Goal: Task Accomplishment & Management: Manage account settings

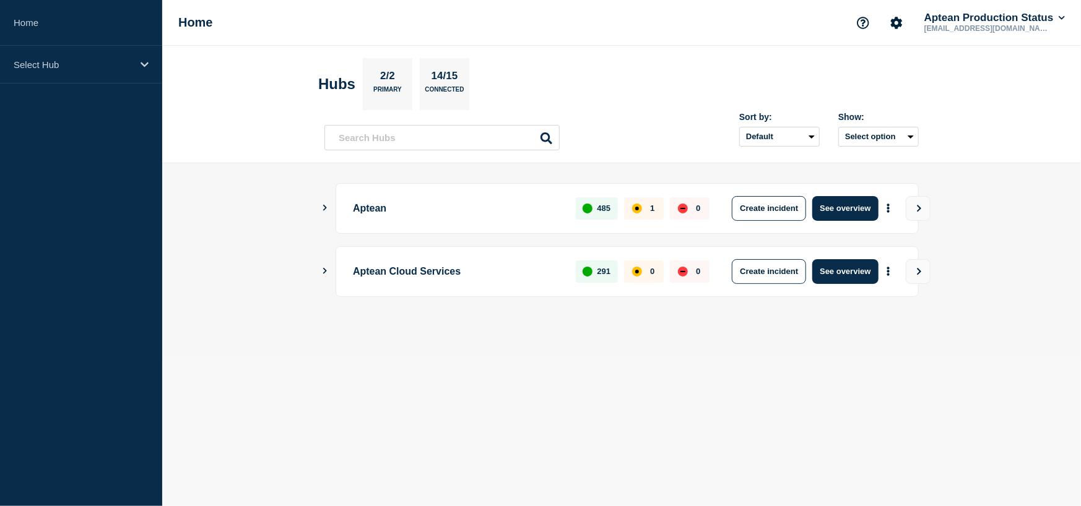
click at [322, 202] on main "Aptean 485 1 0 Create incident See overview Aptean Cloud Services 291 0 0 Creat…" at bounding box center [621, 260] width 919 height 195
click at [327, 207] on icon "Show Connected Hubs" at bounding box center [325, 208] width 8 height 6
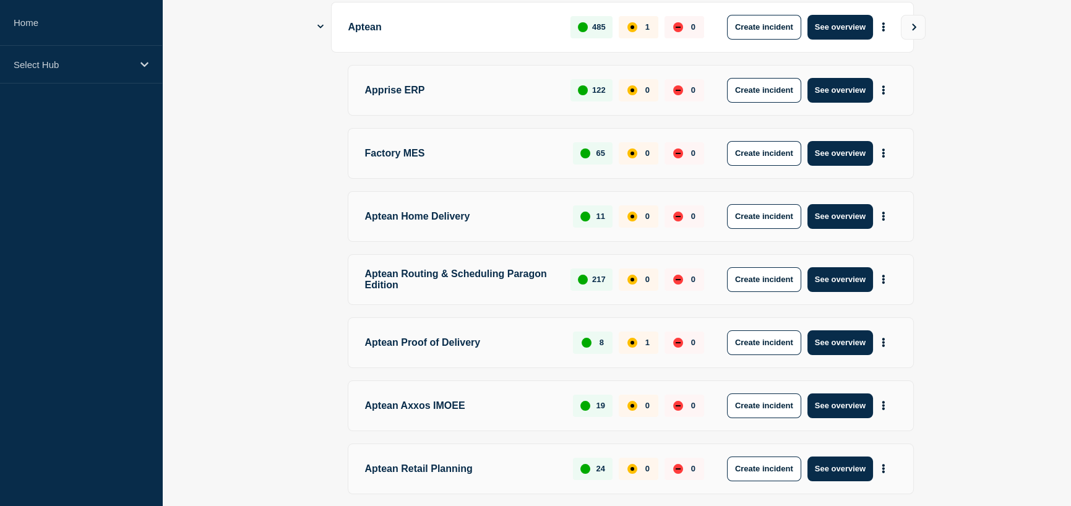
scroll to position [186, 0]
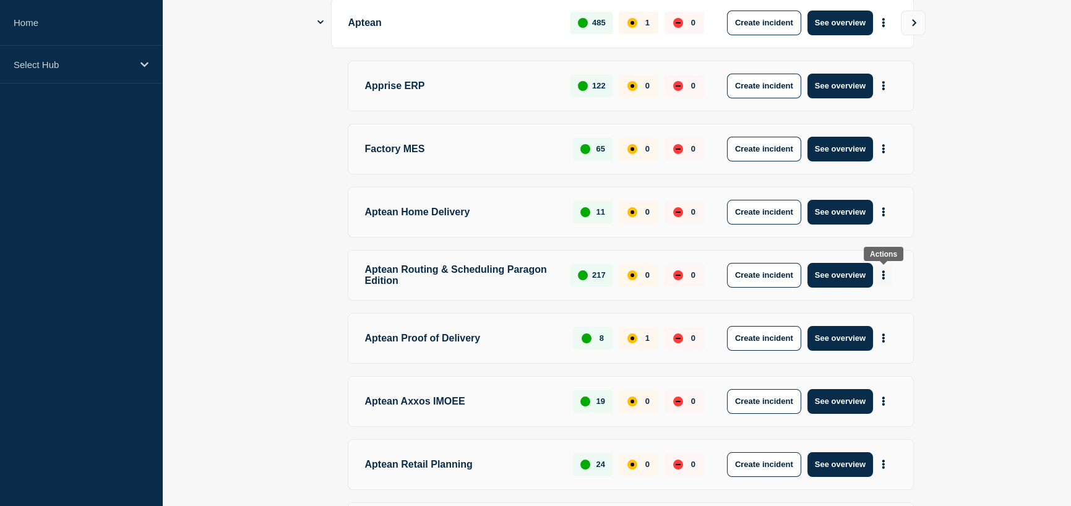
click at [885, 277] on icon "More actions" at bounding box center [884, 274] width 4 height 9
click at [430, 275] on p "Aptean Routing & Scheduling Paragon Edition" at bounding box center [461, 275] width 192 height 25
click at [843, 277] on button "See overview" at bounding box center [841, 275] width 66 height 25
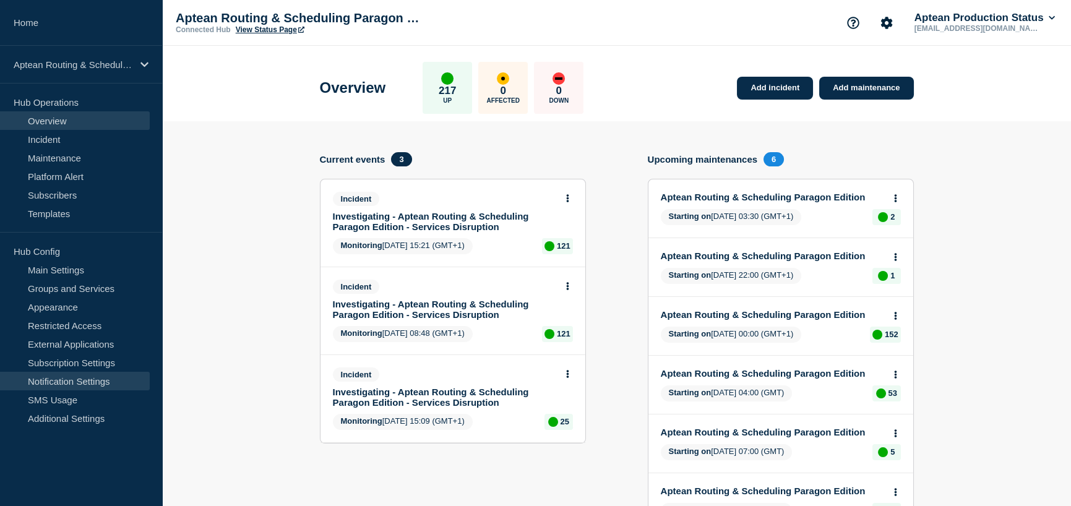
click at [96, 383] on link "Notification Settings" at bounding box center [75, 381] width 150 height 19
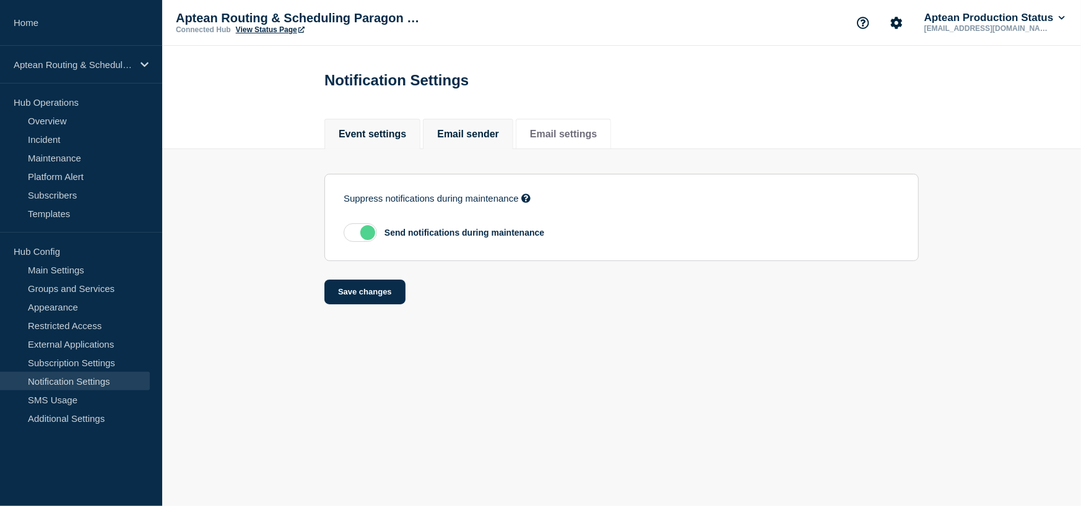
click at [487, 137] on button "Email sender" at bounding box center [468, 134] width 62 height 11
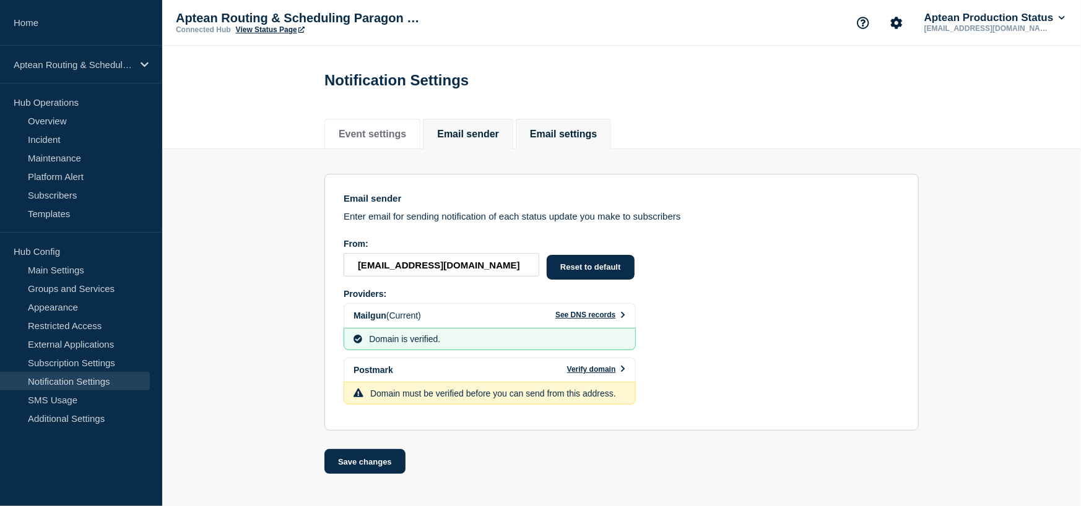
click at [582, 139] on button "Email settings" at bounding box center [563, 134] width 67 height 11
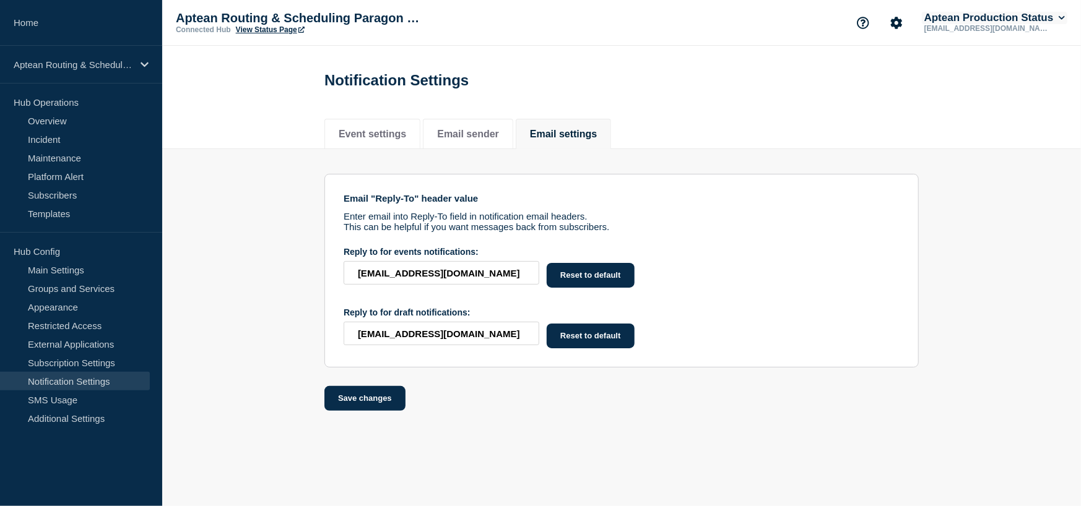
click at [1051, 14] on button "Aptean Production Status" at bounding box center [994, 18] width 145 height 12
click at [967, 164] on button "Log out" at bounding box center [955, 163] width 31 height 11
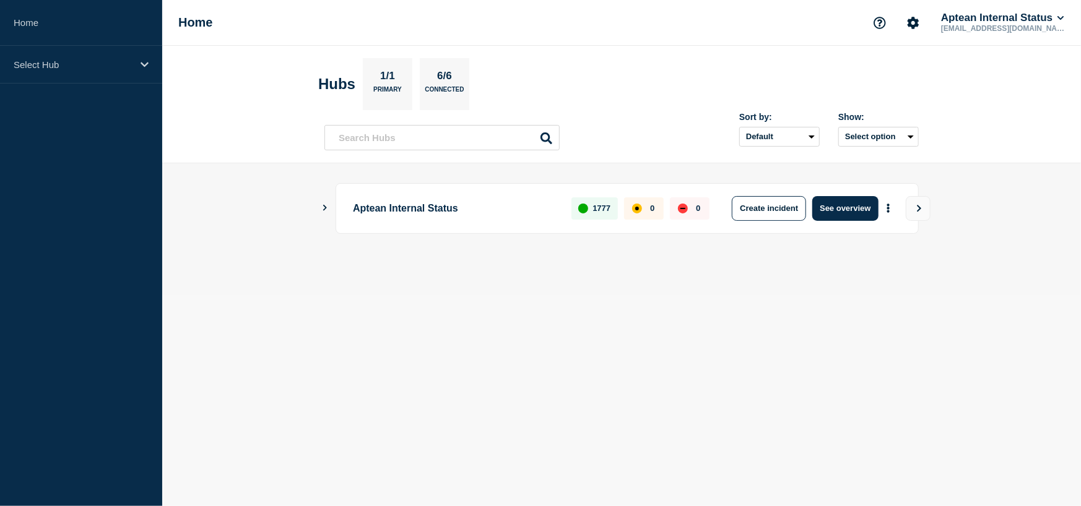
click at [324, 205] on icon "Show Connected Hubs" at bounding box center [325, 208] width 4 height 6
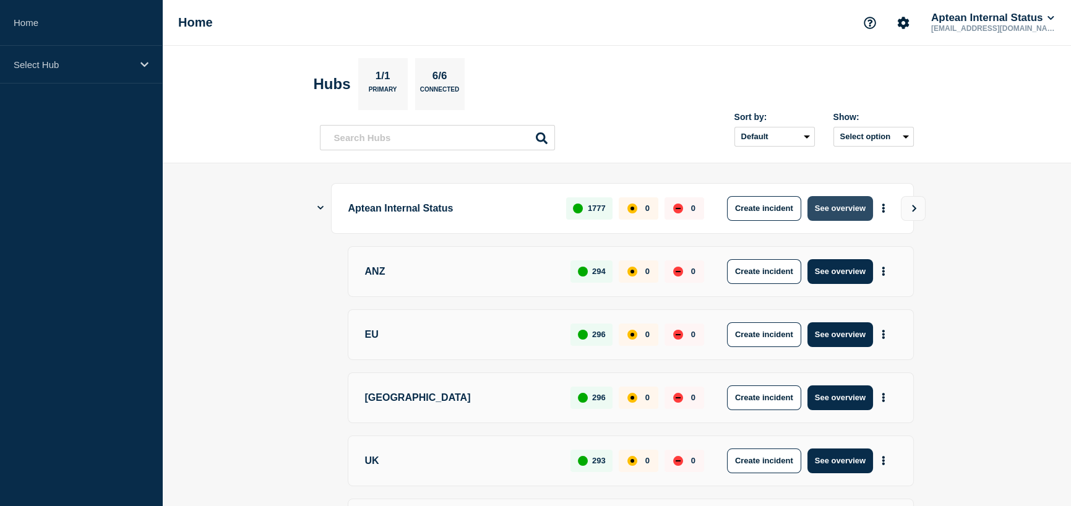
click at [846, 205] on button "See overview" at bounding box center [841, 208] width 66 height 25
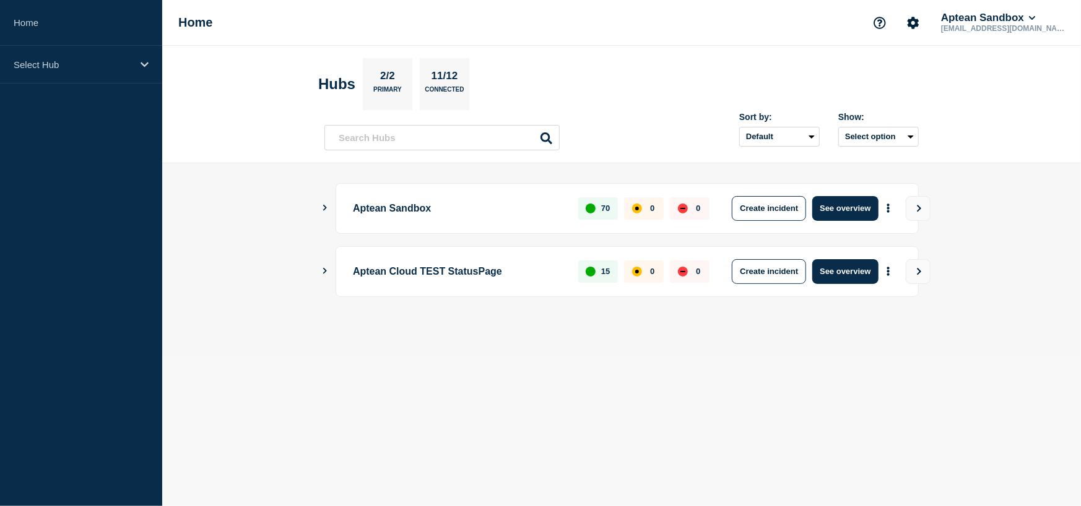
click at [326, 209] on icon "Show Connected Hubs" at bounding box center [325, 208] width 8 height 6
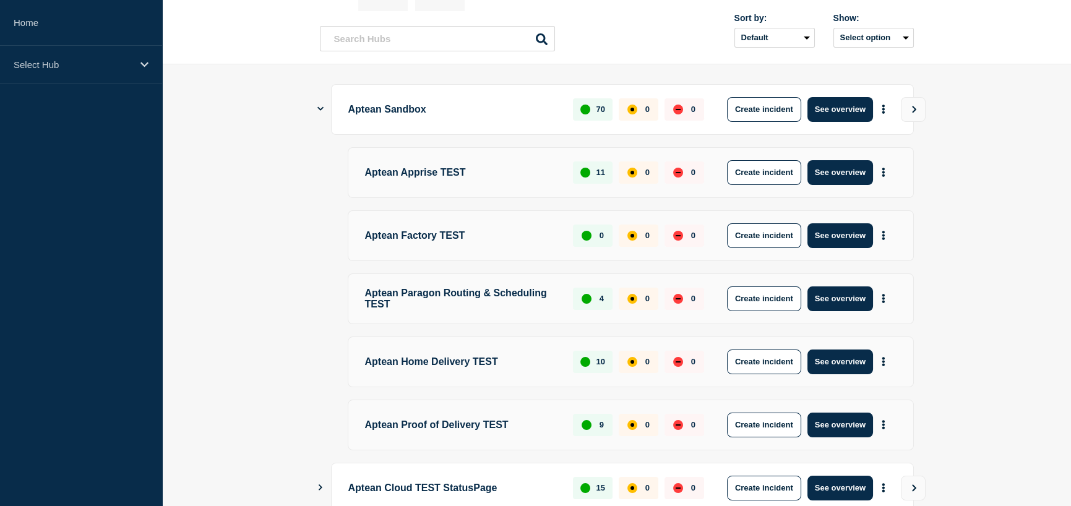
scroll to position [124, 0]
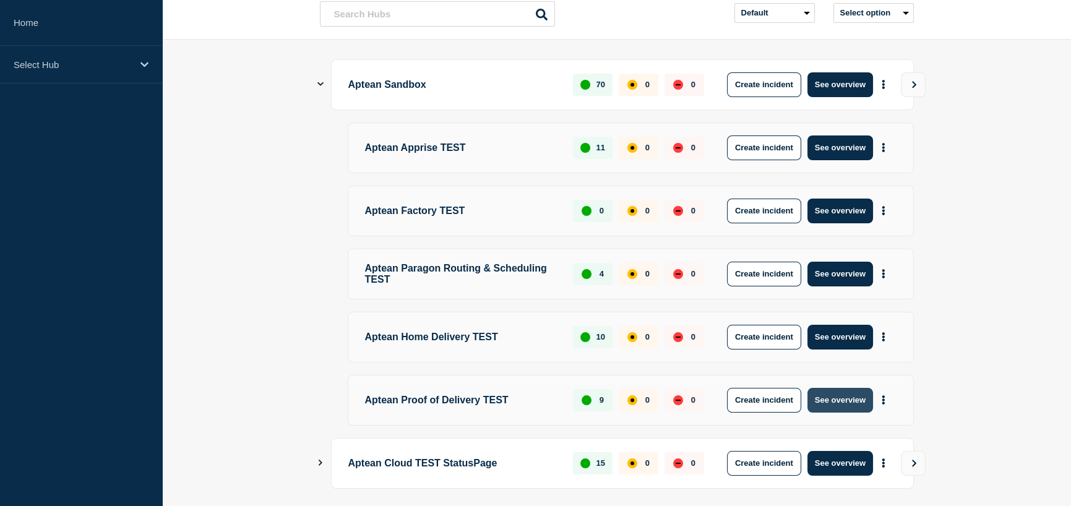
click at [843, 403] on button "See overview" at bounding box center [841, 400] width 66 height 25
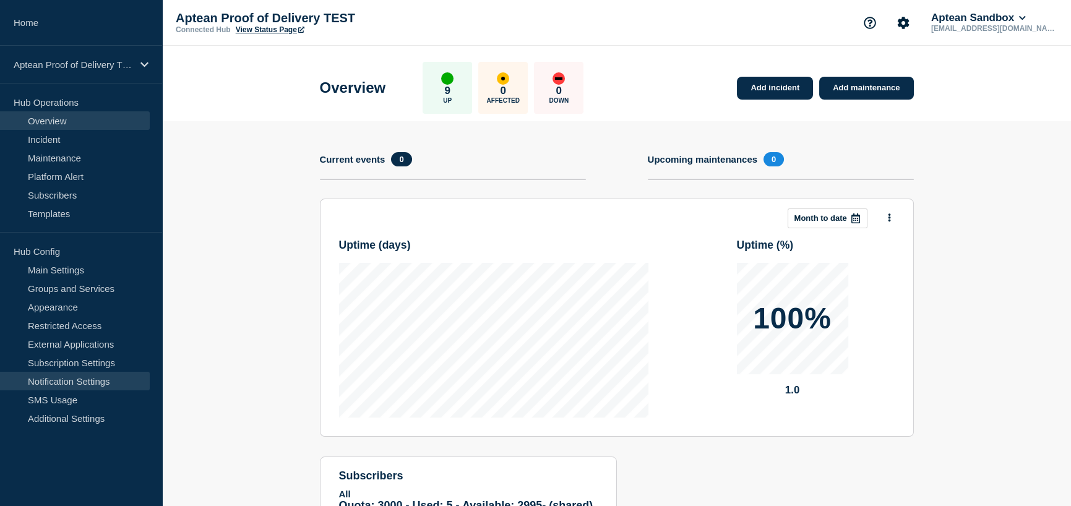
click at [86, 379] on link "Notification Settings" at bounding box center [75, 381] width 150 height 19
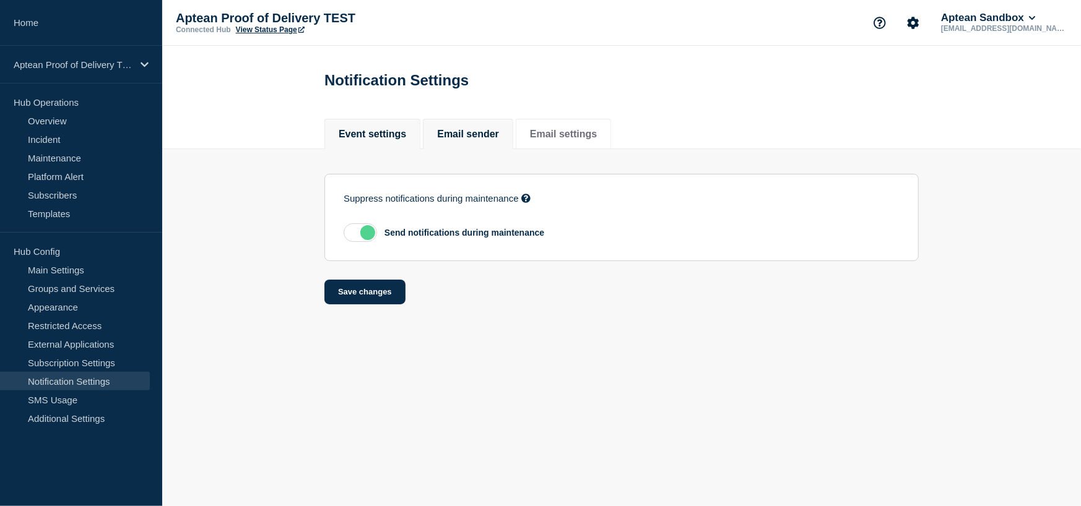
click at [491, 127] on li "Email sender" at bounding box center [468, 134] width 90 height 30
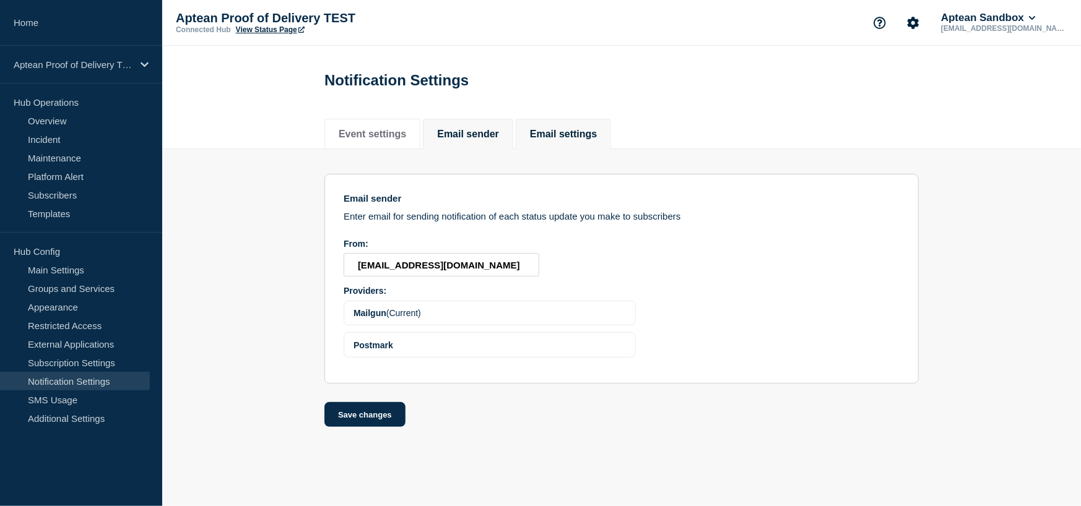
click at [597, 144] on li "Email settings" at bounding box center [563, 134] width 95 height 30
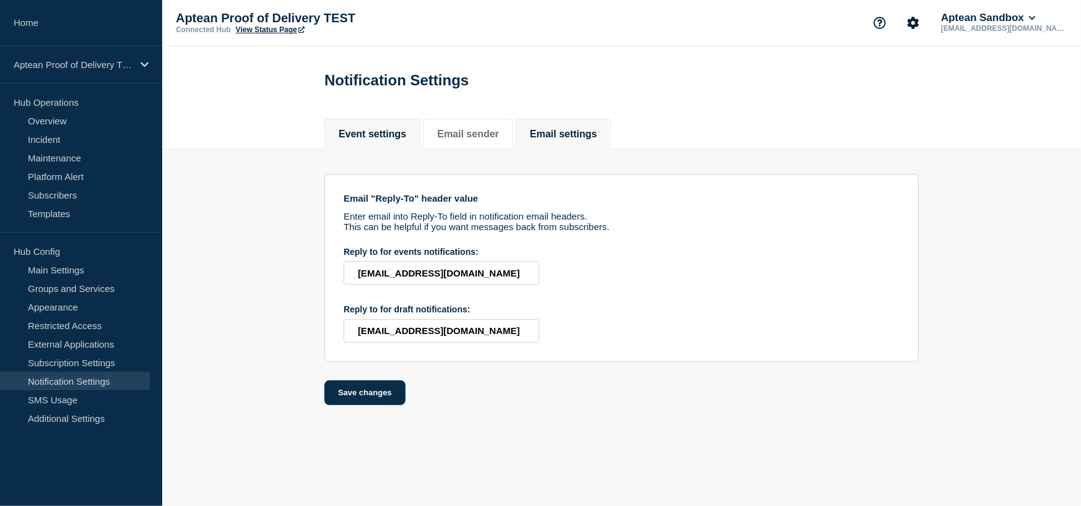
click at [380, 126] on li "Event settings" at bounding box center [372, 134] width 96 height 30
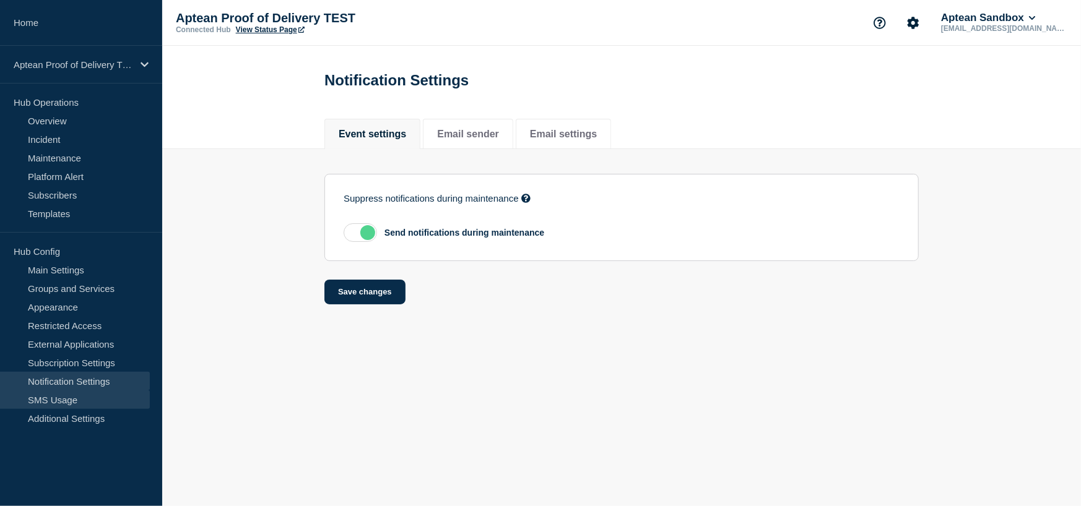
click at [66, 401] on link "SMS Usage" at bounding box center [75, 400] width 150 height 19
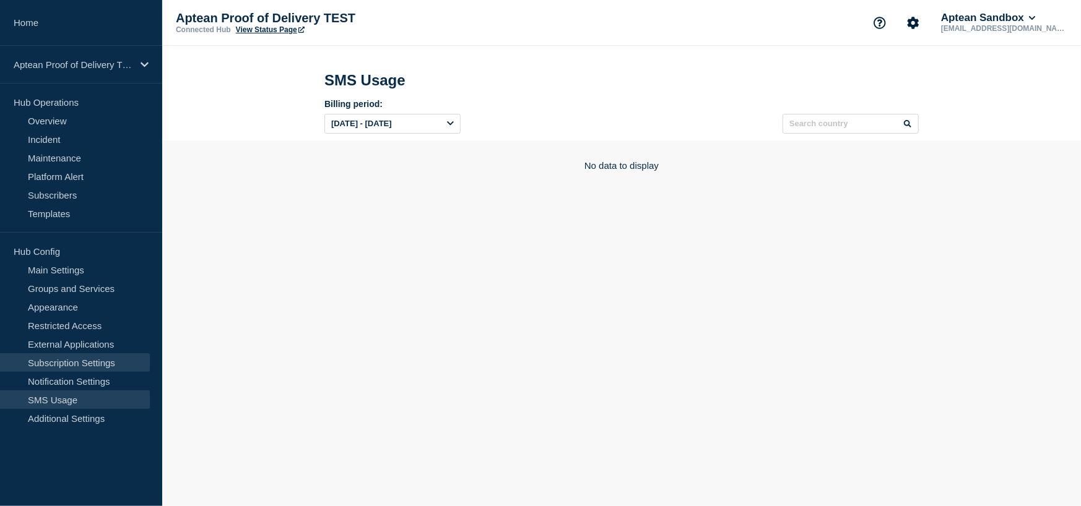
click at [84, 365] on link "Subscription Settings" at bounding box center [75, 362] width 150 height 19
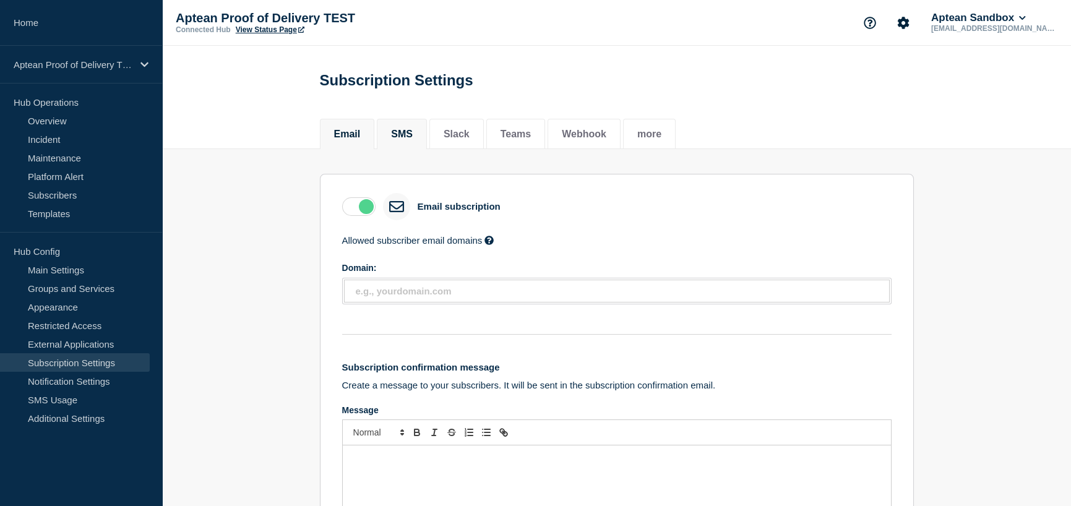
click at [411, 136] on button "SMS" at bounding box center [402, 134] width 22 height 11
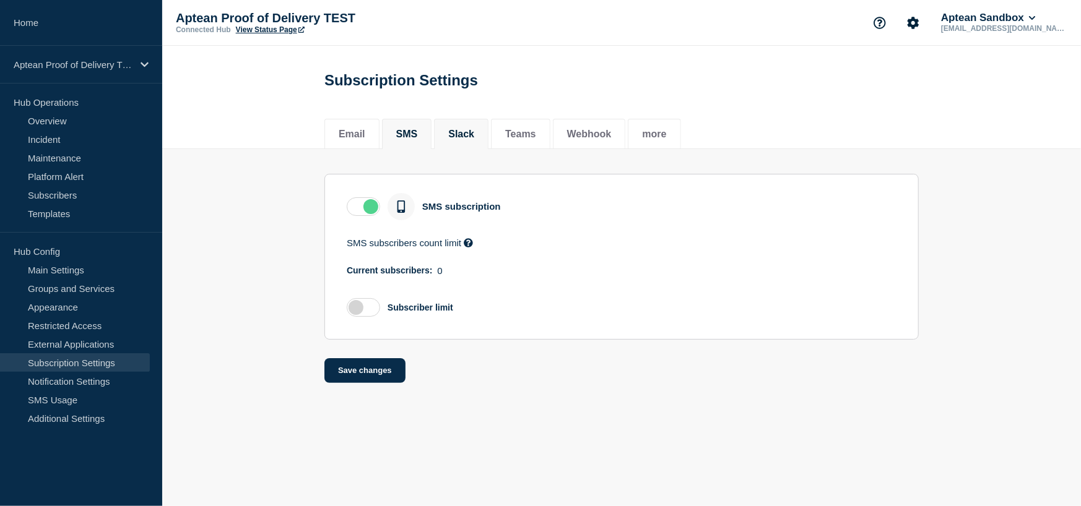
click at [460, 136] on button "Slack" at bounding box center [461, 134] width 26 height 11
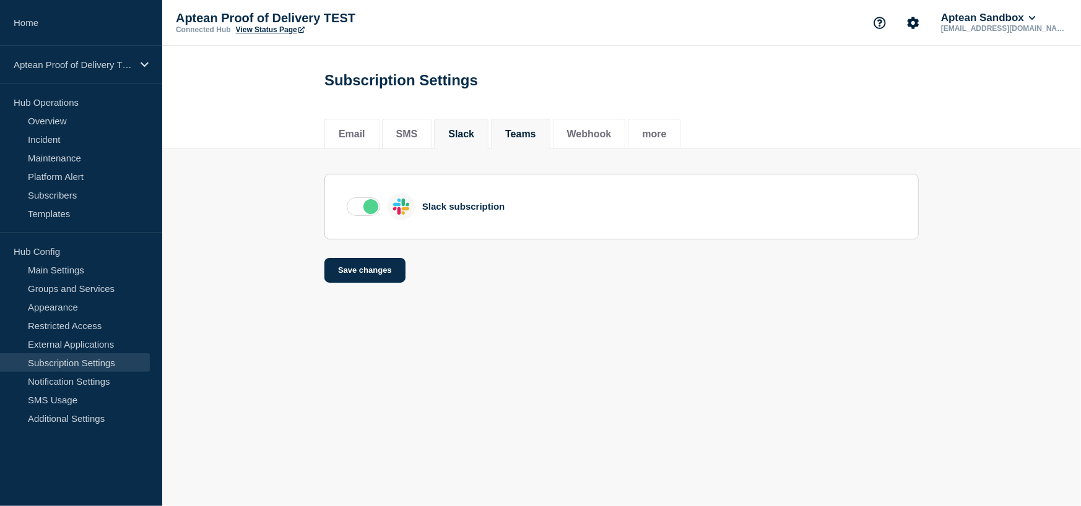
click at [530, 144] on li "Teams" at bounding box center [520, 134] width 59 height 30
click at [578, 144] on li "Webhook" at bounding box center [589, 134] width 73 height 30
click at [662, 140] on button "more" at bounding box center [654, 134] width 24 height 11
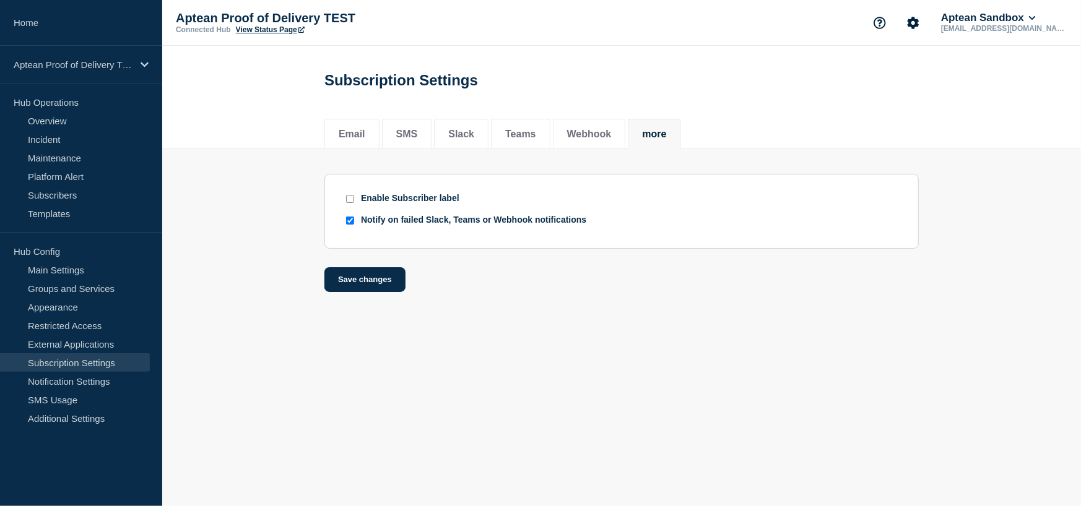
click at [352, 222] on input "Notify on failed Slack, Teams or Webhook notifications" at bounding box center [350, 221] width 8 height 8
checkbox input "false"
click at [369, 282] on button "Save changes" at bounding box center [364, 279] width 81 height 25
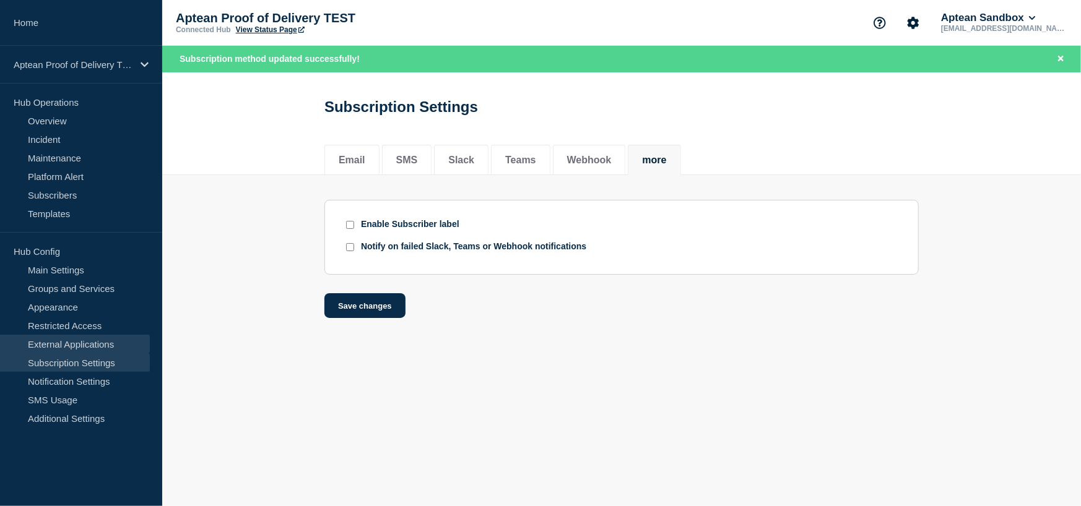
click at [62, 346] on link "External Applications" at bounding box center [75, 344] width 150 height 19
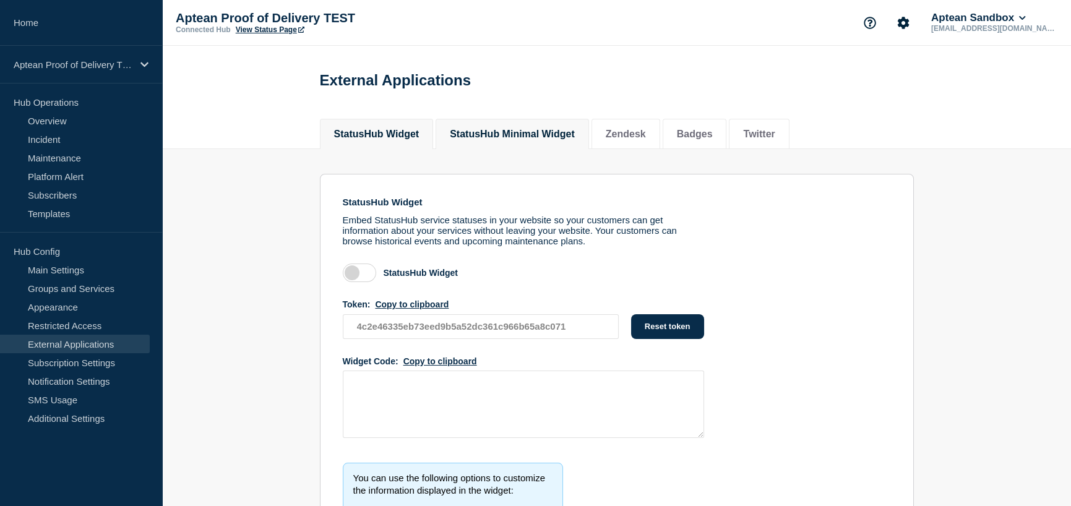
click at [493, 136] on button "StatusHub Minimal Widget" at bounding box center [512, 134] width 125 height 11
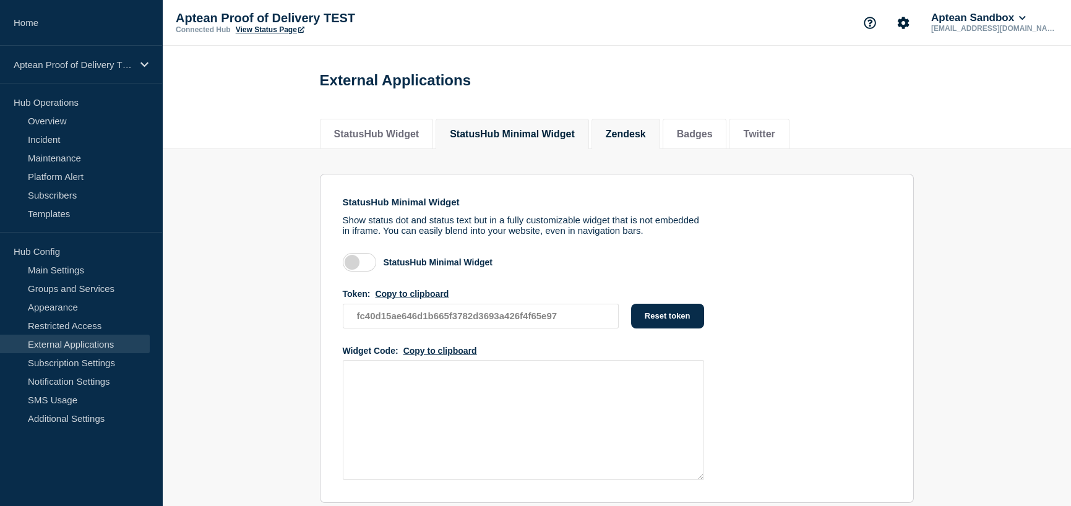
click at [646, 140] on button "Zendesk" at bounding box center [626, 134] width 40 height 11
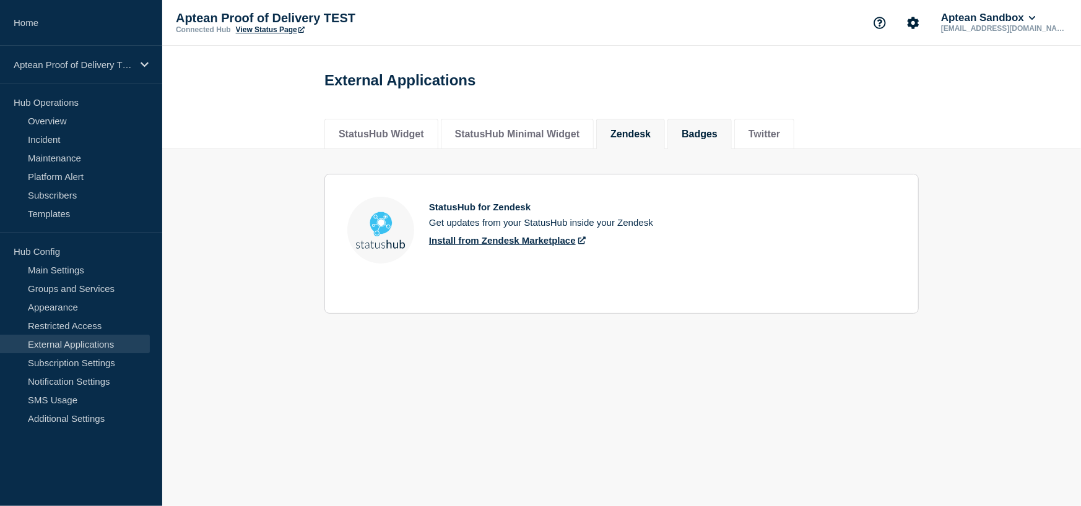
click at [717, 134] on button "Badges" at bounding box center [699, 134] width 36 height 11
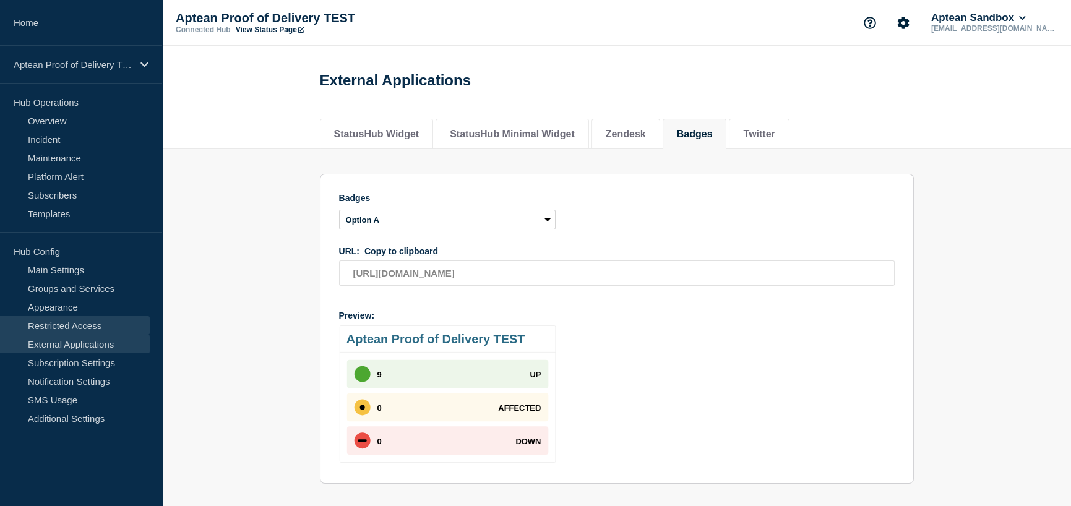
click at [65, 321] on link "Restricted Access" at bounding box center [75, 325] width 150 height 19
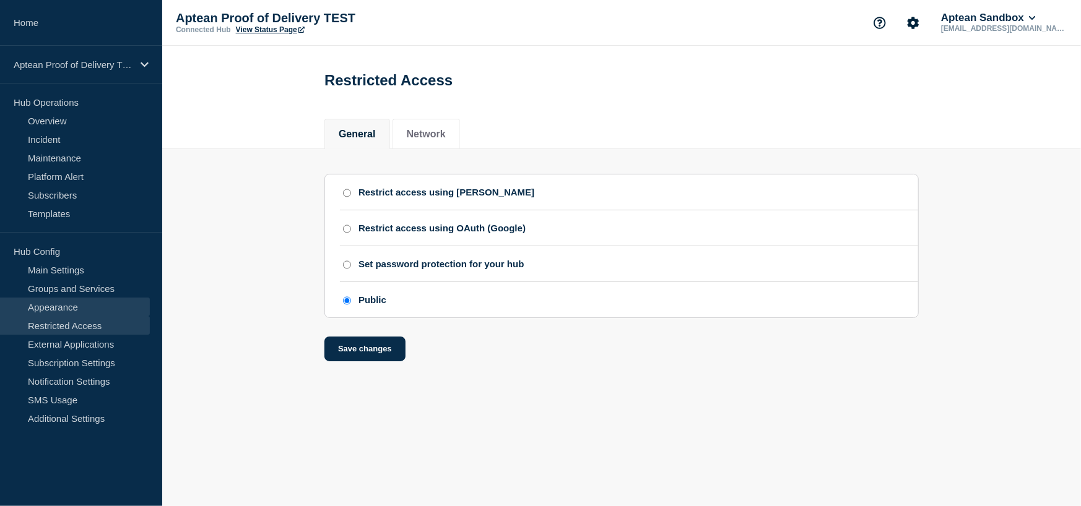
click at [54, 306] on link "Appearance" at bounding box center [75, 307] width 150 height 19
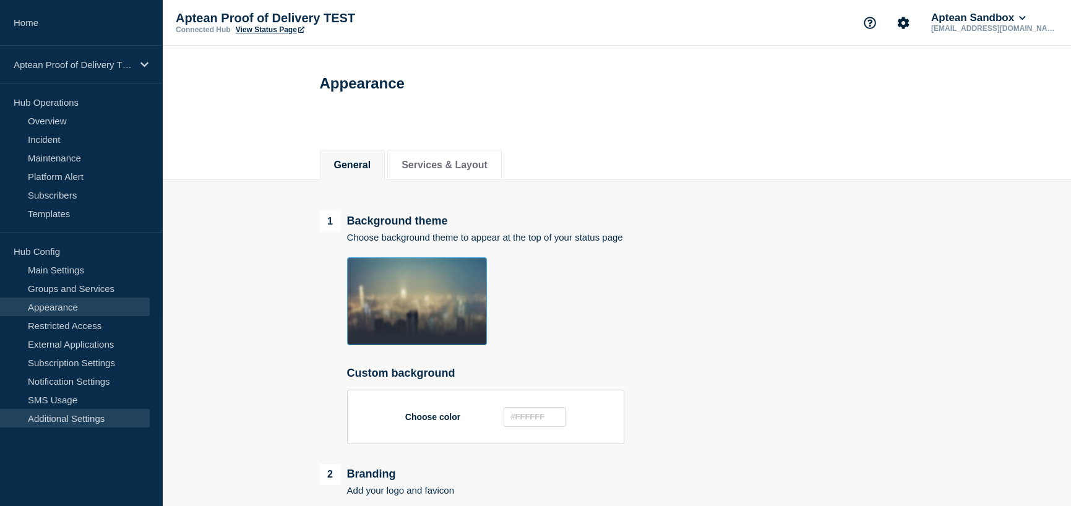
click at [67, 423] on link "Additional Settings" at bounding box center [75, 418] width 150 height 19
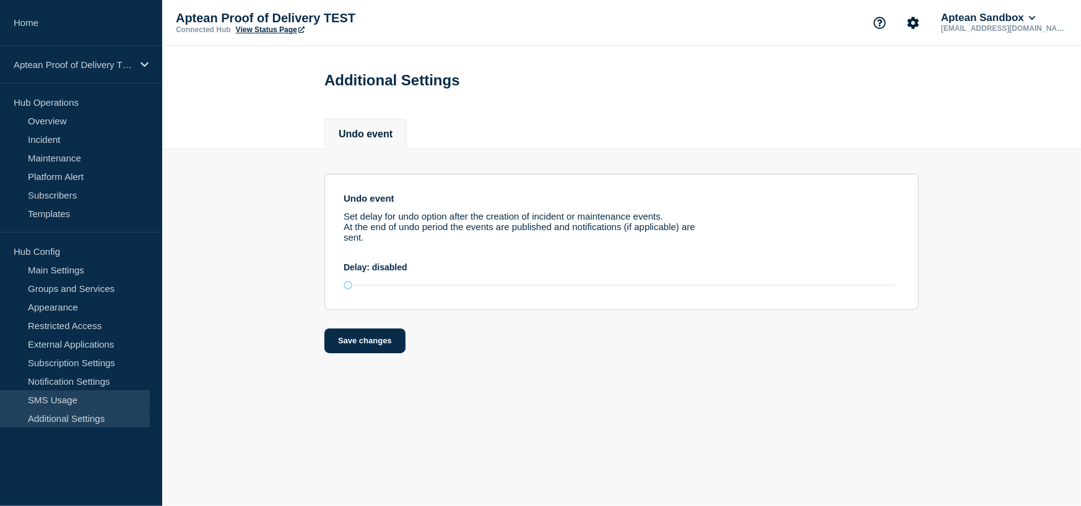
click at [79, 399] on link "SMS Usage" at bounding box center [75, 400] width 150 height 19
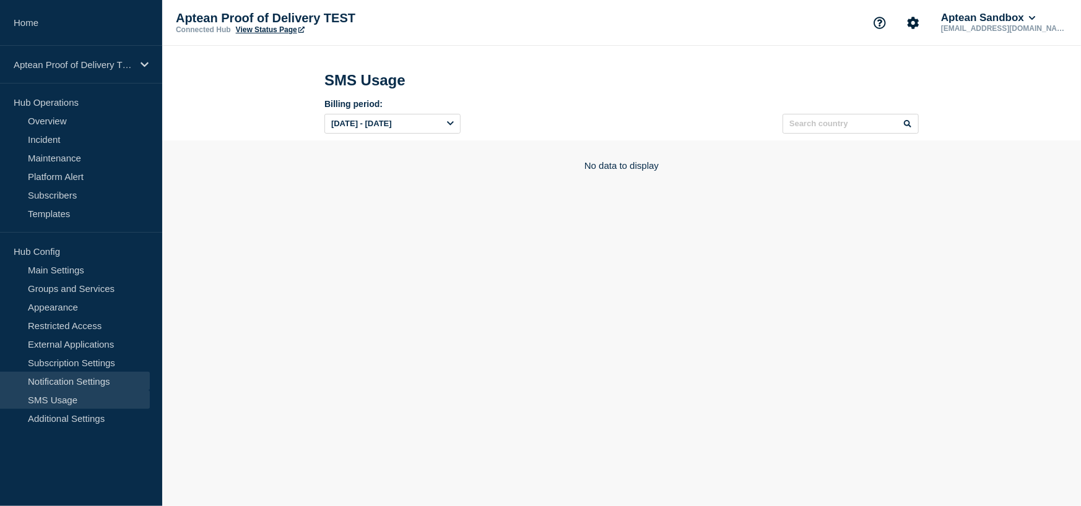
click at [93, 383] on link "Notification Settings" at bounding box center [75, 381] width 150 height 19
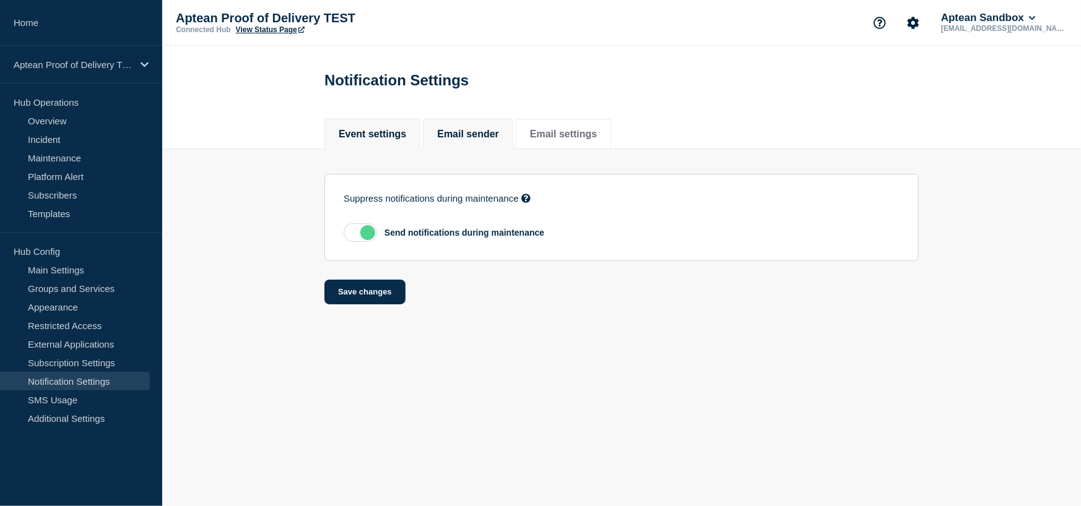
click at [469, 128] on li "Email sender" at bounding box center [468, 134] width 90 height 30
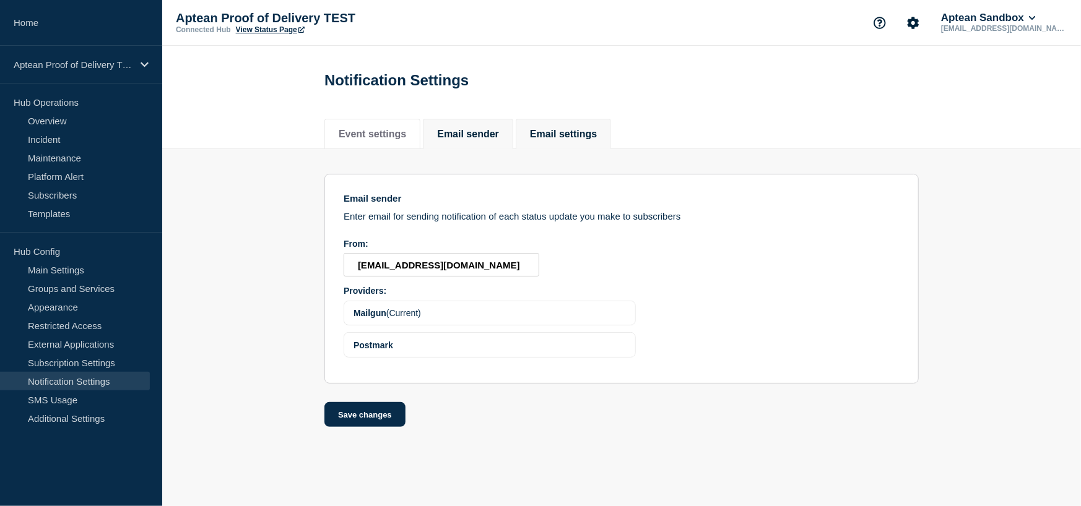
click at [597, 131] on button "Email settings" at bounding box center [563, 134] width 67 height 11
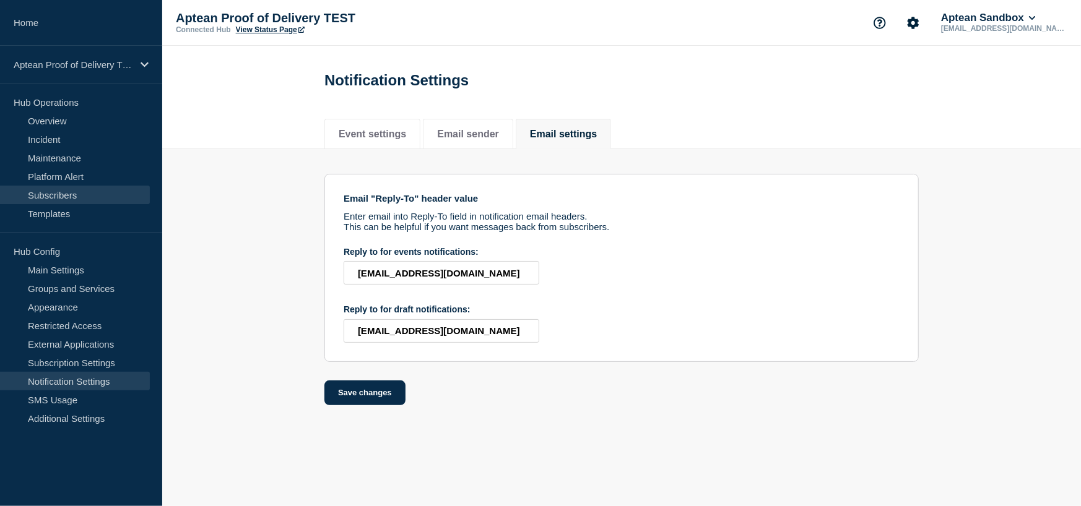
click at [66, 197] on link "Subscribers" at bounding box center [75, 195] width 150 height 19
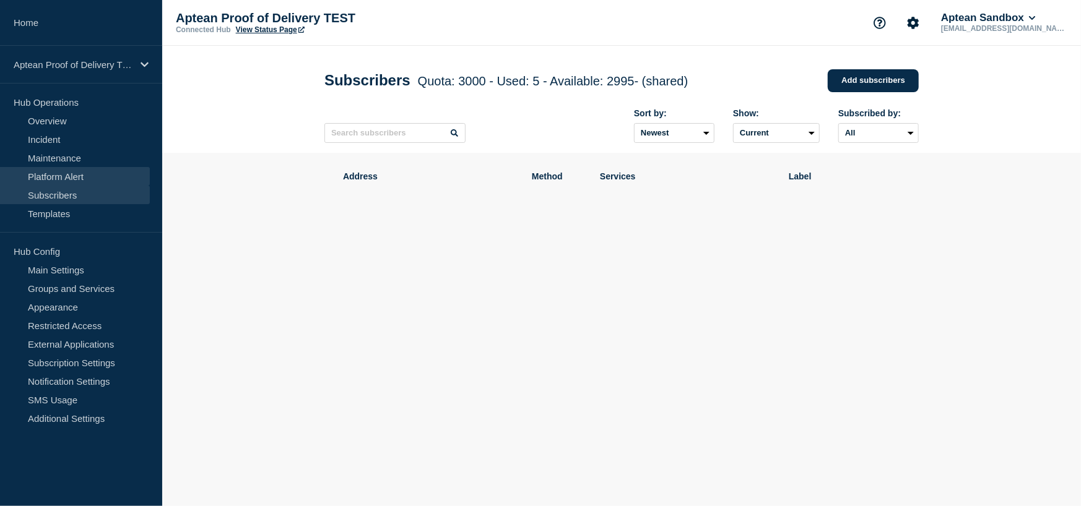
click at [72, 178] on link "Platform Alert" at bounding box center [75, 176] width 150 height 19
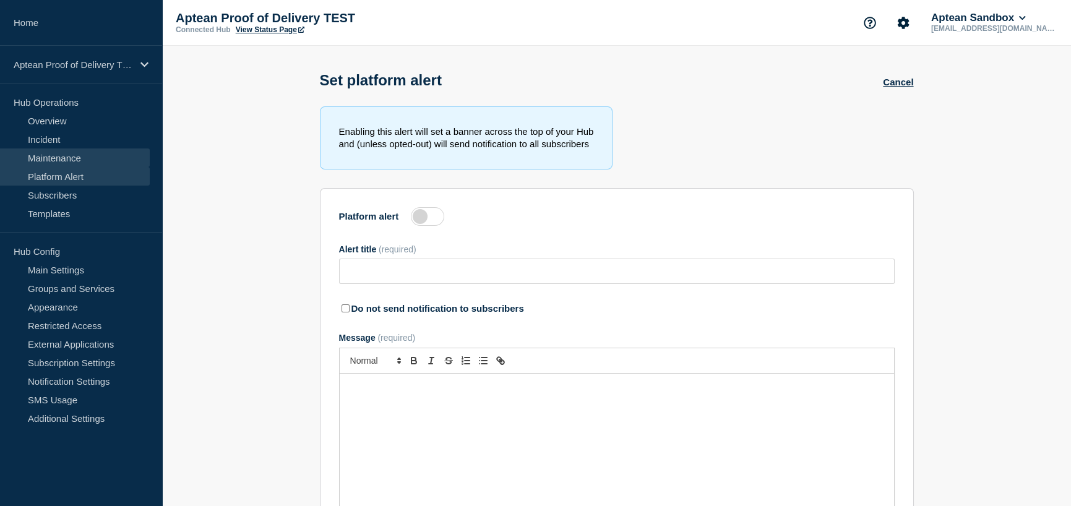
click at [78, 160] on link "Maintenance" at bounding box center [75, 158] width 150 height 19
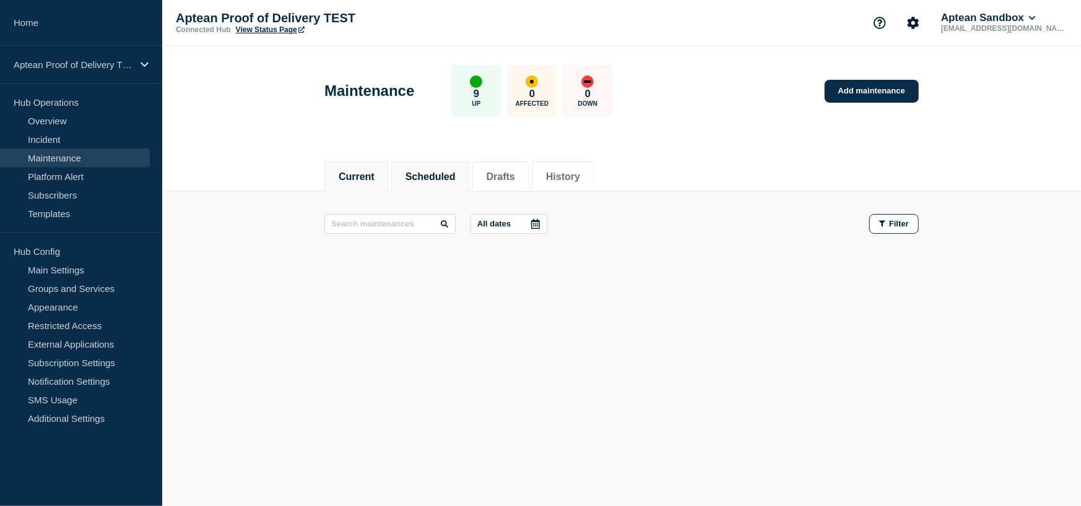
click at [400, 188] on li "Scheduled" at bounding box center [430, 177] width 79 height 30
click at [1038, 20] on button "Aptean Sandbox" at bounding box center [988, 18] width 100 height 12
click at [1004, 162] on button "Log out" at bounding box center [997, 163] width 31 height 11
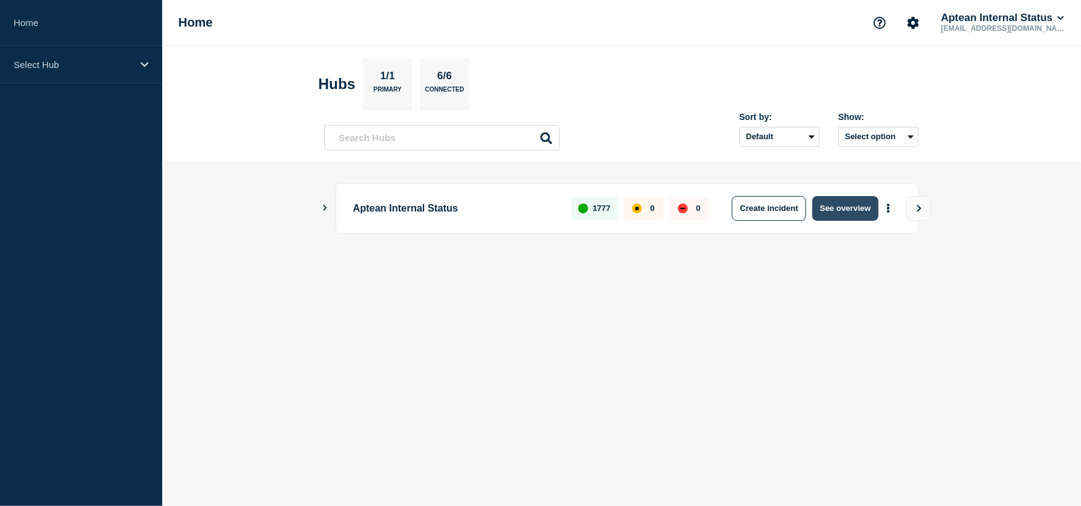
click at [841, 204] on button "See overview" at bounding box center [845, 208] width 66 height 25
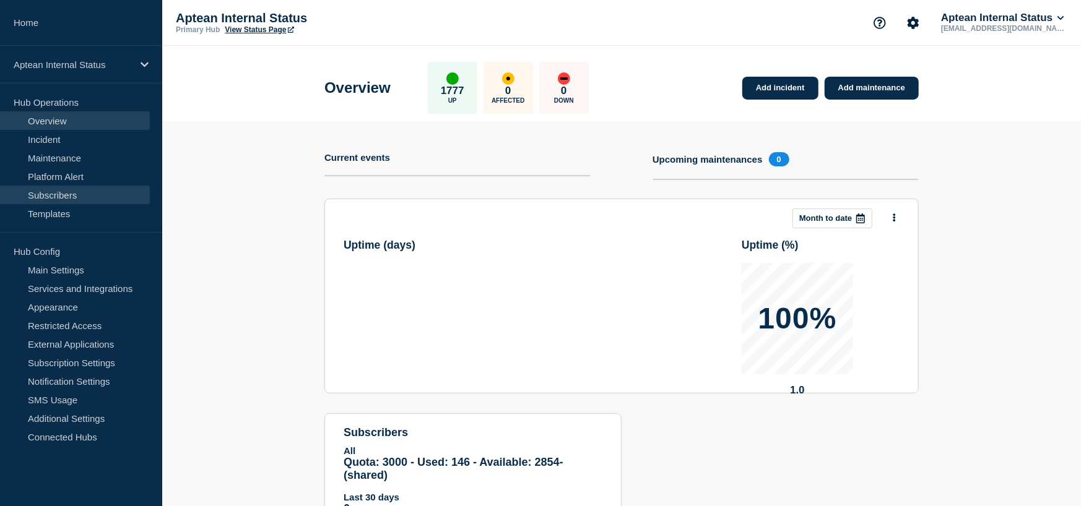
click at [59, 196] on link "Subscribers" at bounding box center [75, 195] width 150 height 19
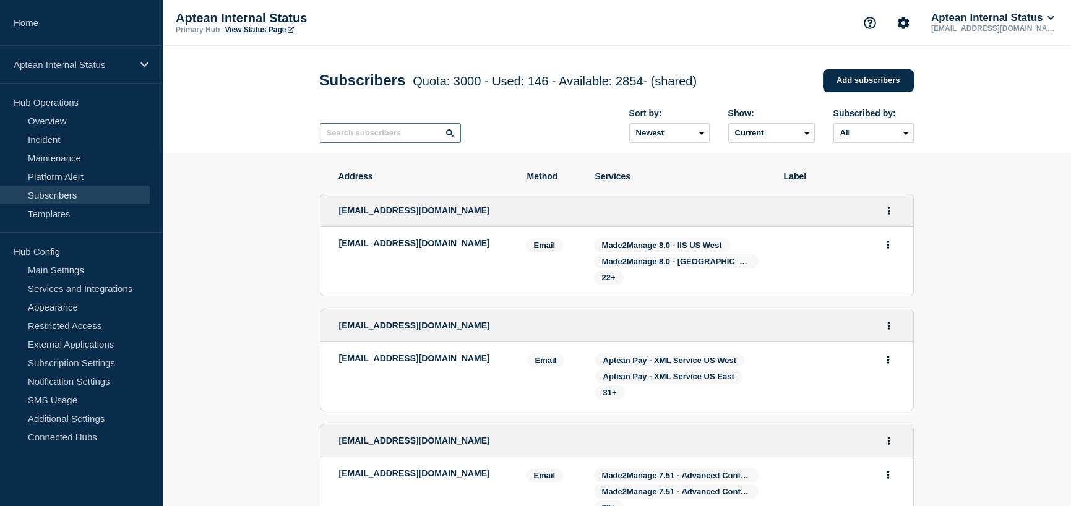
click at [384, 129] on input "text" at bounding box center [390, 133] width 141 height 20
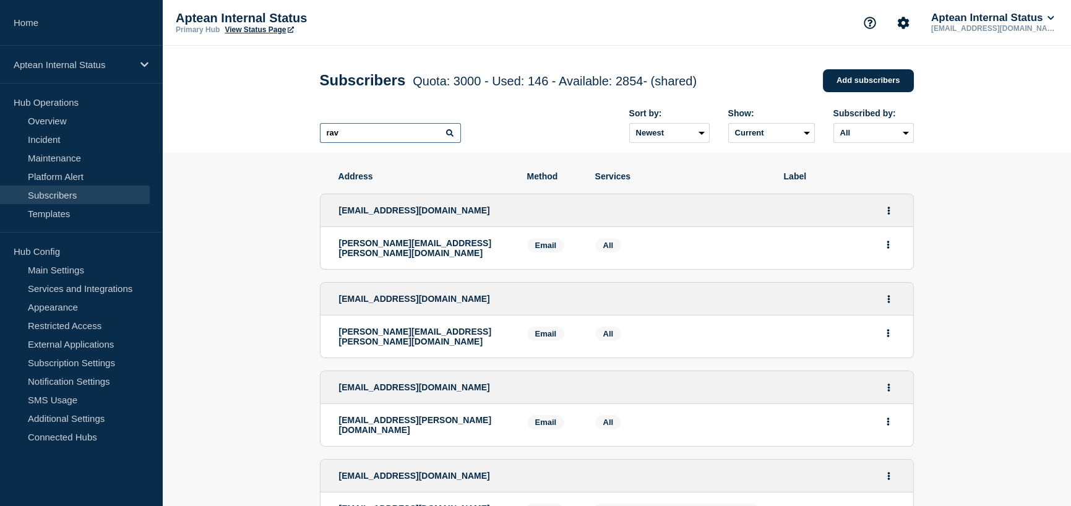
click at [384, 136] on input "rav" at bounding box center [390, 133] width 141 height 20
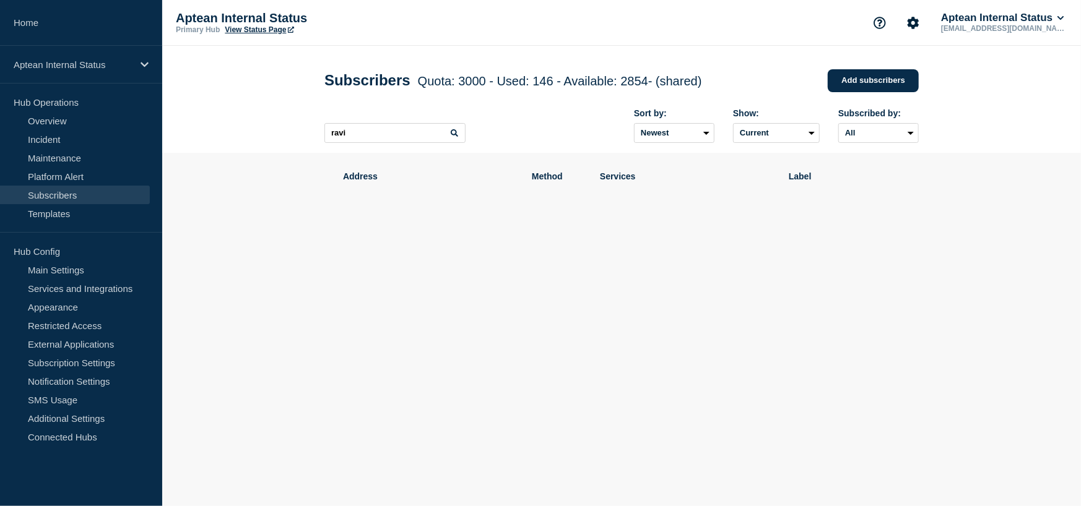
click at [423, 357] on body "Home Aptean Internal Status Hub Operations Overview Incident Maintenance Platfo…" at bounding box center [540, 253] width 1081 height 506
drag, startPoint x: 362, startPoint y: 140, endPoint x: 305, endPoint y: 137, distance: 57.6
click at [305, 137] on header "Subscribers Quota: 3000 - Used: 146 - Available: 2854 - (shared) Quota Used Ava…" at bounding box center [621, 99] width 919 height 107
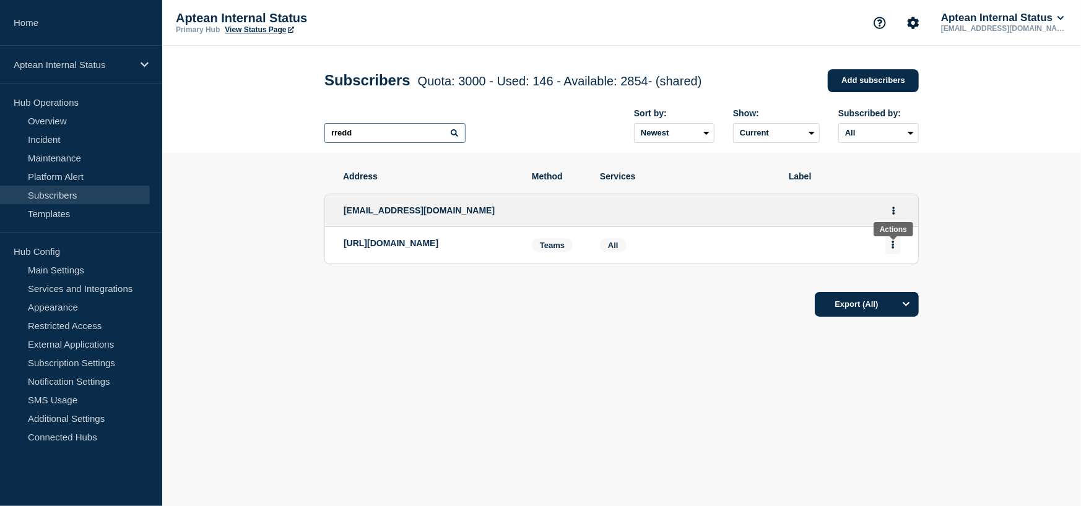
type input "rredd"
click at [896, 251] on button "Actions" at bounding box center [892, 244] width 15 height 19
click at [901, 285] on button "Delete" at bounding box center [893, 279] width 24 height 9
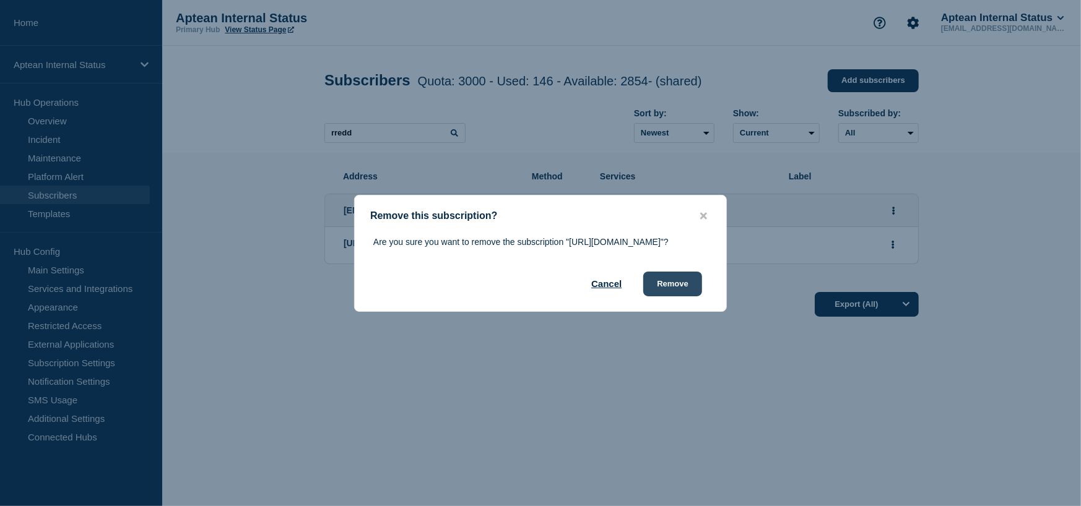
drag, startPoint x: 659, startPoint y: 303, endPoint x: 667, endPoint y: 306, distance: 9.0
click at [663, 296] on button "Remove" at bounding box center [672, 284] width 59 height 25
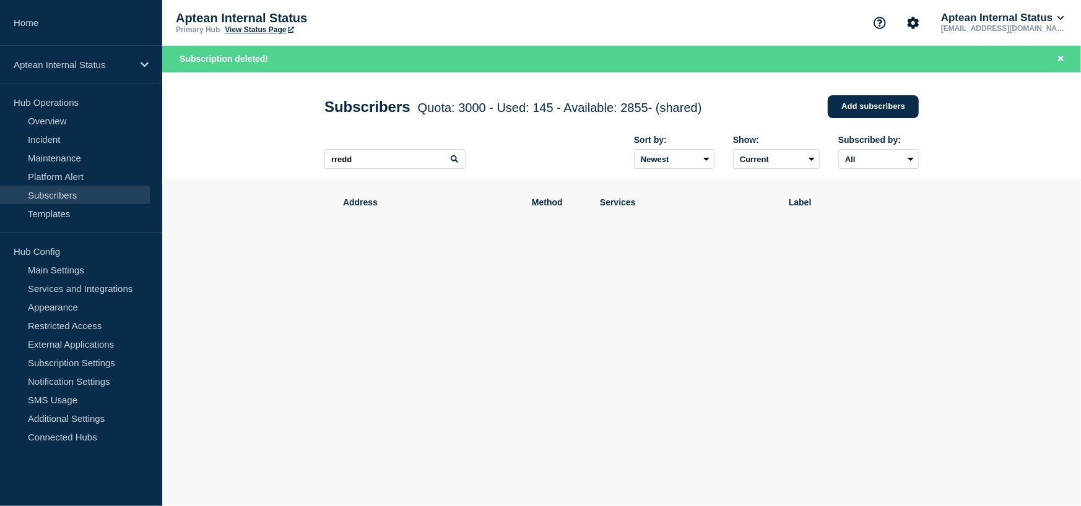
drag, startPoint x: 750, startPoint y: 296, endPoint x: 724, endPoint y: 293, distance: 26.3
click at [743, 296] on div "Address Method Services Label" at bounding box center [621, 260] width 594 height 163
click at [387, 162] on input "rredd" at bounding box center [394, 159] width 141 height 20
drag, startPoint x: 370, startPoint y: 162, endPoint x: 288, endPoint y: 162, distance: 81.1
click at [287, 162] on header "Subscribers Quota: 3000 - Used: 145 - Available: 2855 - (shared) Quota Used Ava…" at bounding box center [621, 125] width 919 height 107
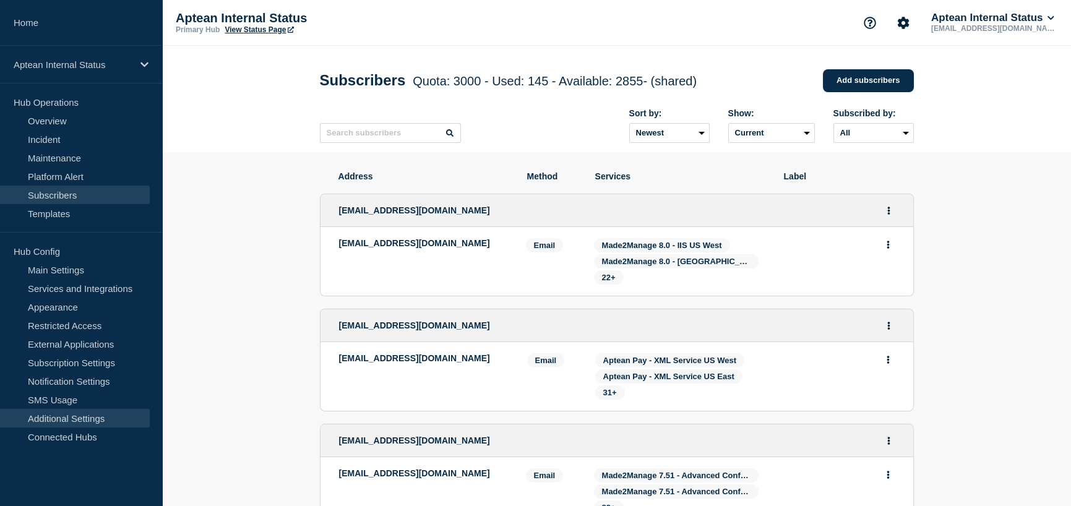
click at [106, 418] on link "Additional Settings" at bounding box center [75, 418] width 150 height 19
click at [78, 394] on link "SMS Usage" at bounding box center [75, 400] width 150 height 19
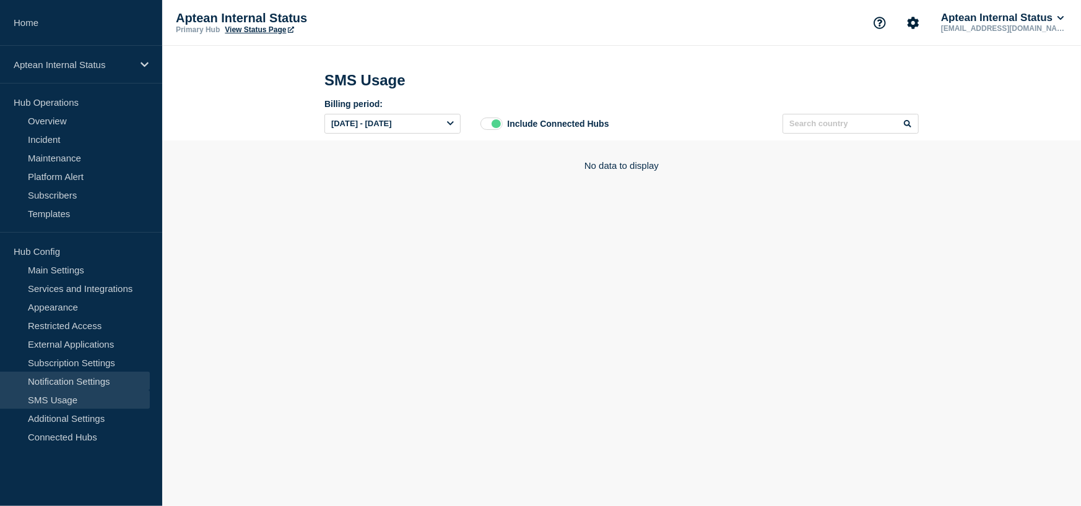
click at [87, 381] on link "Notification Settings" at bounding box center [75, 381] width 150 height 19
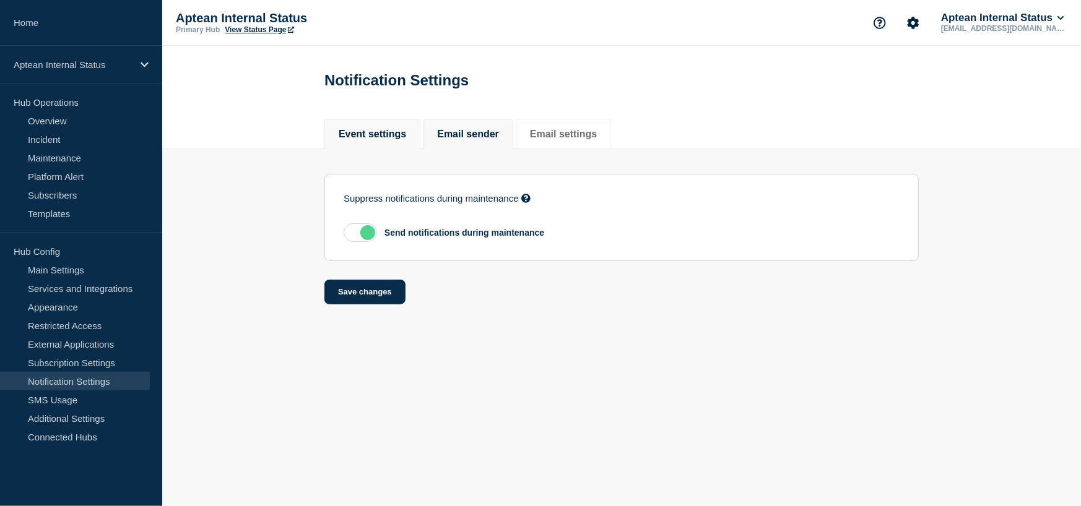
click at [475, 131] on button "Email sender" at bounding box center [468, 134] width 62 height 11
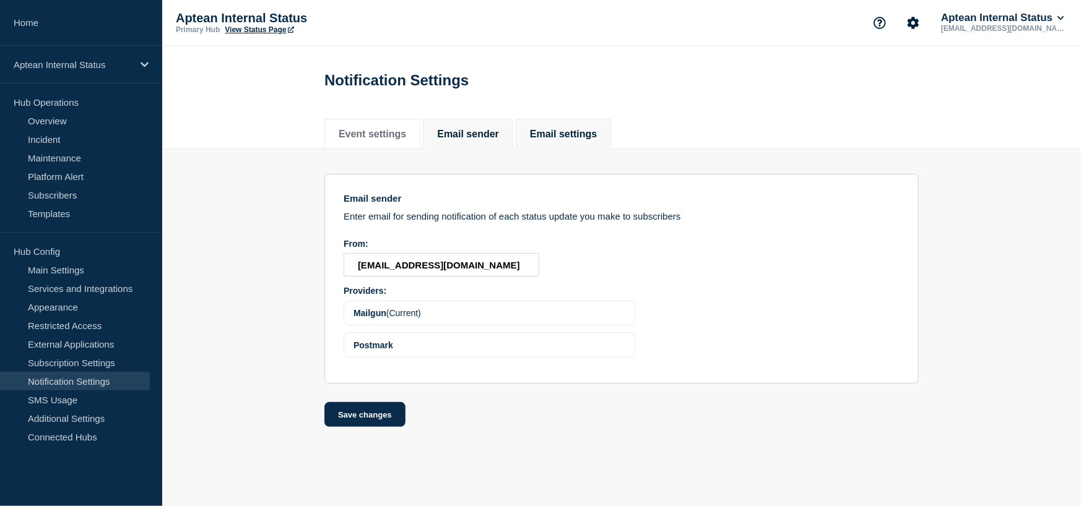
click at [596, 129] on button "Email settings" at bounding box center [563, 134] width 67 height 11
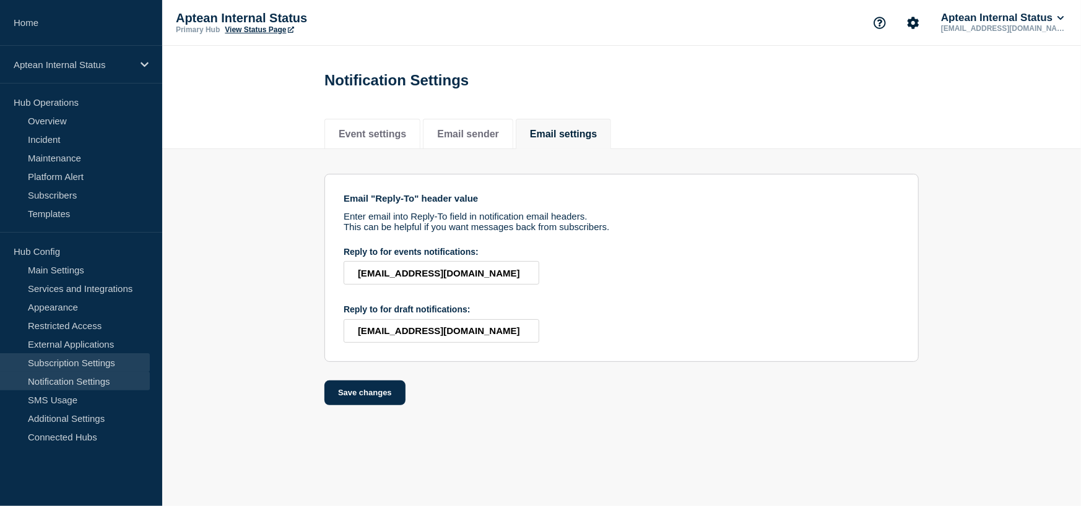
click at [97, 363] on link "Subscription Settings" at bounding box center [75, 362] width 150 height 19
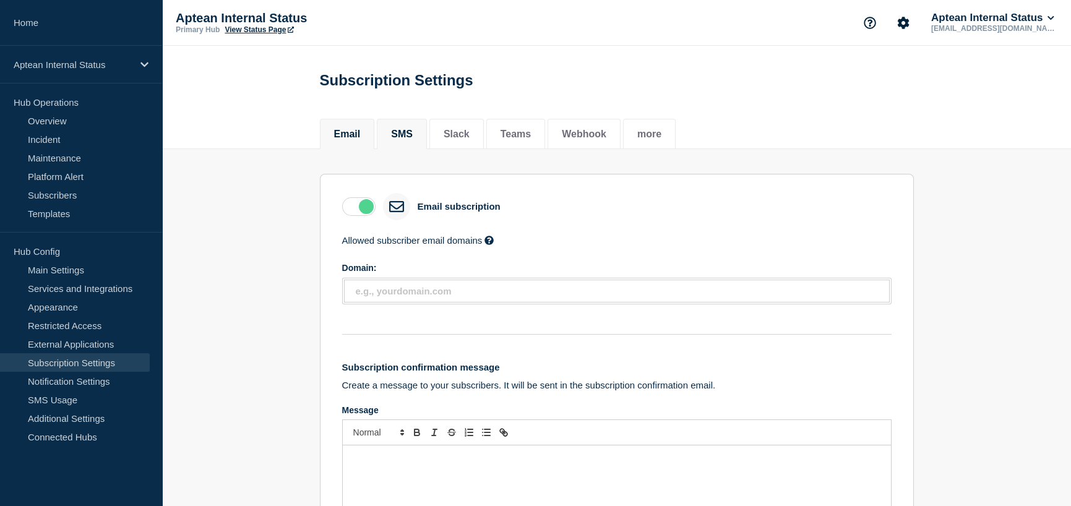
click at [399, 140] on button "SMS" at bounding box center [402, 134] width 22 height 11
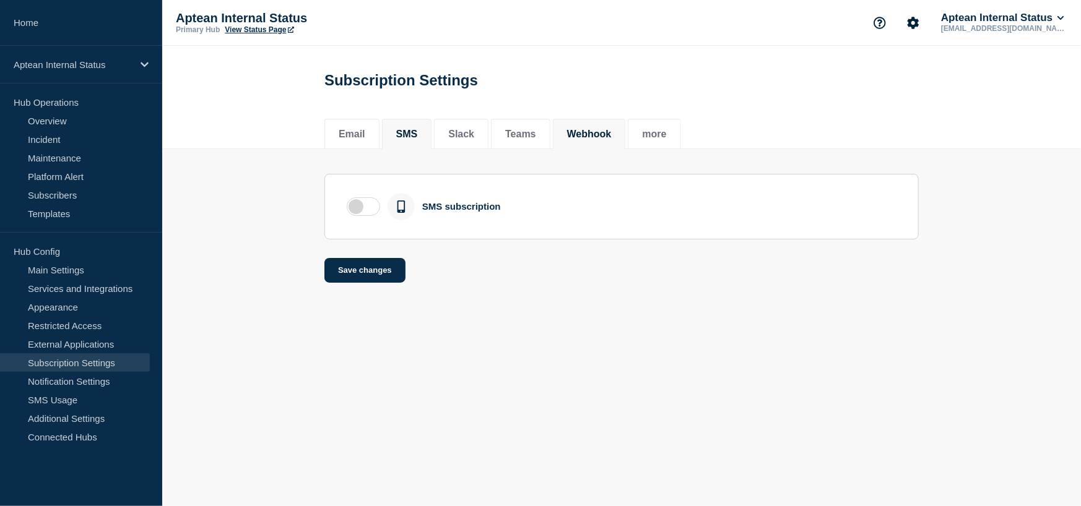
click at [612, 135] on button "Webhook" at bounding box center [589, 134] width 45 height 11
click at [666, 133] on button "more" at bounding box center [654, 134] width 24 height 11
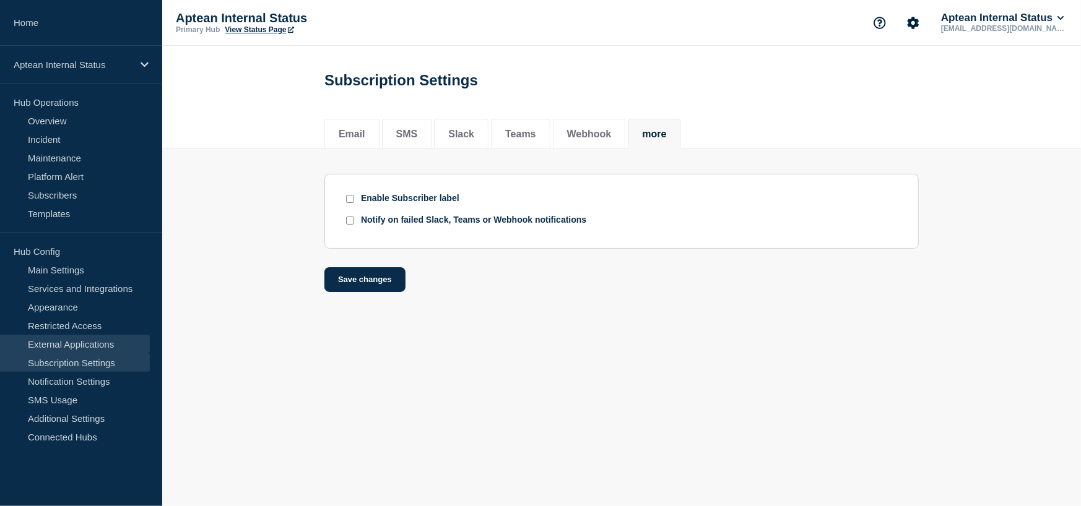
click at [85, 340] on link "External Applications" at bounding box center [75, 344] width 150 height 19
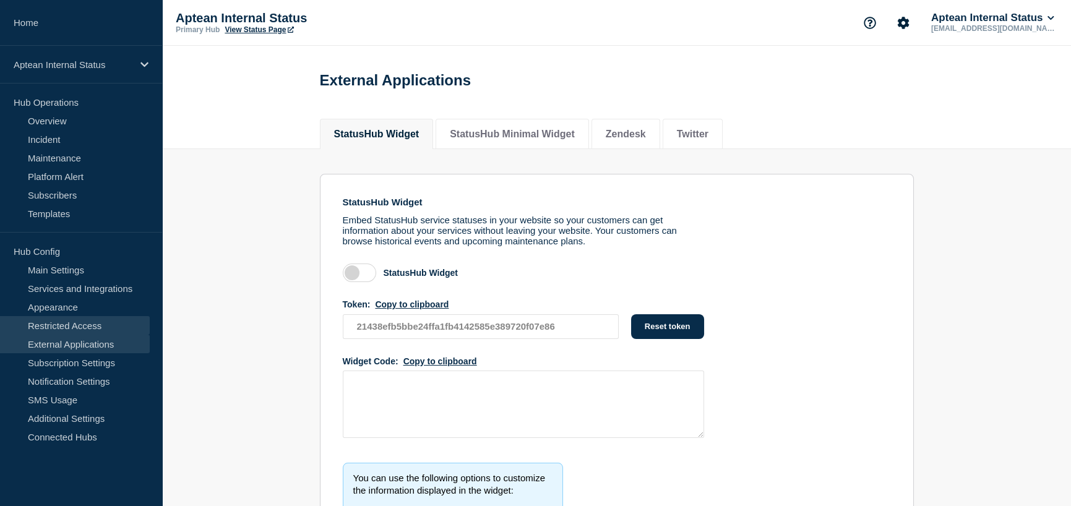
click at [90, 324] on link "Restricted Access" at bounding box center [75, 325] width 150 height 19
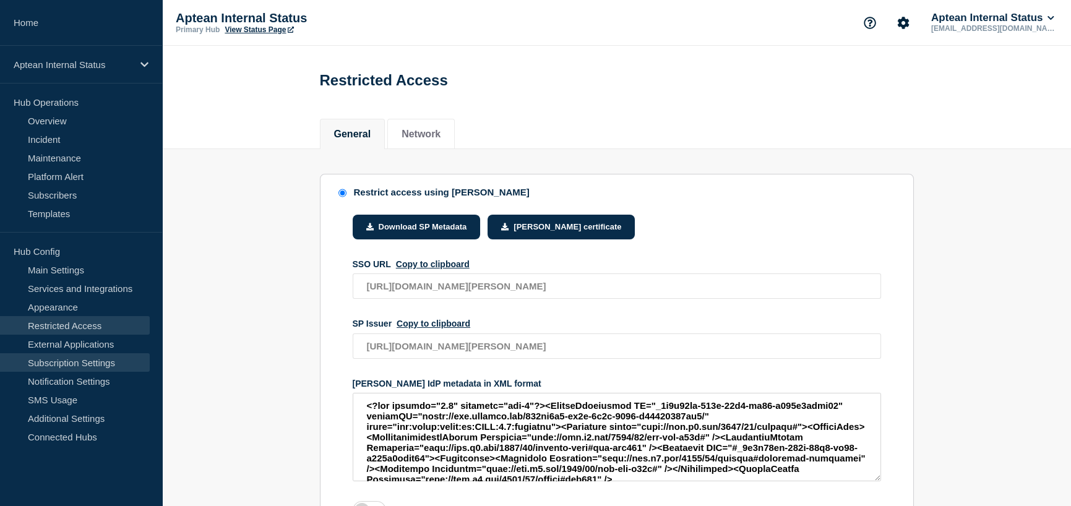
click at [93, 367] on link "Subscription Settings" at bounding box center [75, 362] width 150 height 19
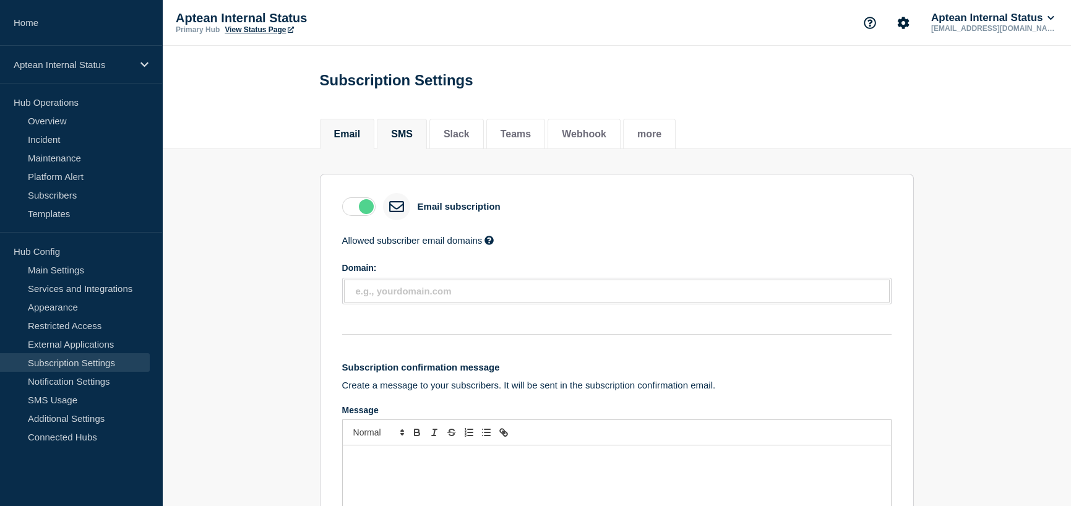
click at [405, 133] on button "SMS" at bounding box center [402, 134] width 22 height 11
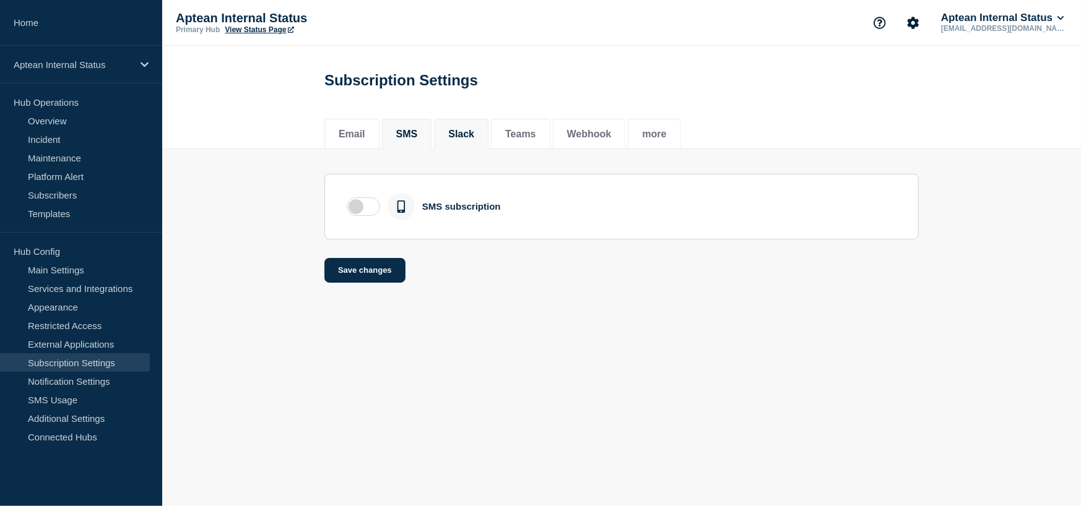
click at [474, 136] on button "Slack" at bounding box center [461, 134] width 26 height 11
click at [536, 131] on button "Teams" at bounding box center [520, 134] width 31 height 11
drag, startPoint x: 590, startPoint y: 123, endPoint x: 593, endPoint y: 163, distance: 40.4
click at [590, 123] on li "Webhook" at bounding box center [589, 134] width 73 height 30
click at [365, 209] on label at bounding box center [363, 206] width 33 height 19
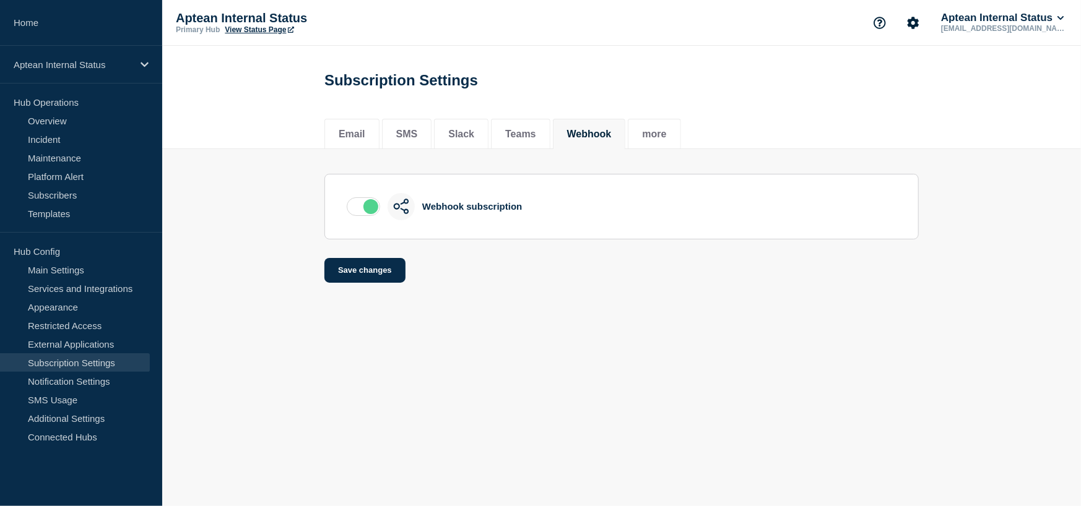
click at [0, 0] on input "checkbox" at bounding box center [0, 0] width 0 height 0
click at [370, 274] on button "Save changes" at bounding box center [364, 270] width 81 height 25
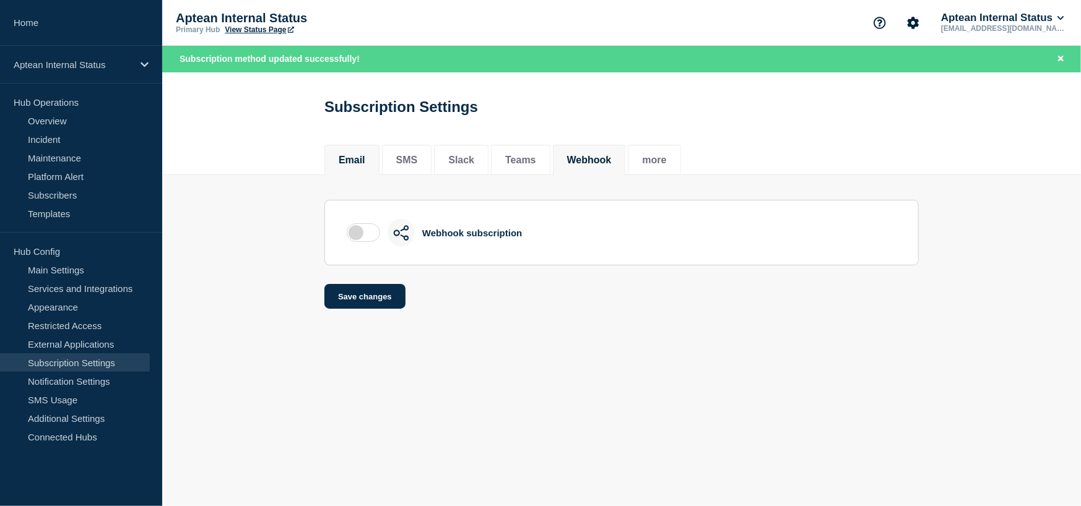
click at [348, 166] on button "Email" at bounding box center [352, 160] width 27 height 11
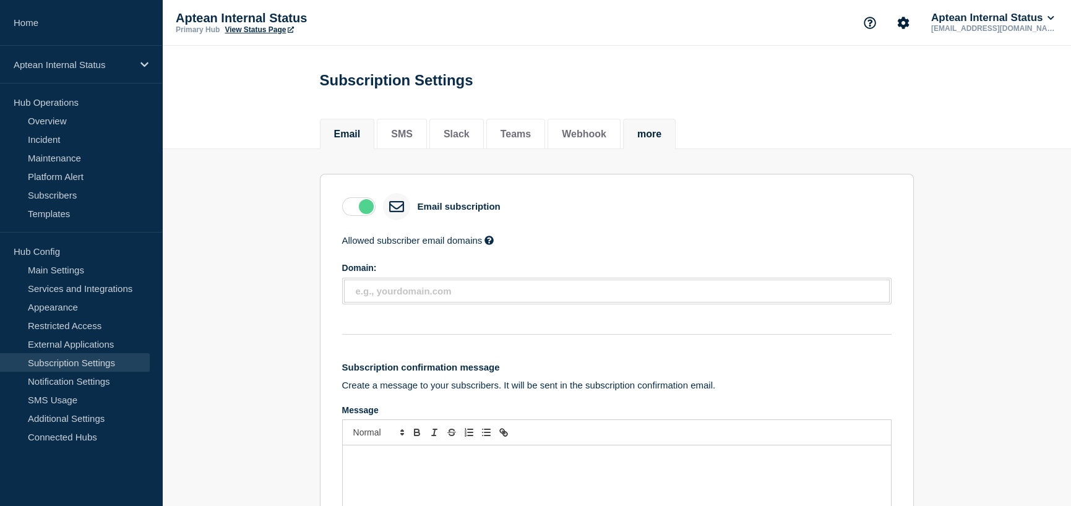
click at [659, 132] on button "more" at bounding box center [650, 134] width 24 height 11
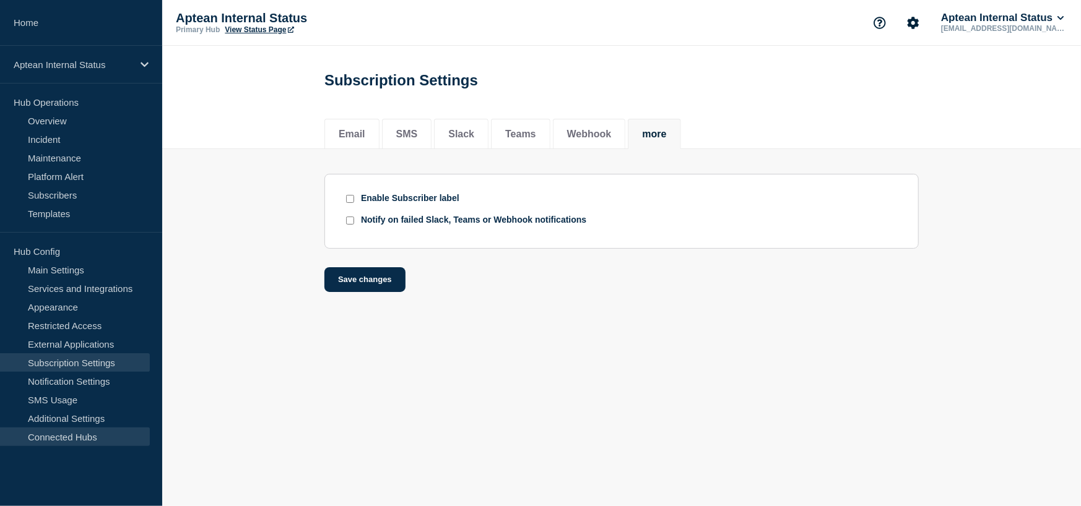
click at [51, 438] on link "Connected Hubs" at bounding box center [75, 437] width 150 height 19
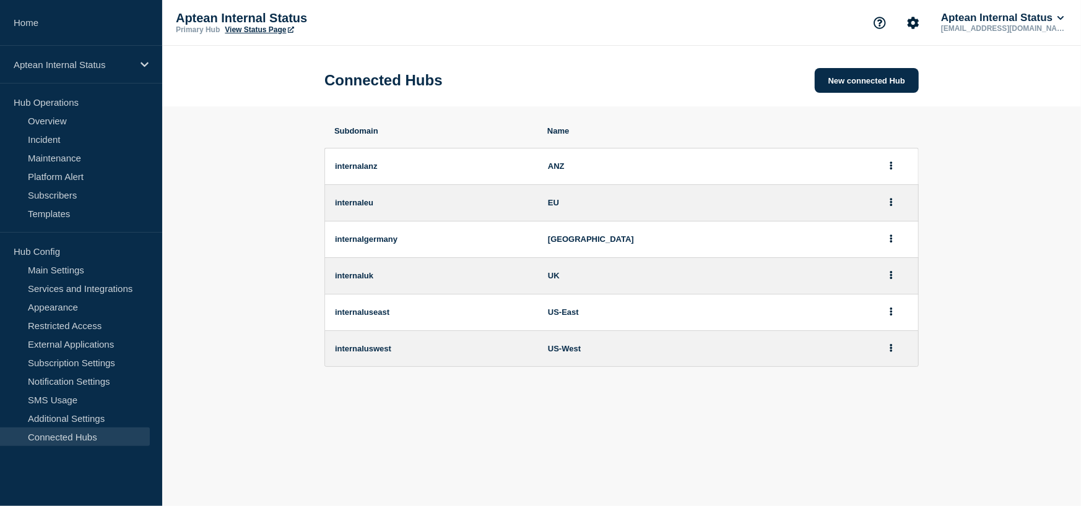
click at [1025, 24] on p "[EMAIL_ADDRESS][DOMAIN_NAME]" at bounding box center [1002, 28] width 129 height 9
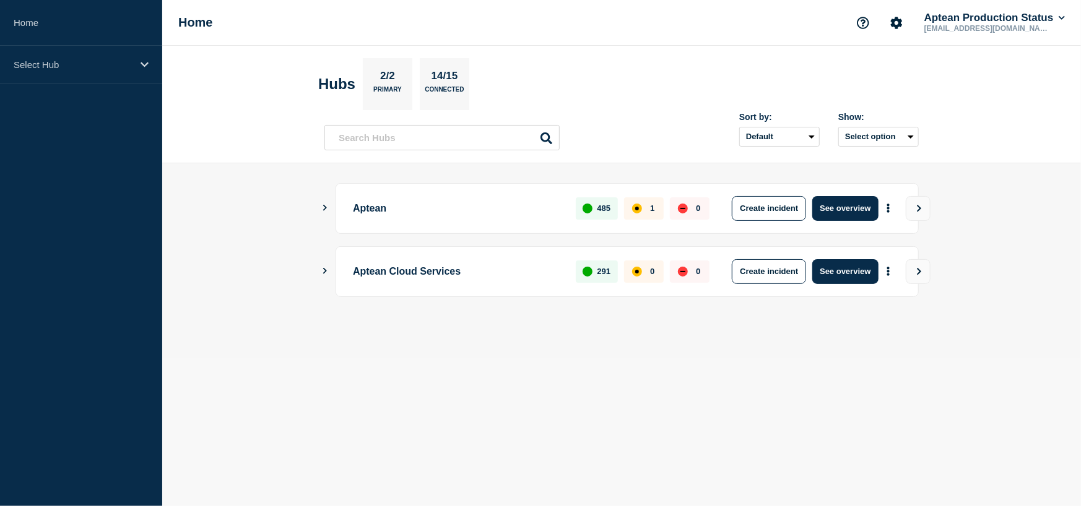
click at [324, 210] on button "Show Connected Hubs" at bounding box center [325, 208] width 6 height 9
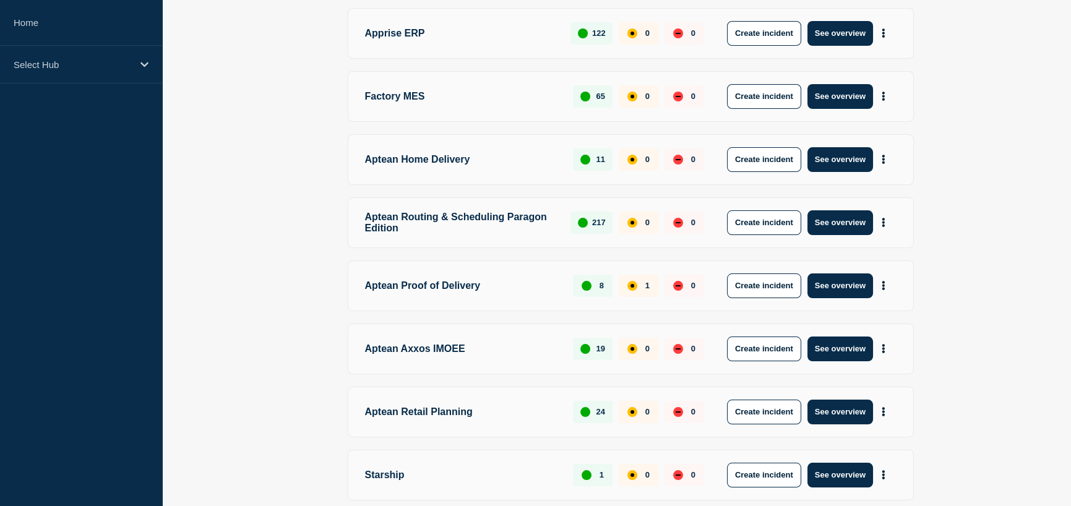
scroll to position [248, 0]
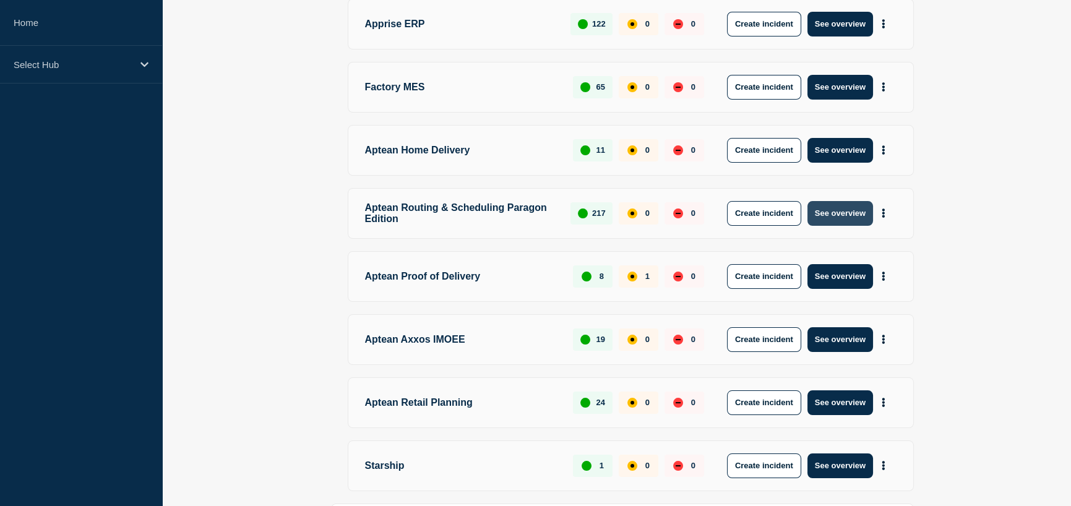
click at [858, 219] on button "See overview" at bounding box center [841, 213] width 66 height 25
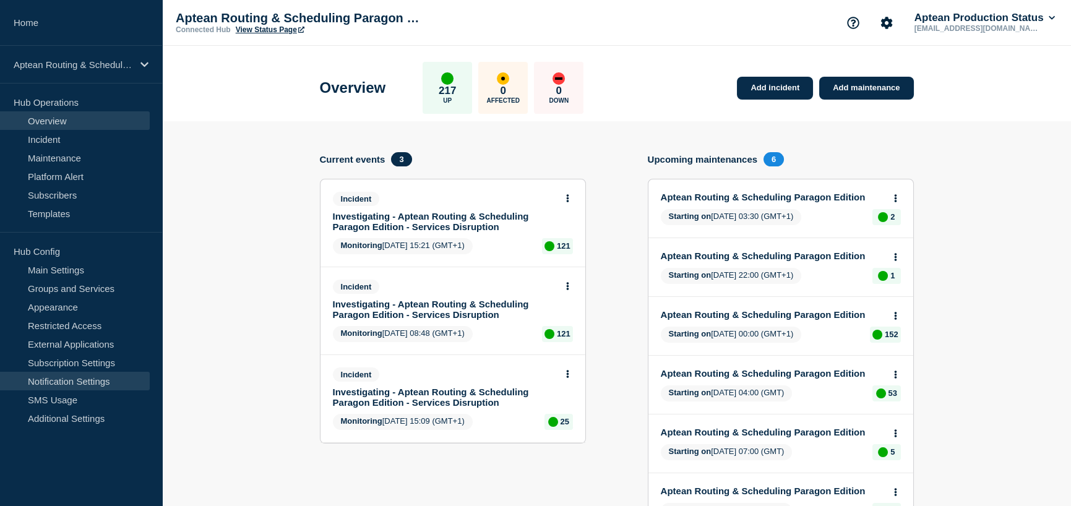
click at [78, 379] on link "Notification Settings" at bounding box center [75, 381] width 150 height 19
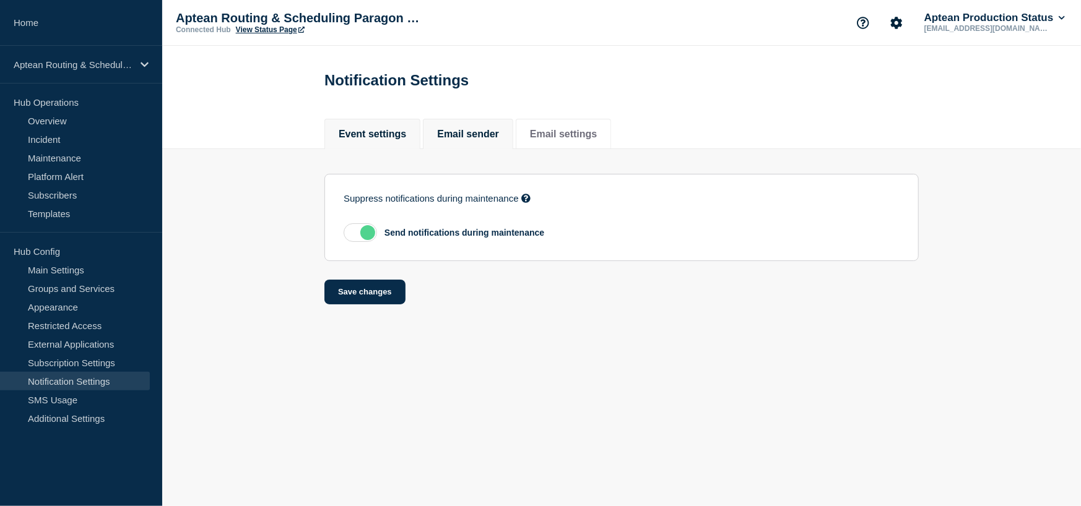
click at [499, 131] on button "Email sender" at bounding box center [468, 134] width 62 height 11
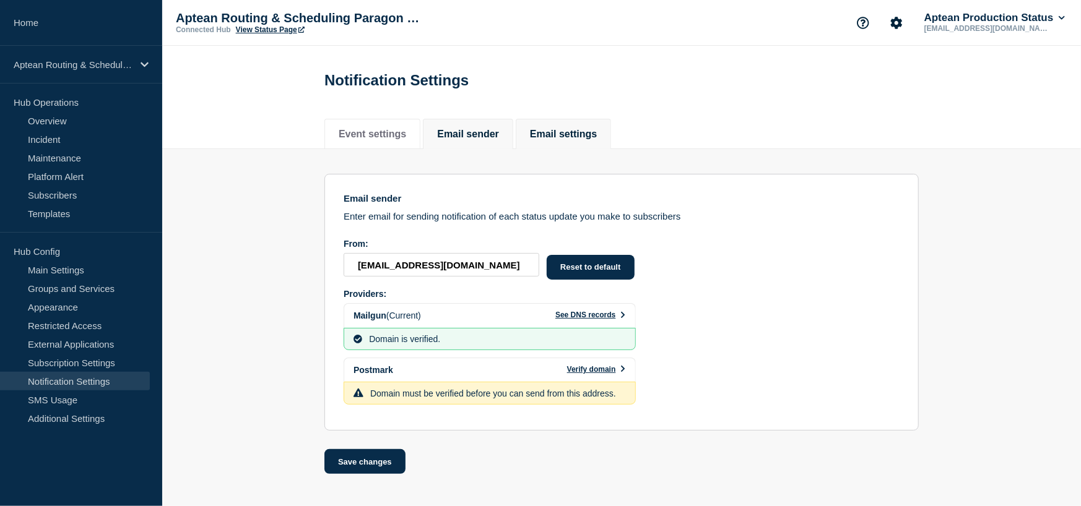
click at [597, 130] on button "Email settings" at bounding box center [563, 134] width 67 height 11
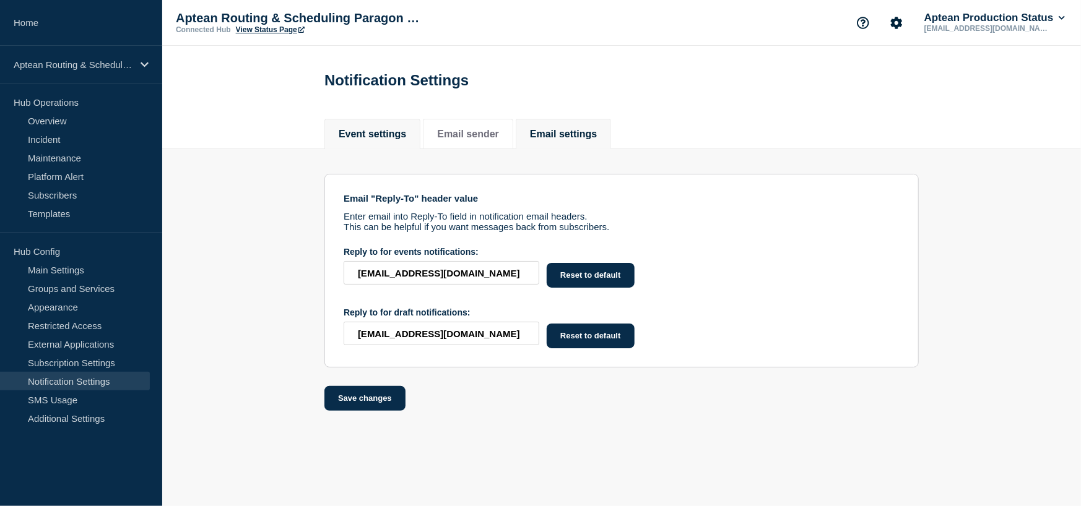
click at [366, 126] on li "Event settings" at bounding box center [372, 134] width 96 height 30
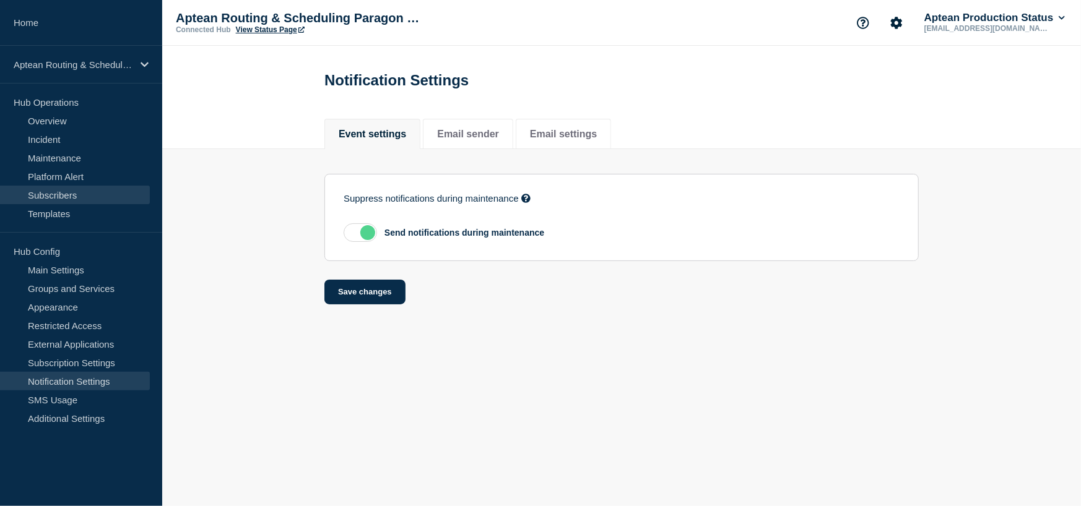
click at [67, 193] on link "Subscribers" at bounding box center [75, 195] width 150 height 19
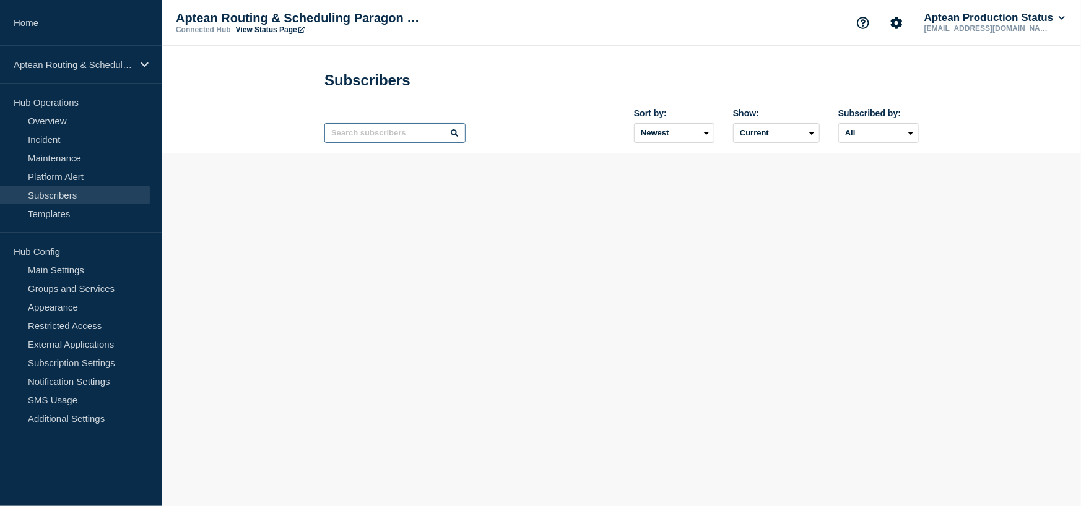
click at [396, 136] on input "text" at bounding box center [394, 133] width 141 height 20
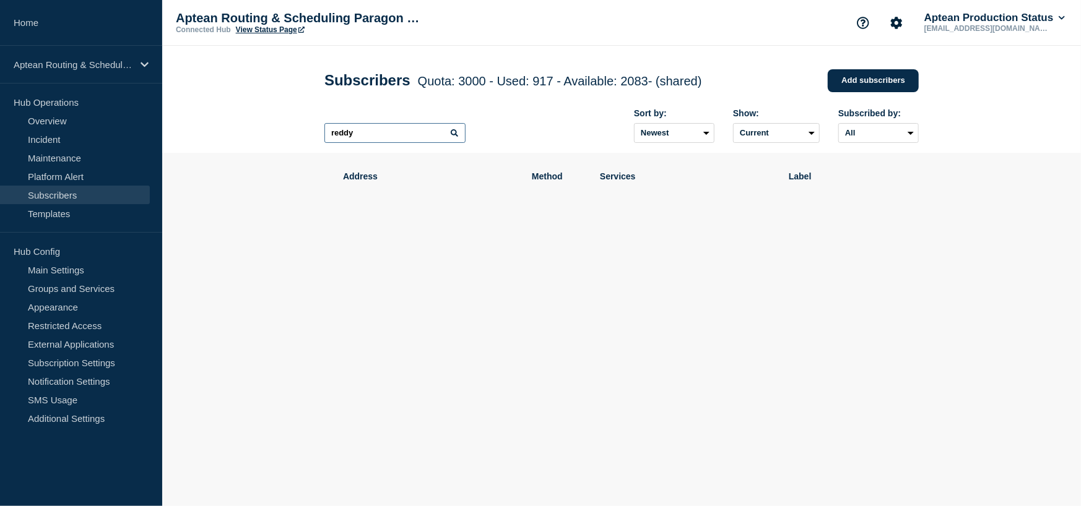
drag, startPoint x: 387, startPoint y: 139, endPoint x: 290, endPoint y: 141, distance: 97.2
click at [290, 141] on header "Subscribers Quota: 3000 - Used: 917 - Available: 2083 - (shared) Quota Used Ava…" at bounding box center [621, 99] width 919 height 107
drag, startPoint x: 371, startPoint y: 137, endPoint x: 278, endPoint y: 147, distance: 94.0
click at [272, 144] on header "Subscribers Quota: 3000 - Used: 917 - Available: 2083 - (shared) Quota Used Ava…" at bounding box center [621, 99] width 919 height 107
type input "ravi"
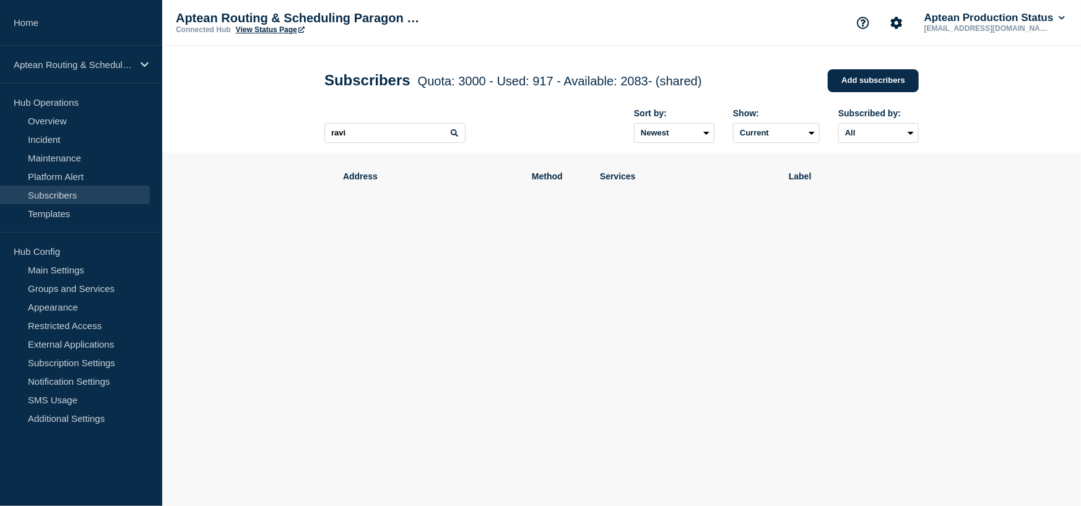
click at [452, 137] on icon at bounding box center [454, 132] width 7 height 7
drag, startPoint x: 394, startPoint y: 141, endPoint x: 240, endPoint y: 132, distance: 154.3
click at [129, 124] on div "Home Aptean Routing & Scheduling Paragon Edition Hub Operations Overview Incide…" at bounding box center [540, 167] width 1081 height 334
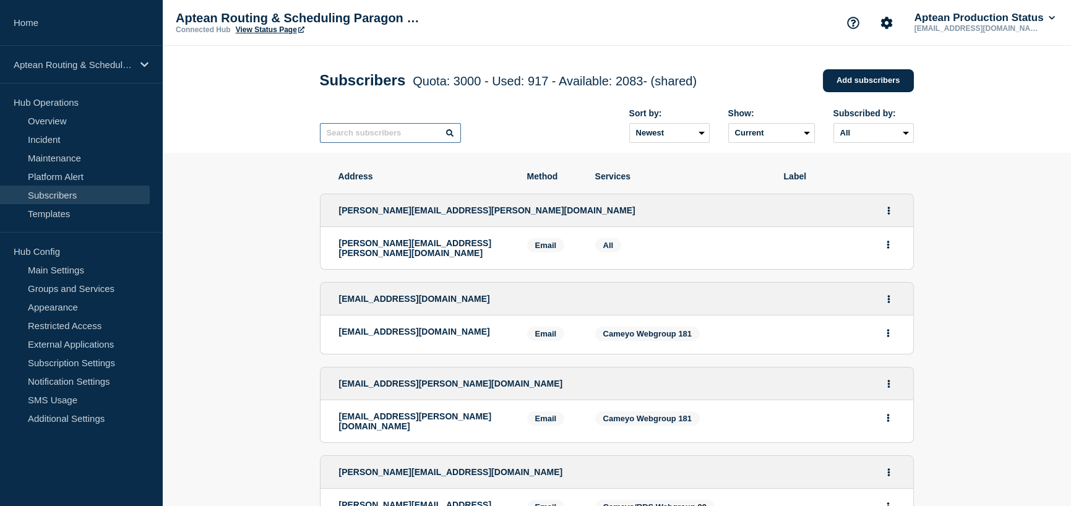
click at [371, 129] on input "text" at bounding box center [390, 133] width 141 height 20
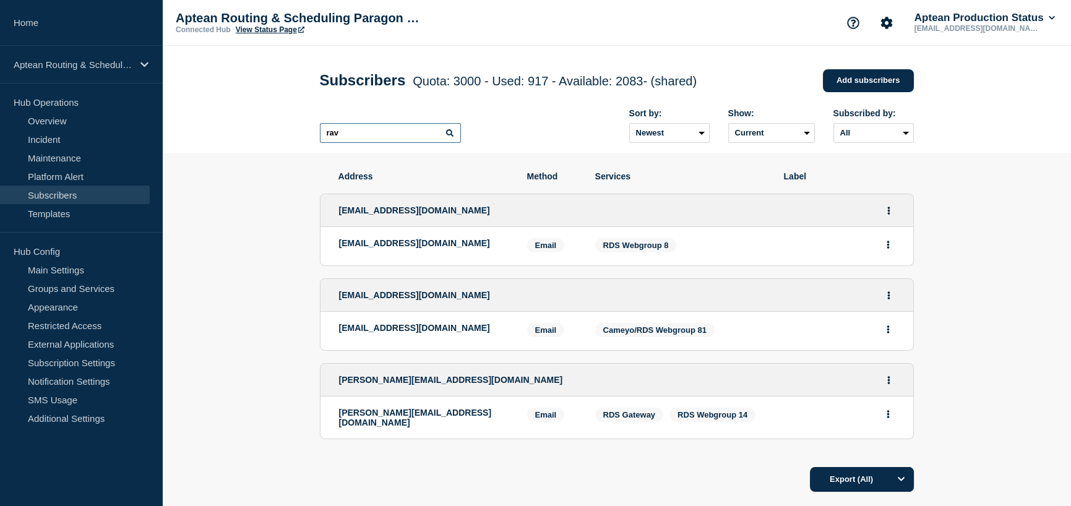
scroll to position [103, 0]
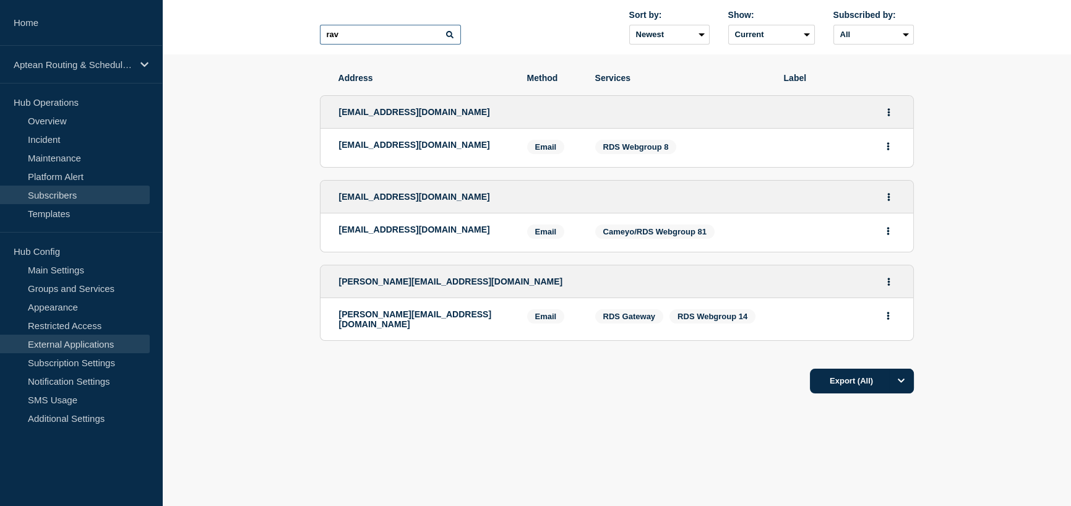
type input "rav"
click at [73, 345] on link "External Applications" at bounding box center [75, 344] width 150 height 19
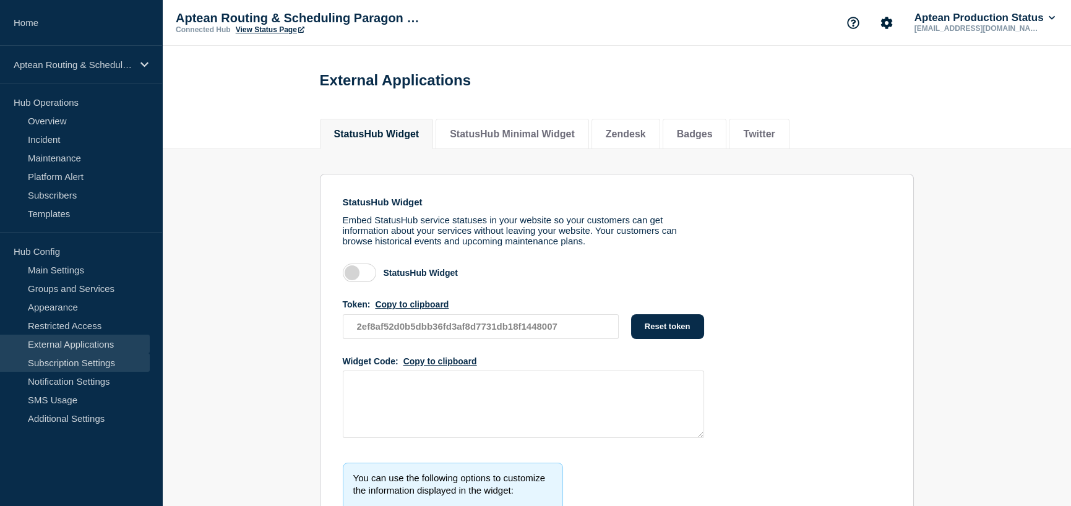
click at [73, 366] on link "Subscription Settings" at bounding box center [75, 362] width 150 height 19
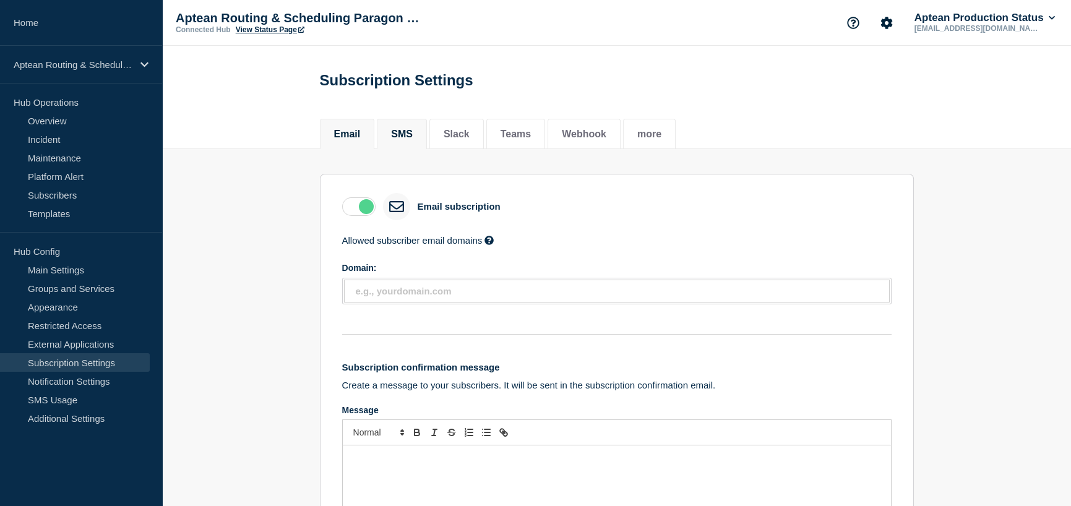
click at [427, 140] on li "SMS" at bounding box center [402, 134] width 50 height 30
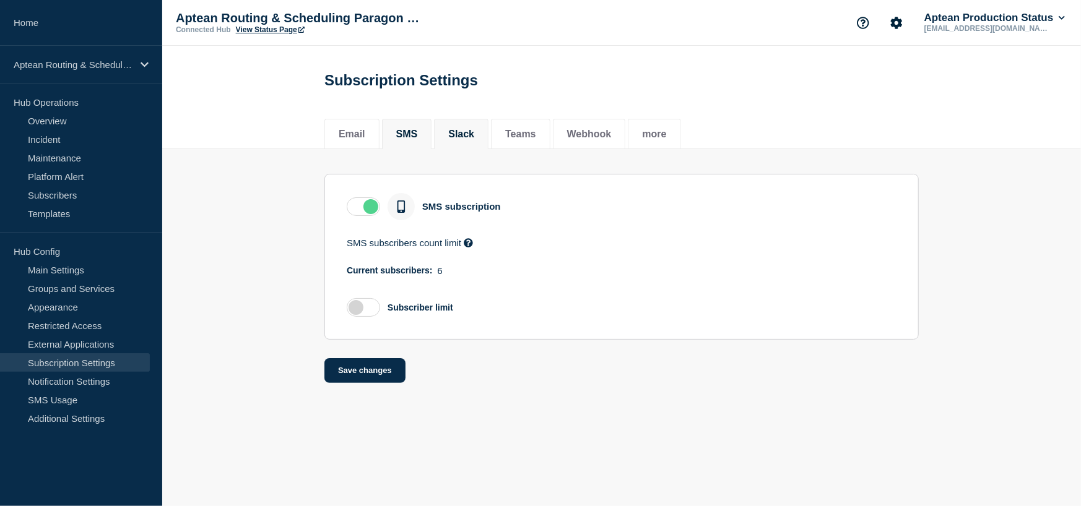
click at [464, 132] on button "Slack" at bounding box center [461, 134] width 26 height 11
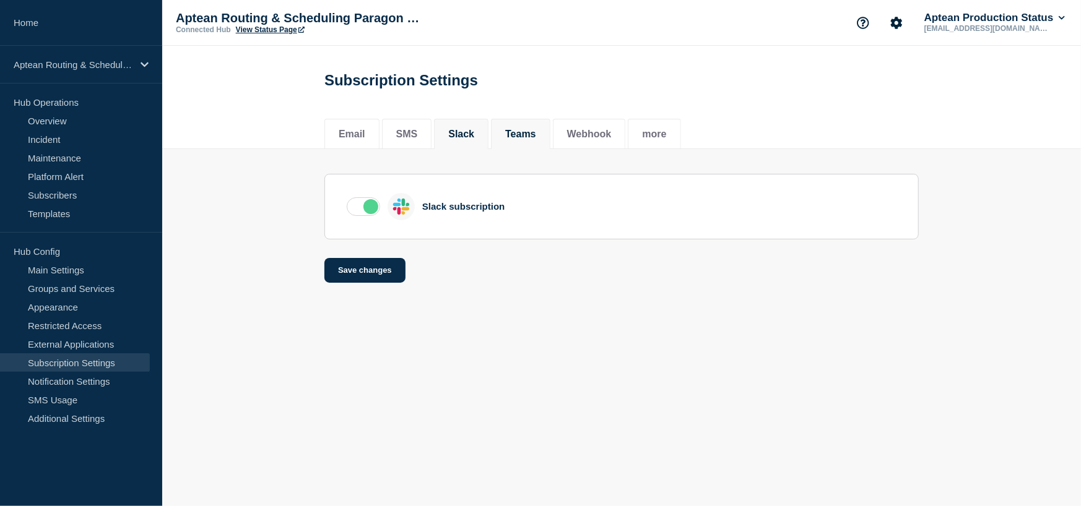
click at [520, 131] on button "Teams" at bounding box center [520, 134] width 31 height 11
click at [602, 136] on button "Webhook" at bounding box center [589, 134] width 45 height 11
click at [680, 142] on li "more" at bounding box center [654, 134] width 53 height 30
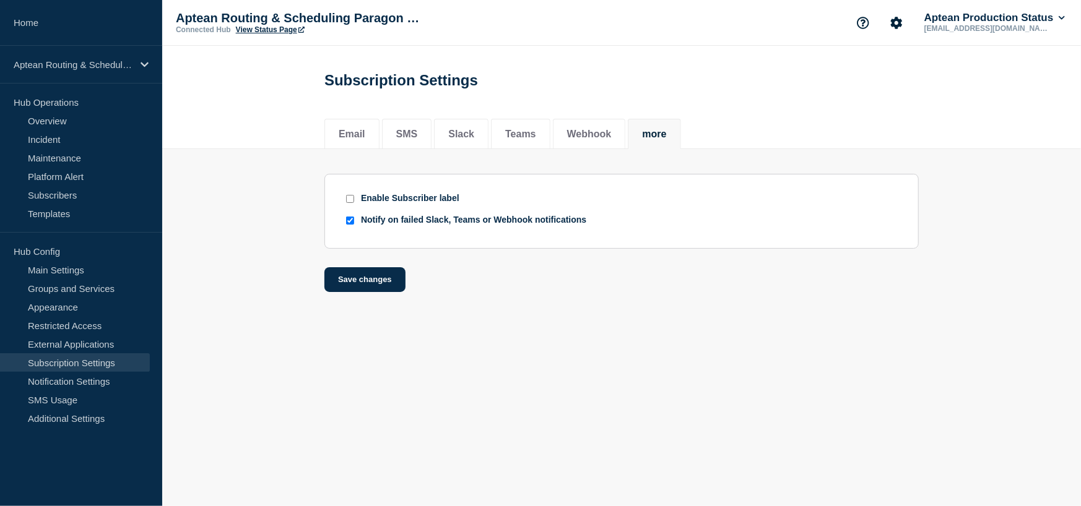
click at [352, 222] on input "Notify on failed Slack, Teams or Webhook notifications" at bounding box center [350, 221] width 8 height 8
checkbox input "false"
click at [362, 285] on button "Save changes" at bounding box center [364, 279] width 81 height 25
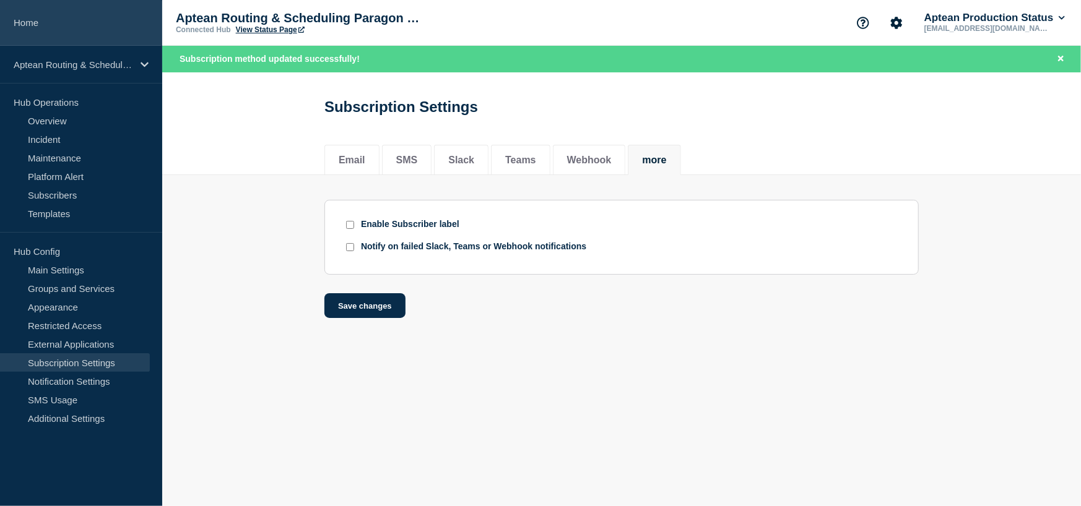
click at [33, 30] on link "Home" at bounding box center [81, 23] width 162 height 46
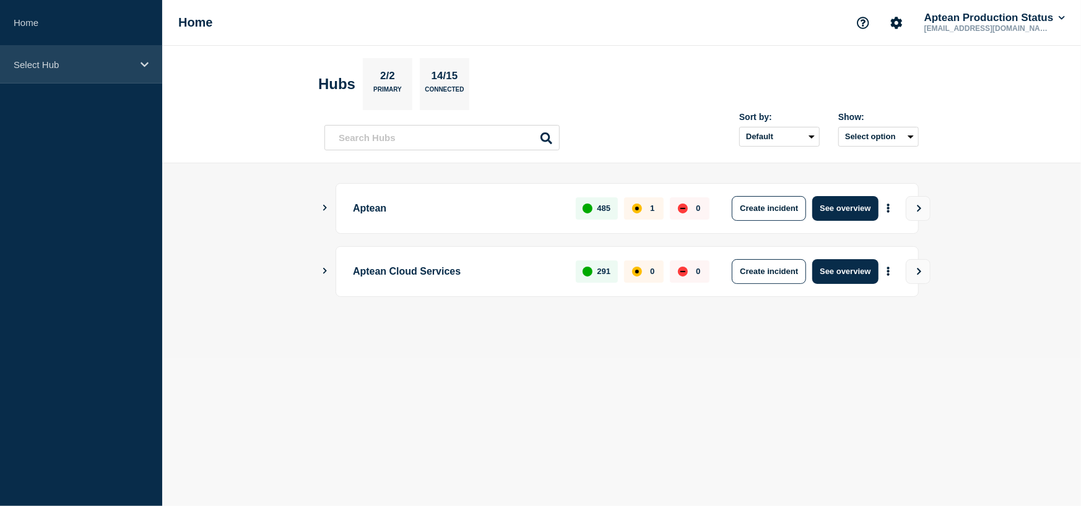
click at [117, 64] on p "Select Hub" at bounding box center [73, 64] width 119 height 11
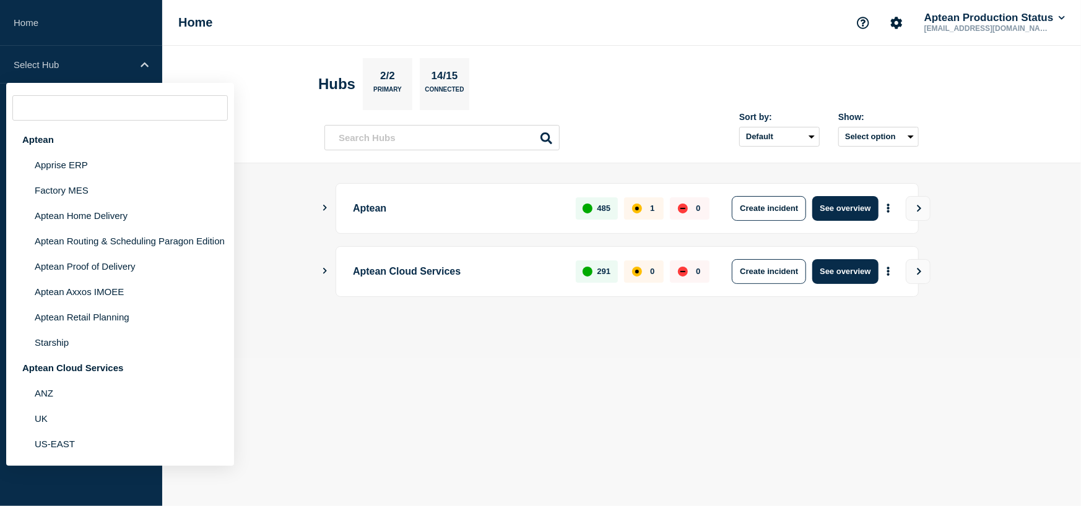
click at [325, 211] on button "Show Connected Hubs" at bounding box center [325, 208] width 6 height 9
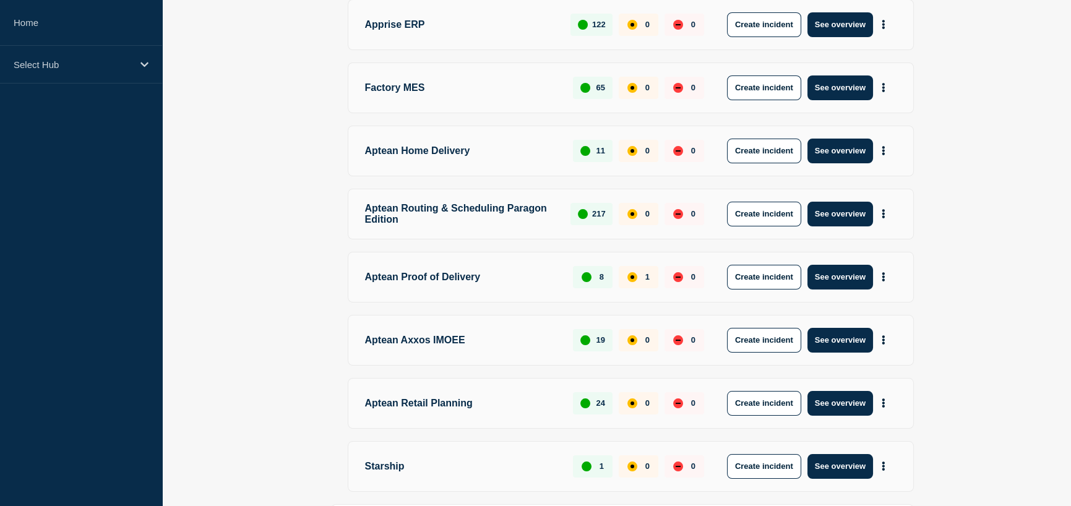
scroll to position [248, 0]
click at [847, 150] on button "See overview" at bounding box center [841, 150] width 66 height 25
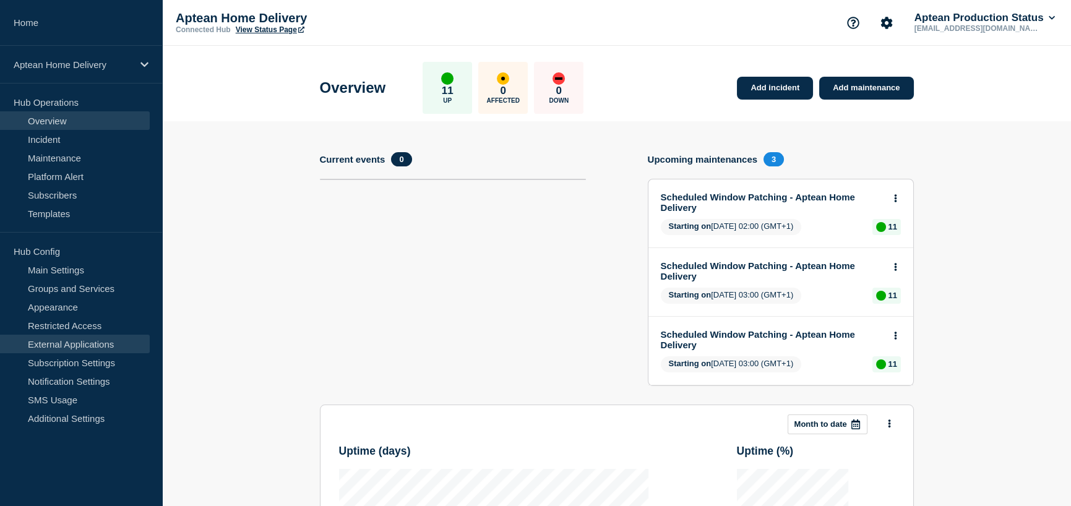
click at [85, 342] on link "External Applications" at bounding box center [75, 344] width 150 height 19
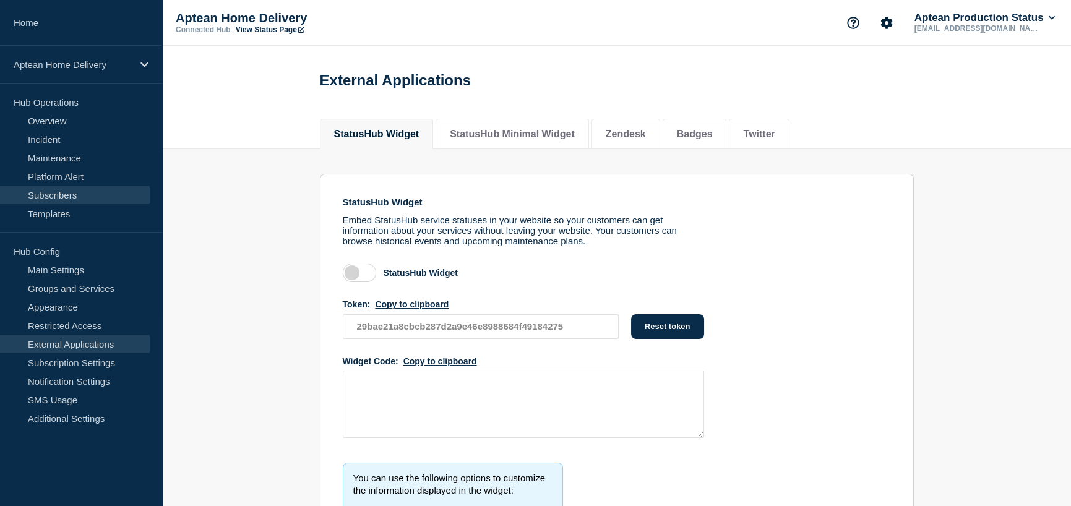
click at [78, 191] on link "Subscribers" at bounding box center [75, 195] width 150 height 19
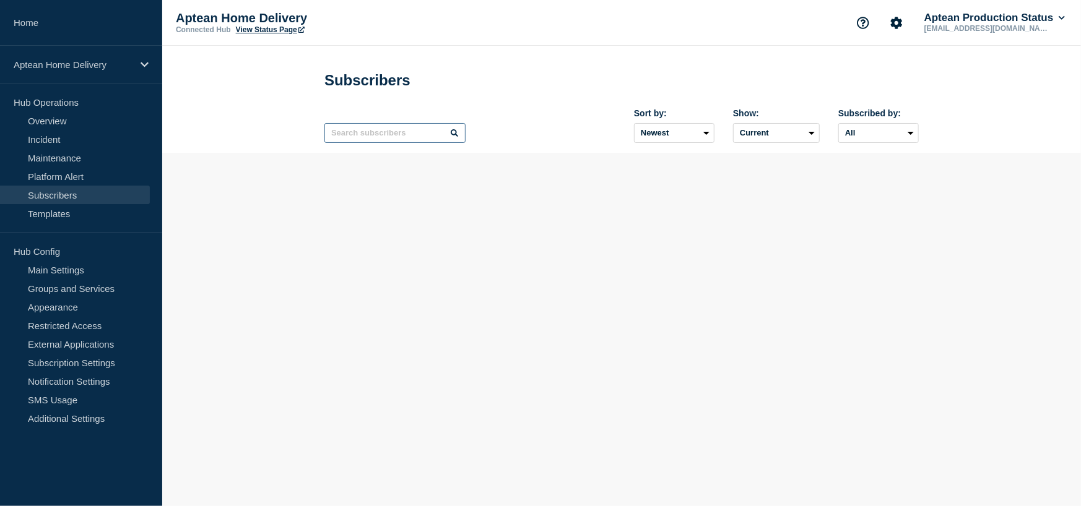
click at [375, 134] on input "text" at bounding box center [394, 133] width 141 height 20
type input "a"
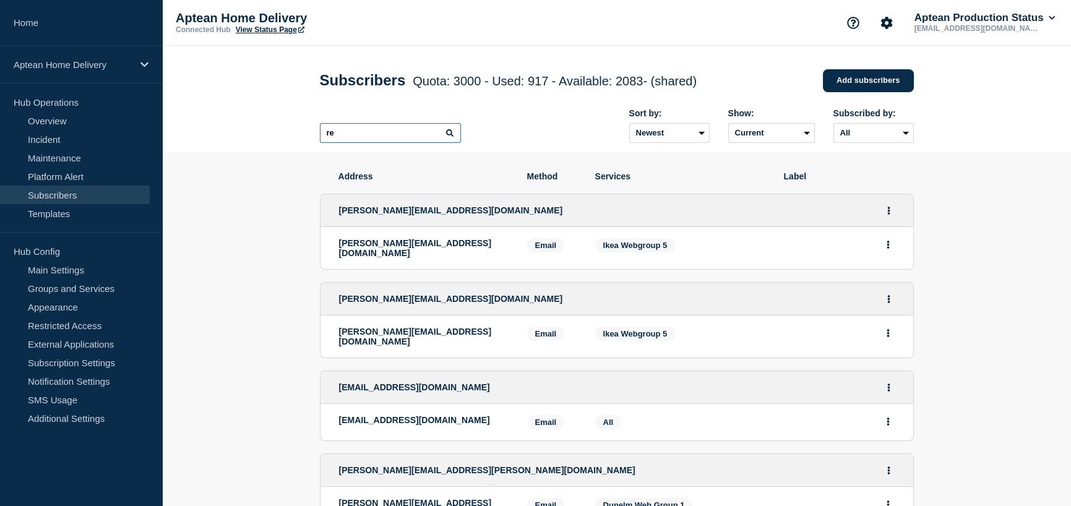
type input "r"
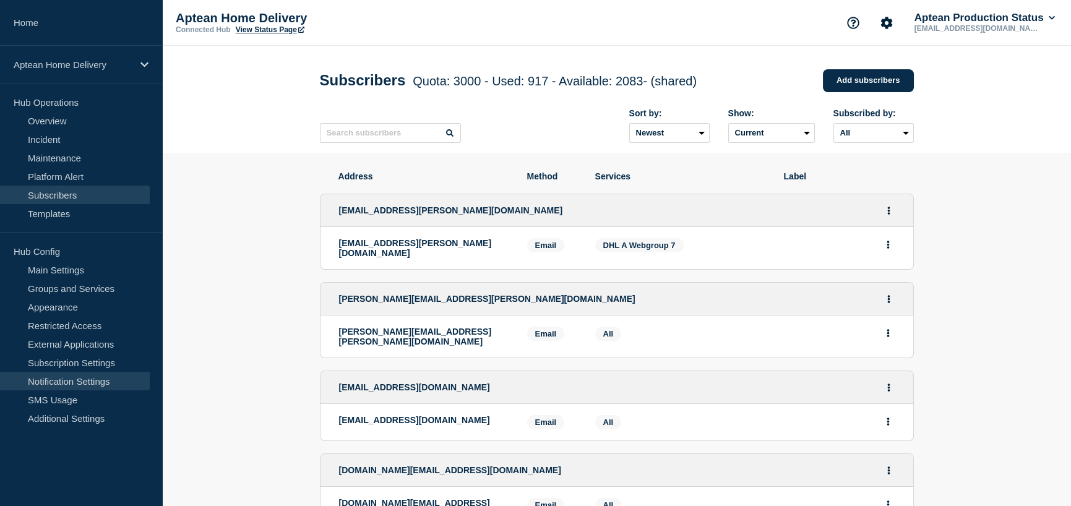
click at [89, 379] on link "Notification Settings" at bounding box center [75, 381] width 150 height 19
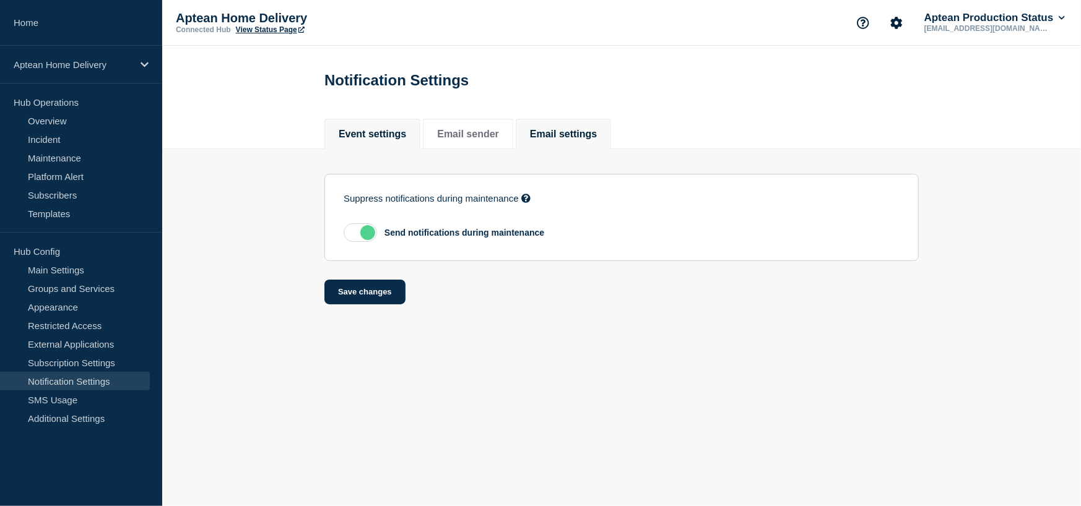
click at [587, 126] on li "Email settings" at bounding box center [563, 134] width 95 height 30
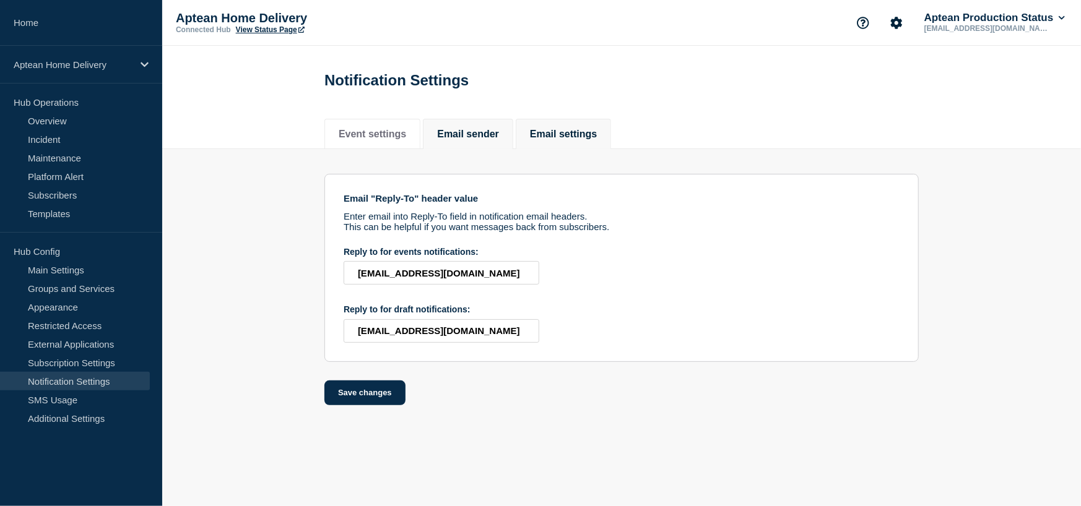
click at [448, 128] on li "Email sender" at bounding box center [468, 134] width 90 height 30
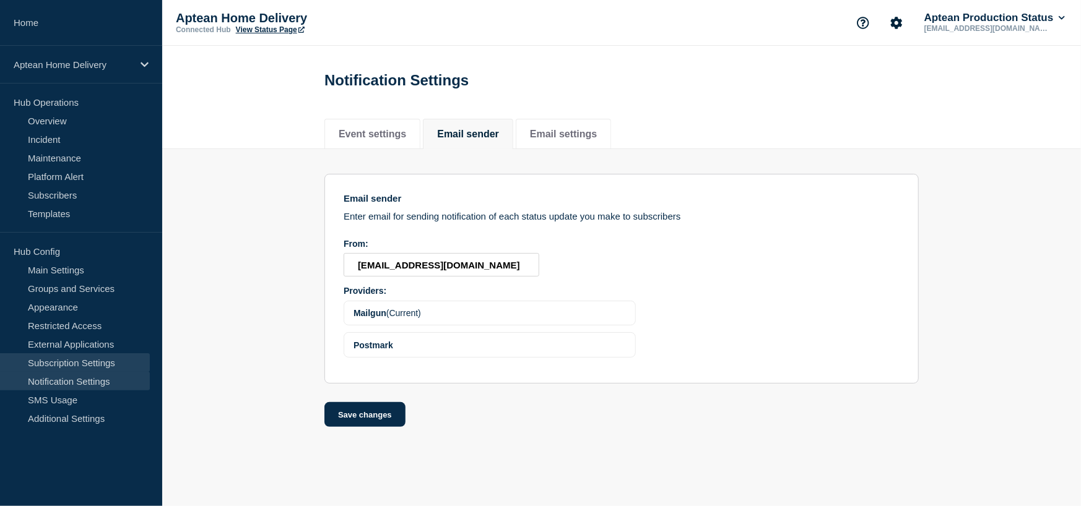
click at [61, 363] on link "Subscription Settings" at bounding box center [75, 362] width 150 height 19
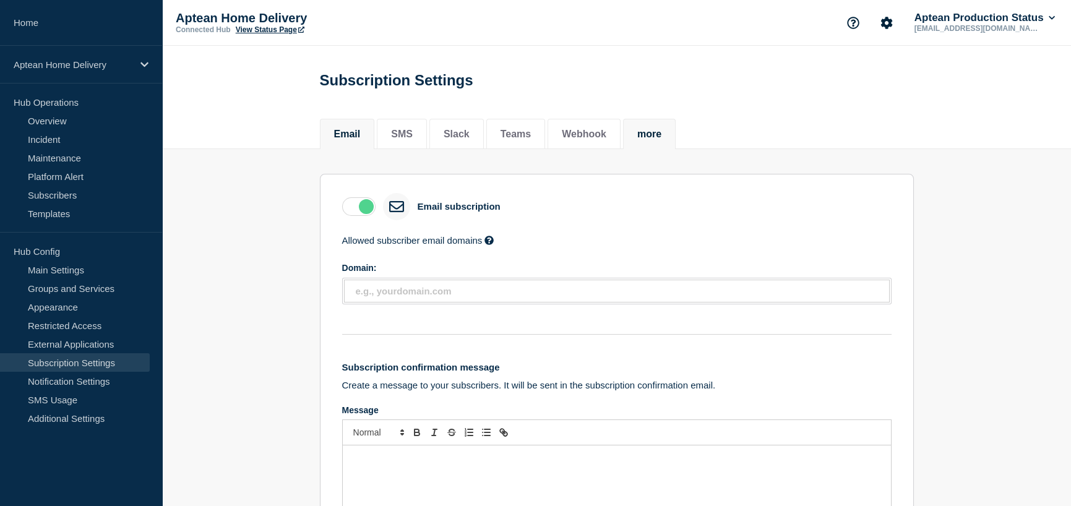
click at [662, 144] on li "more" at bounding box center [649, 134] width 53 height 30
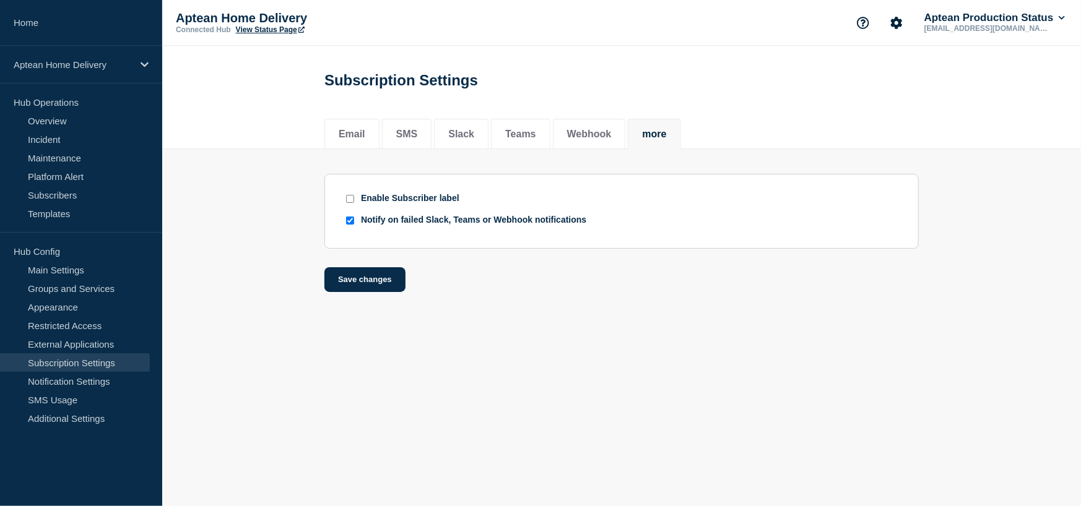
drag, startPoint x: 347, startPoint y: 225, endPoint x: 352, endPoint y: 249, distance: 24.5
click at [348, 225] on input "Notify on failed Slack, Teams or Webhook notifications" at bounding box center [350, 221] width 8 height 8
checkbox input "false"
click at [363, 284] on button "Save changes" at bounding box center [364, 279] width 81 height 25
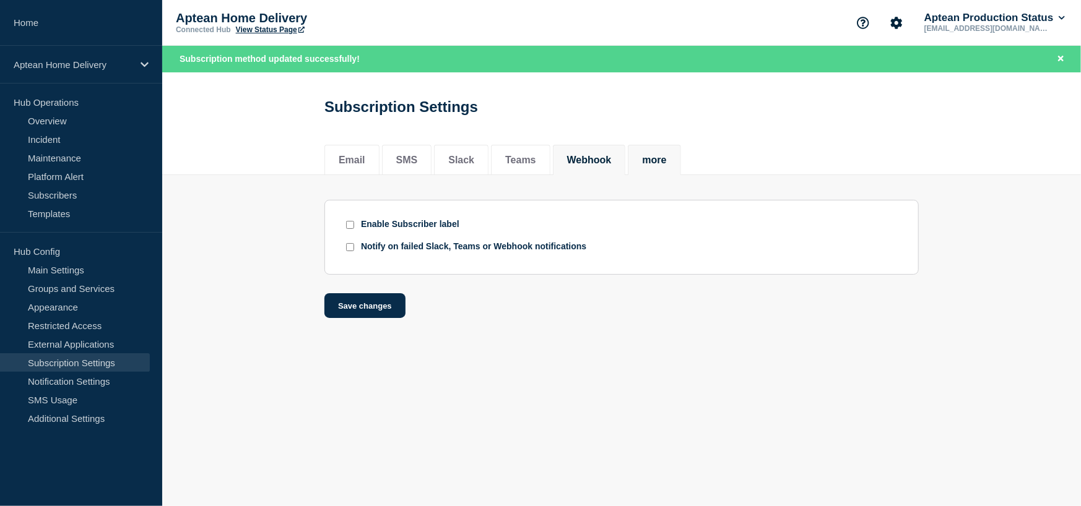
click at [613, 140] on div "Email SMS Slack Teams Webhook more" at bounding box center [621, 153] width 594 height 42
click at [603, 154] on li "Webhook" at bounding box center [589, 160] width 73 height 30
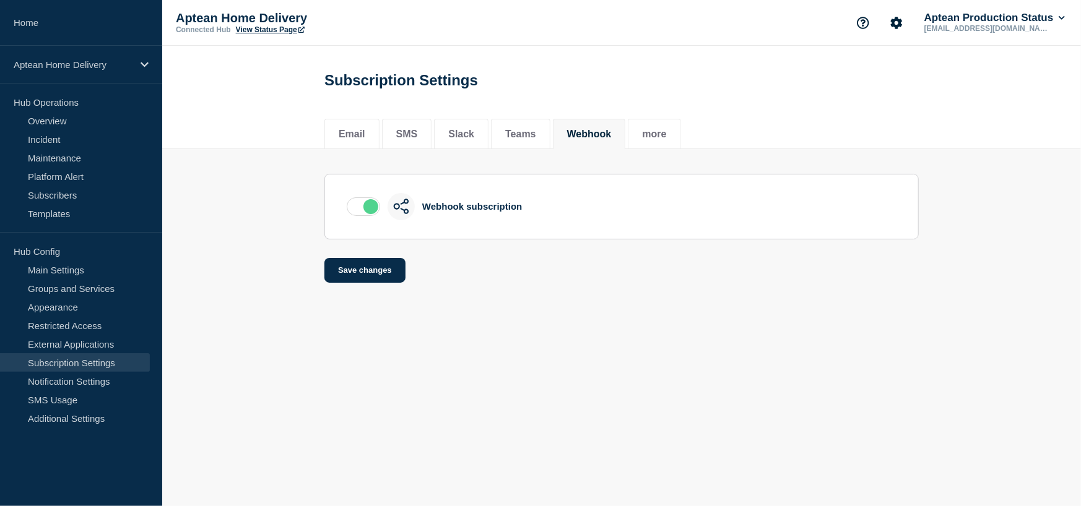
click at [522, 163] on div "Webhook subscription Save changes" at bounding box center [621, 216] width 594 height 134
click at [370, 210] on label at bounding box center [363, 206] width 33 height 19
click at [0, 0] on input "checkbox" at bounding box center [0, 0] width 0 height 0
click at [360, 266] on button "Save changes" at bounding box center [364, 270] width 81 height 25
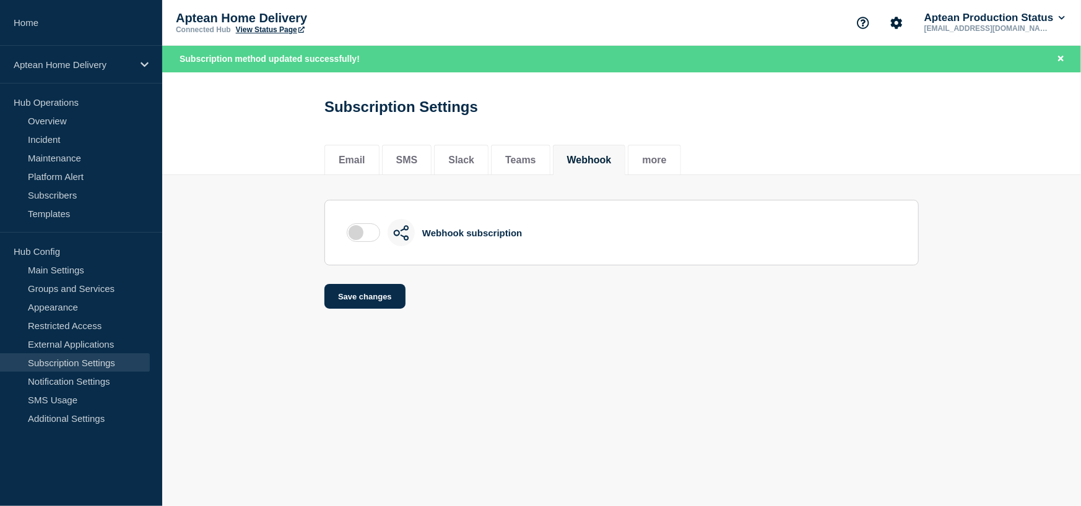
click at [538, 131] on div "Subscription Settings" at bounding box center [622, 102] width 622 height 61
drag, startPoint x: 534, startPoint y: 154, endPoint x: 530, endPoint y: 164, distance: 11.2
click at [533, 155] on li "Teams" at bounding box center [520, 160] width 59 height 30
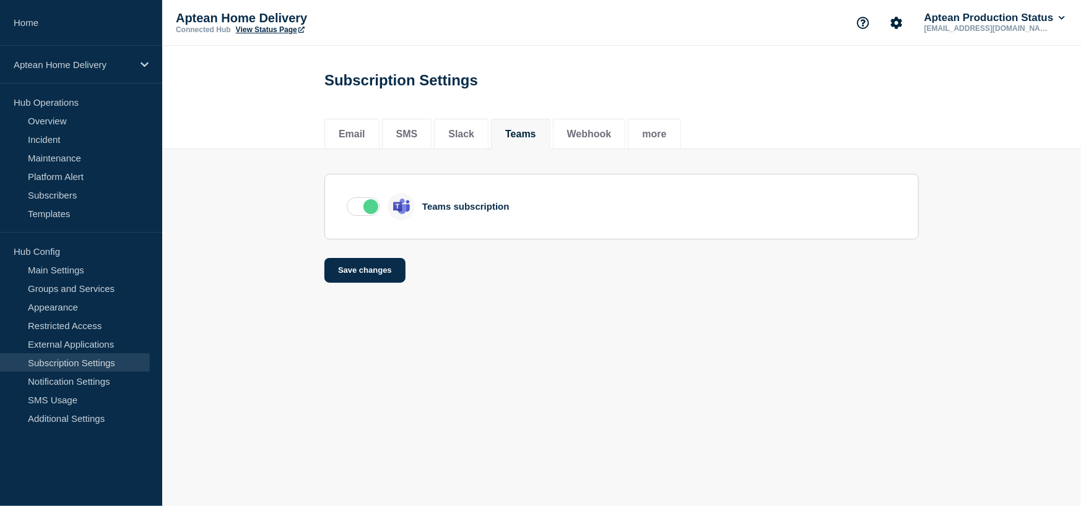
click at [465, 155] on div "Teams subscription Save changes" at bounding box center [621, 216] width 594 height 134
click at [470, 144] on li "Slack" at bounding box center [461, 134] width 54 height 30
click at [366, 212] on label at bounding box center [363, 206] width 33 height 19
click at [0, 0] on input "checkbox" at bounding box center [0, 0] width 0 height 0
click at [415, 140] on button "SMS" at bounding box center [407, 134] width 22 height 11
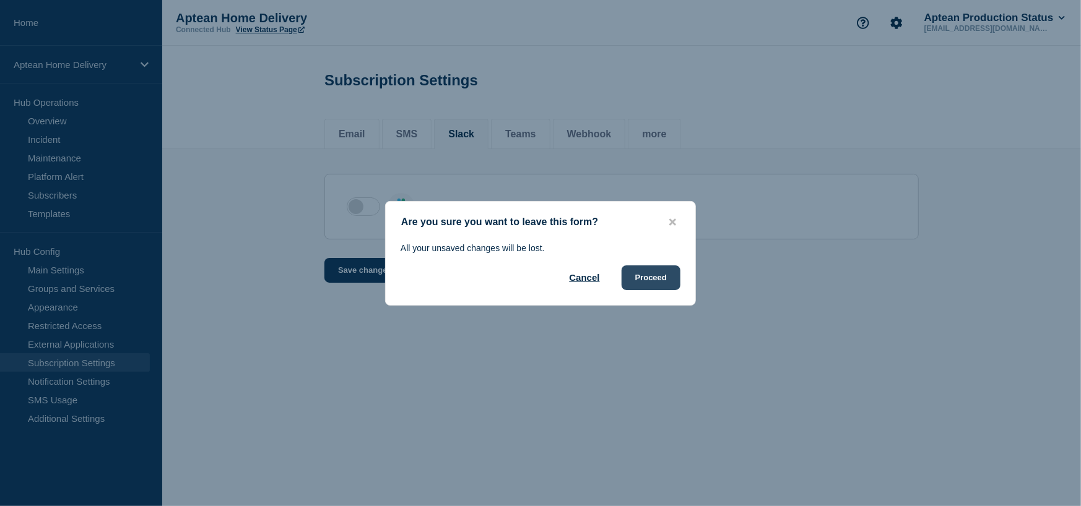
click at [667, 280] on button "Proceed" at bounding box center [650, 278] width 59 height 25
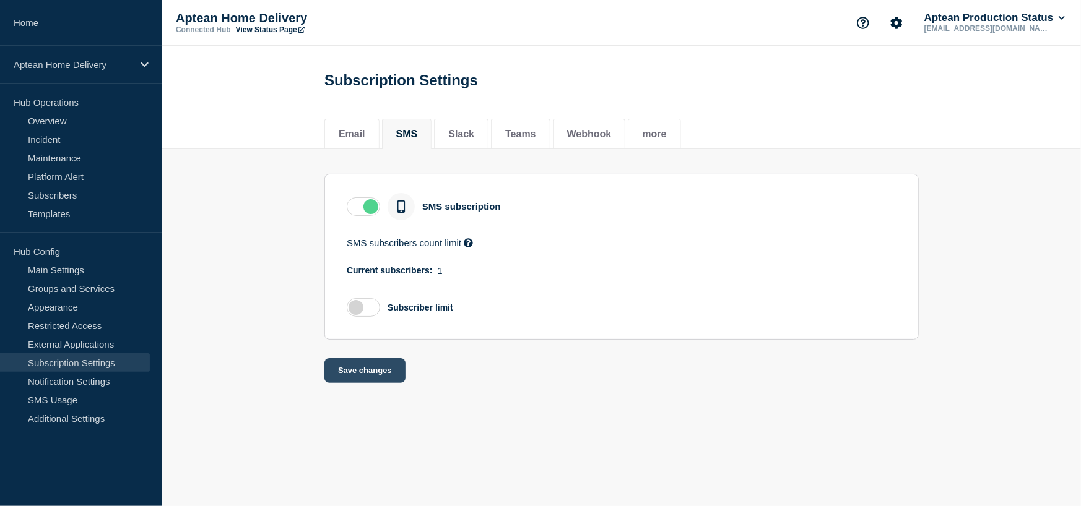
click at [377, 382] on button "Save changes" at bounding box center [364, 370] width 81 height 25
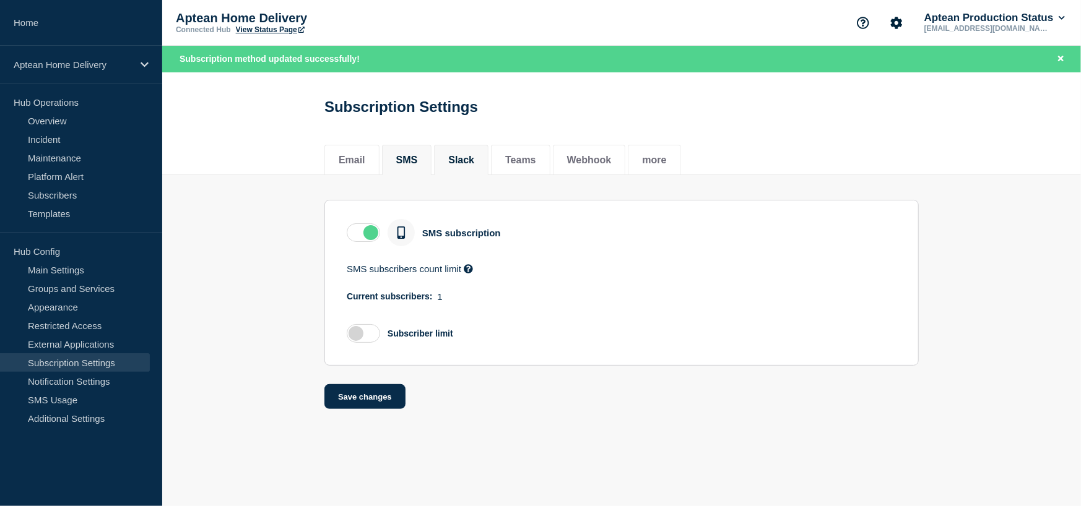
click at [464, 161] on button "Slack" at bounding box center [461, 160] width 26 height 11
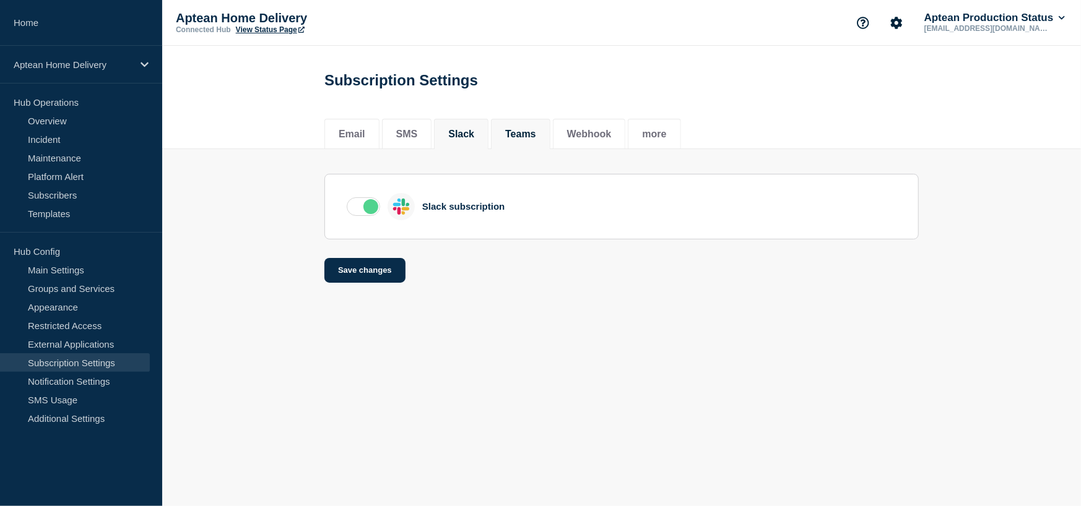
click at [523, 137] on button "Teams" at bounding box center [520, 134] width 31 height 11
click at [331, 134] on li "Email" at bounding box center [351, 134] width 55 height 30
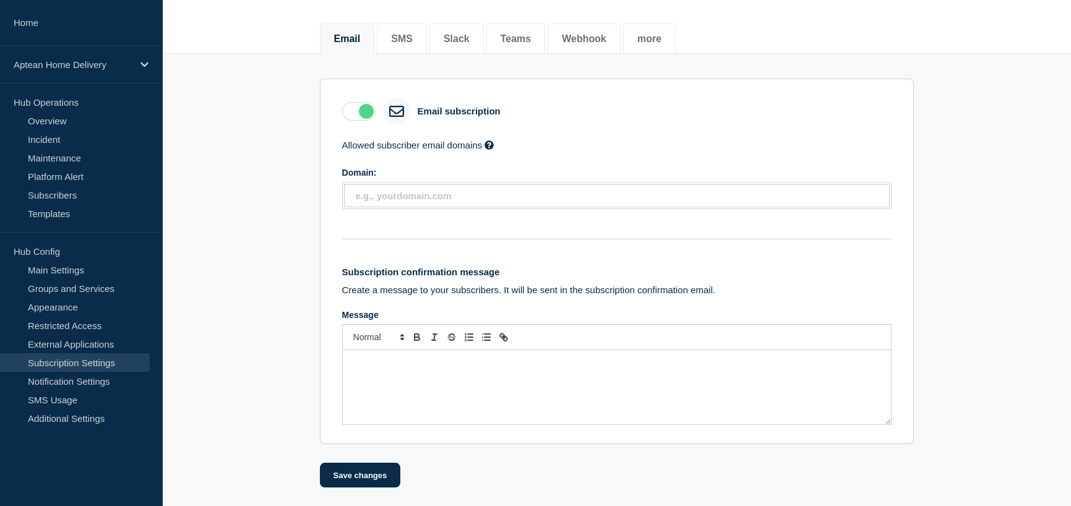
scroll to position [101, 0]
click at [70, 420] on link "Additional Settings" at bounding box center [75, 418] width 150 height 19
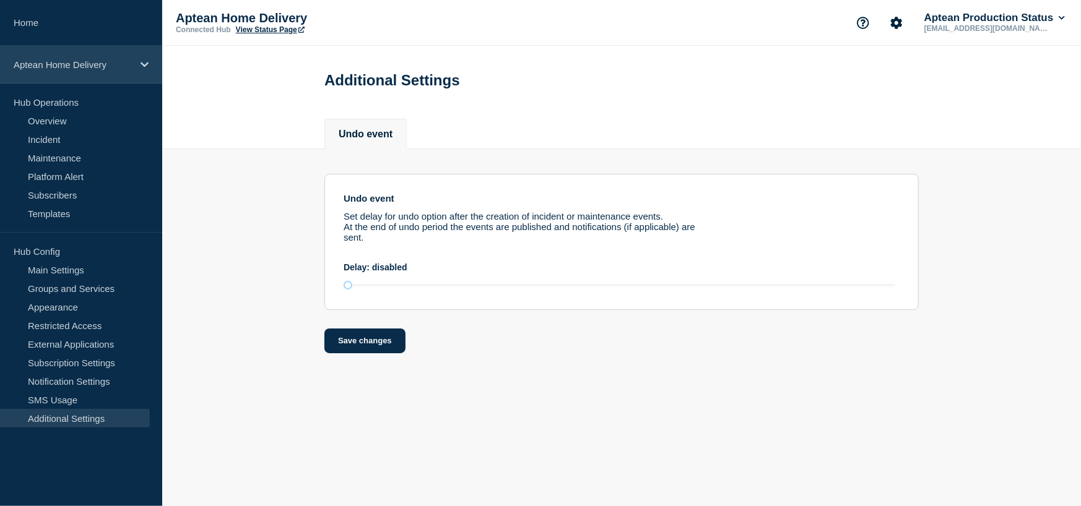
click at [71, 59] on p "Aptean Home Delivery" at bounding box center [73, 64] width 119 height 11
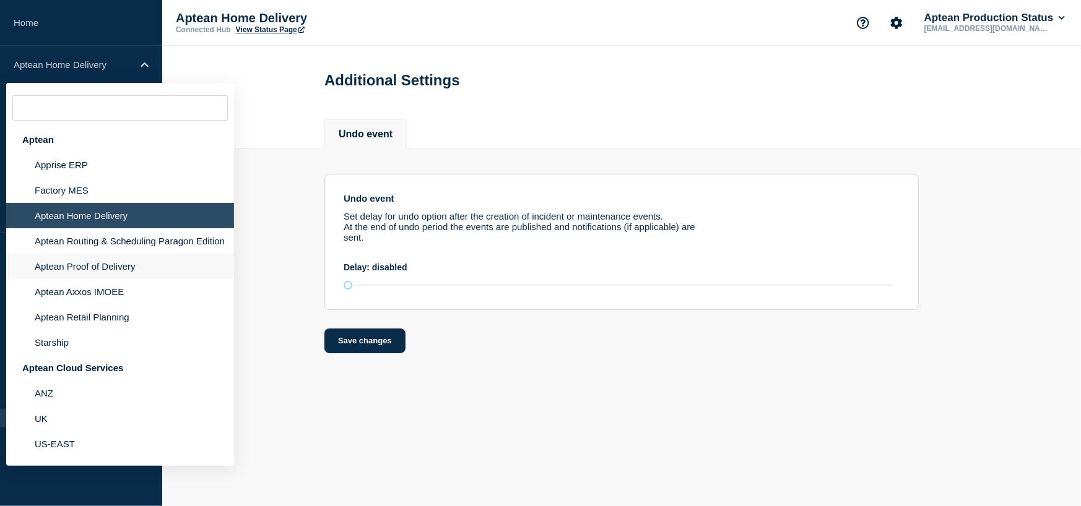
click at [110, 279] on li "Aptean Proof of Delivery" at bounding box center [120, 266] width 228 height 25
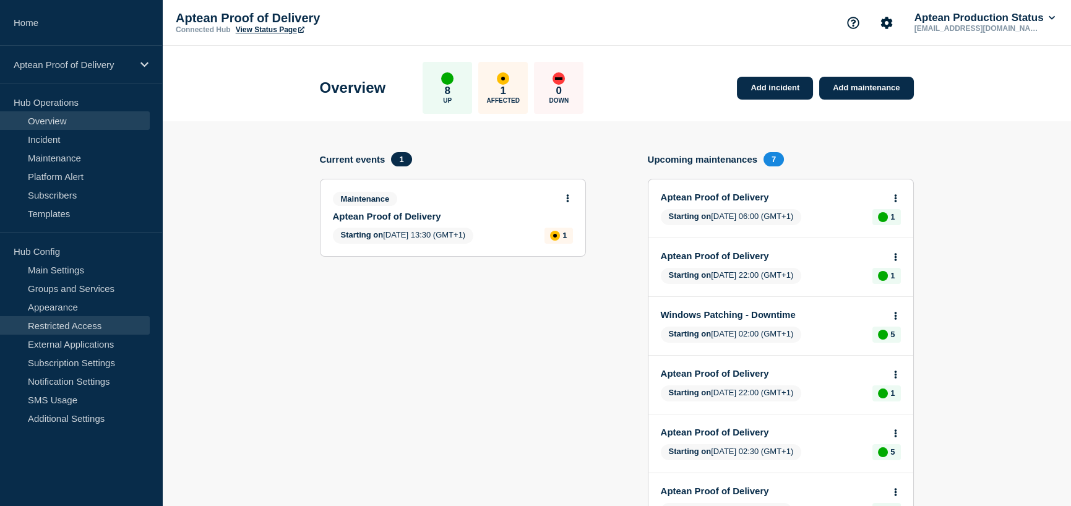
click at [71, 326] on link "Restricted Access" at bounding box center [75, 325] width 150 height 19
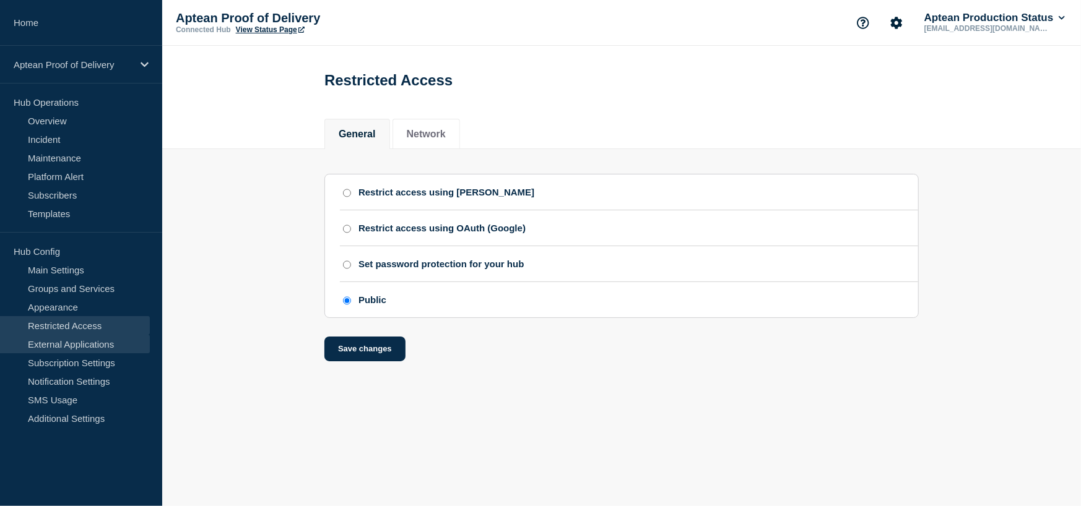
click at [81, 337] on link "External Applications" at bounding box center [75, 344] width 150 height 19
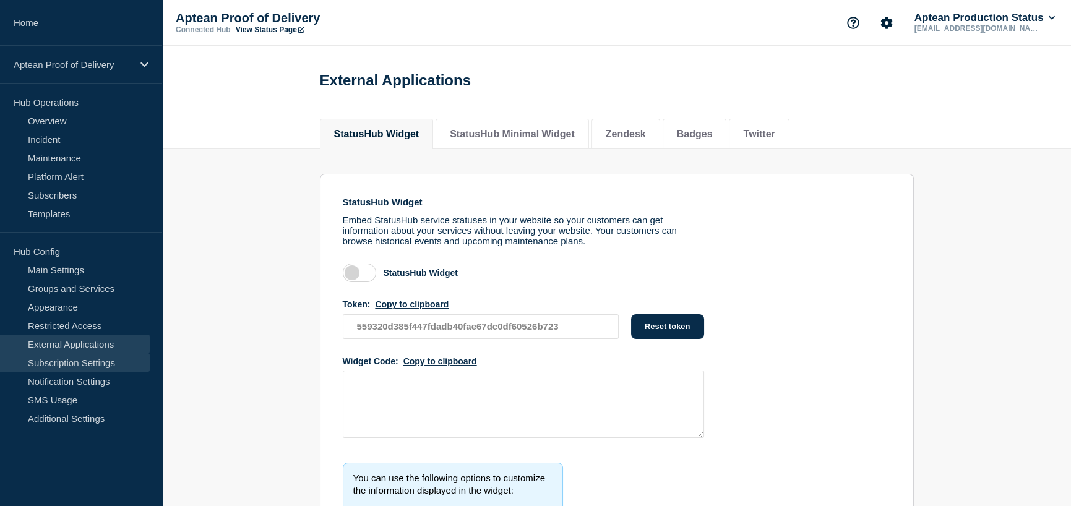
click at [79, 359] on link "Subscription Settings" at bounding box center [75, 362] width 150 height 19
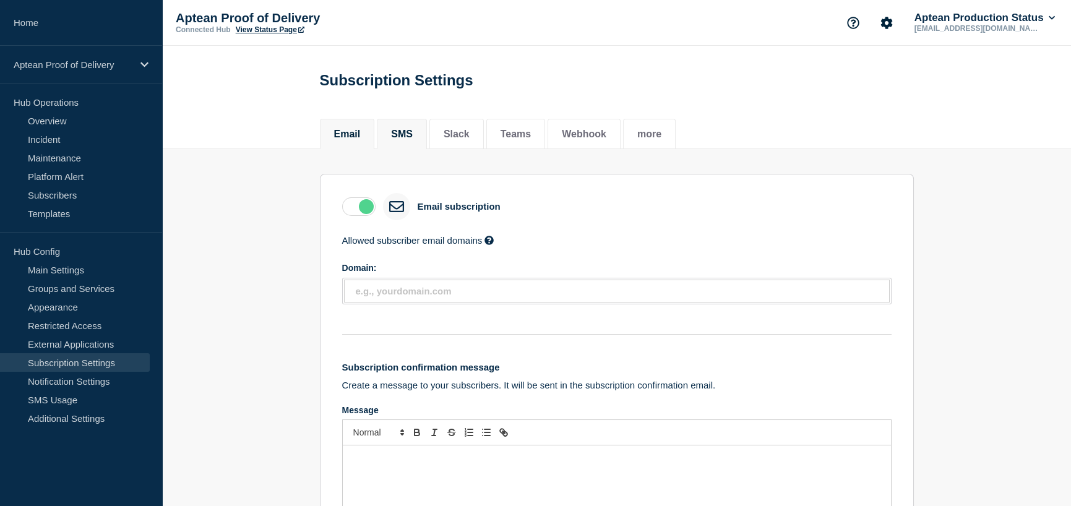
click at [421, 143] on li "SMS" at bounding box center [402, 134] width 50 height 30
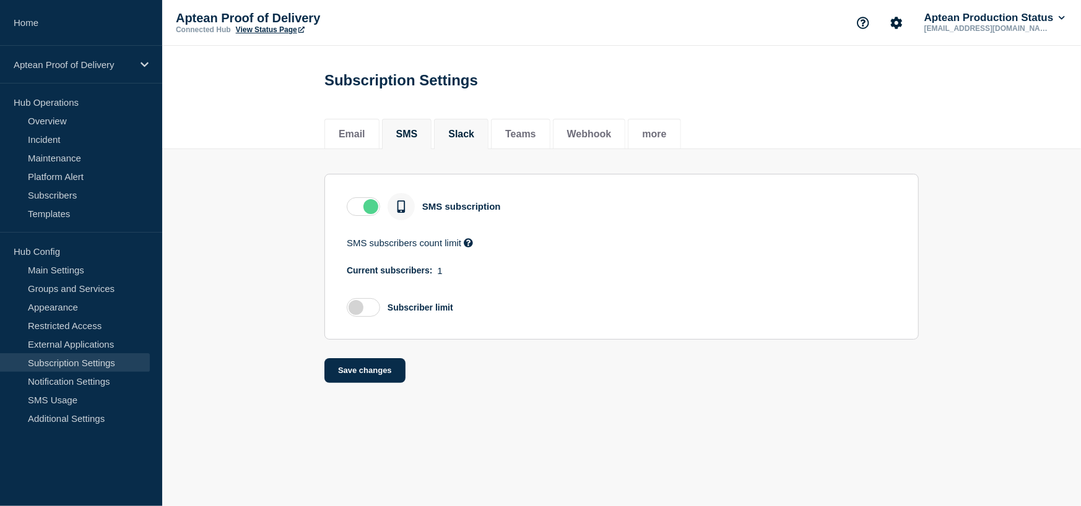
click at [448, 142] on li "Slack" at bounding box center [461, 134] width 54 height 30
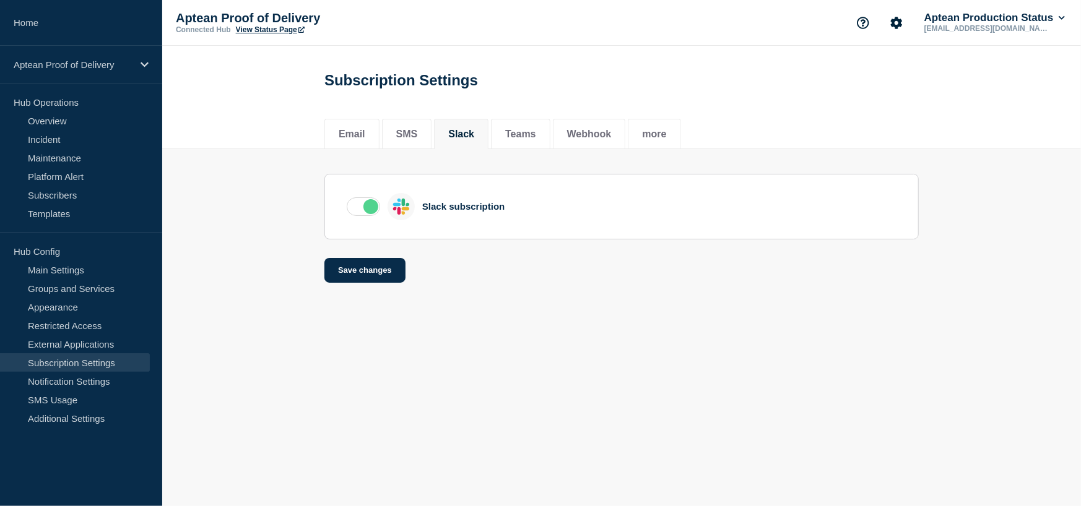
click at [485, 142] on li "Slack" at bounding box center [461, 134] width 54 height 30
click at [542, 143] on li "Teams" at bounding box center [520, 134] width 59 height 30
click at [585, 140] on button "Webhook" at bounding box center [589, 134] width 45 height 11
click at [676, 128] on li "more" at bounding box center [654, 134] width 53 height 30
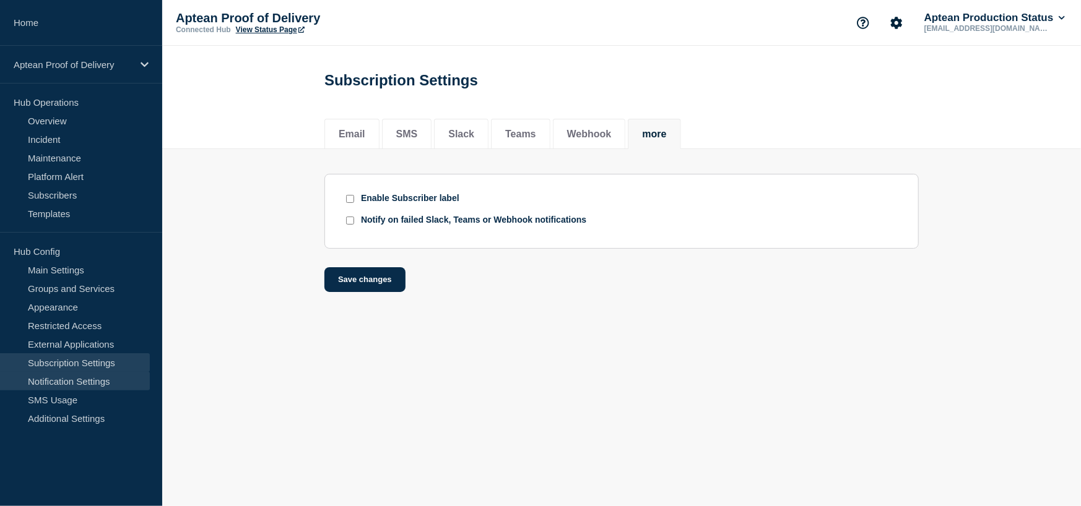
click at [47, 382] on link "Notification Settings" at bounding box center [75, 381] width 150 height 19
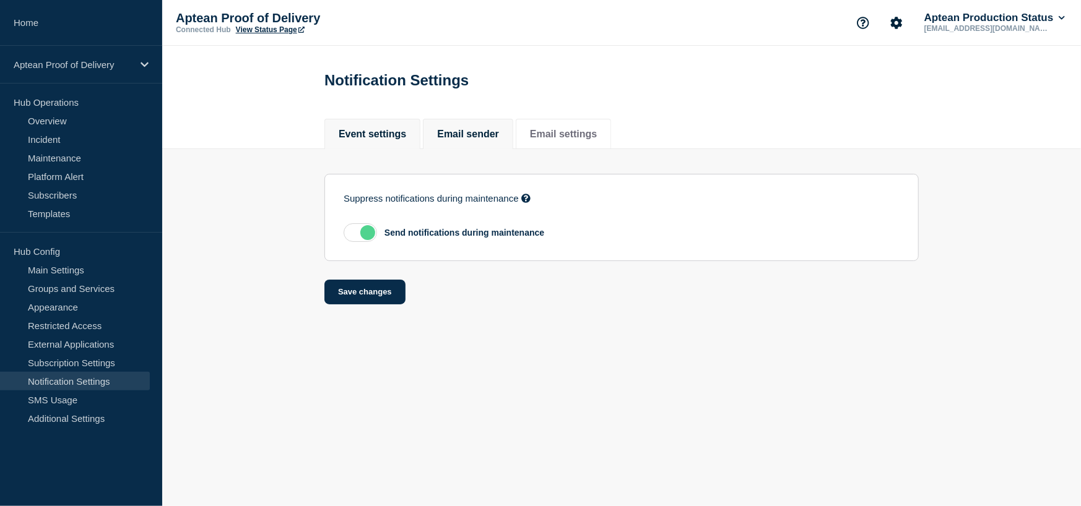
click at [478, 134] on button "Email sender" at bounding box center [468, 134] width 62 height 11
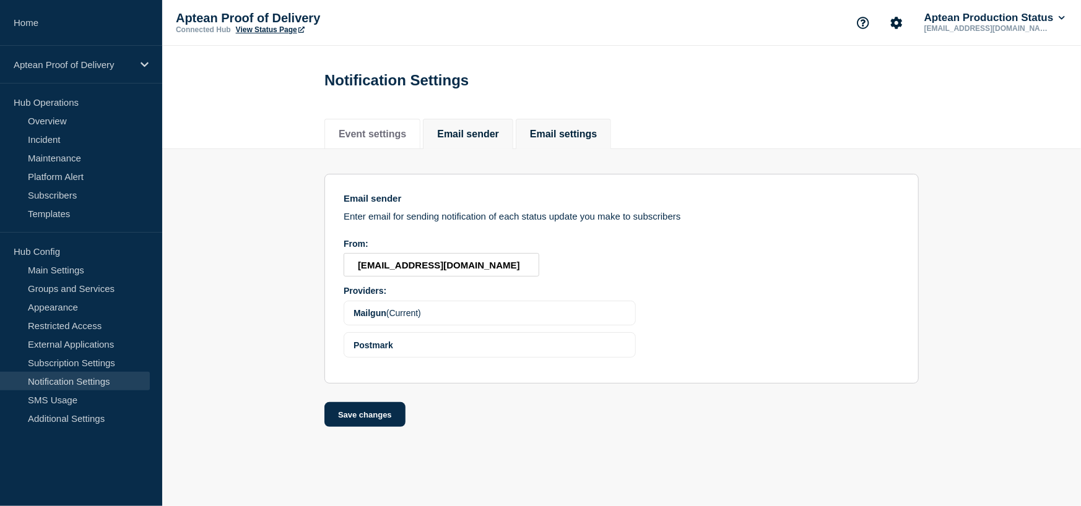
click at [597, 130] on button "Email settings" at bounding box center [563, 134] width 67 height 11
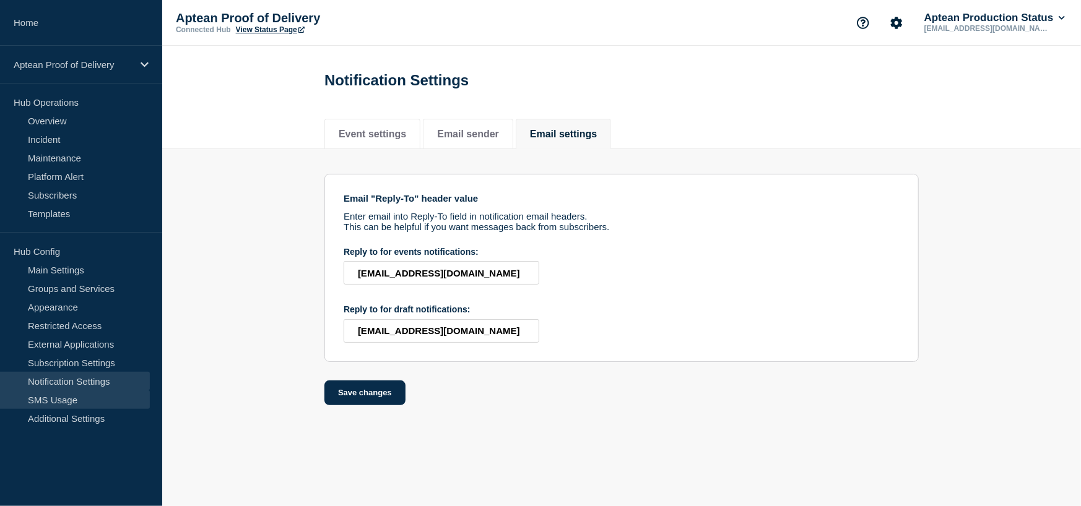
click at [64, 397] on link "SMS Usage" at bounding box center [75, 400] width 150 height 19
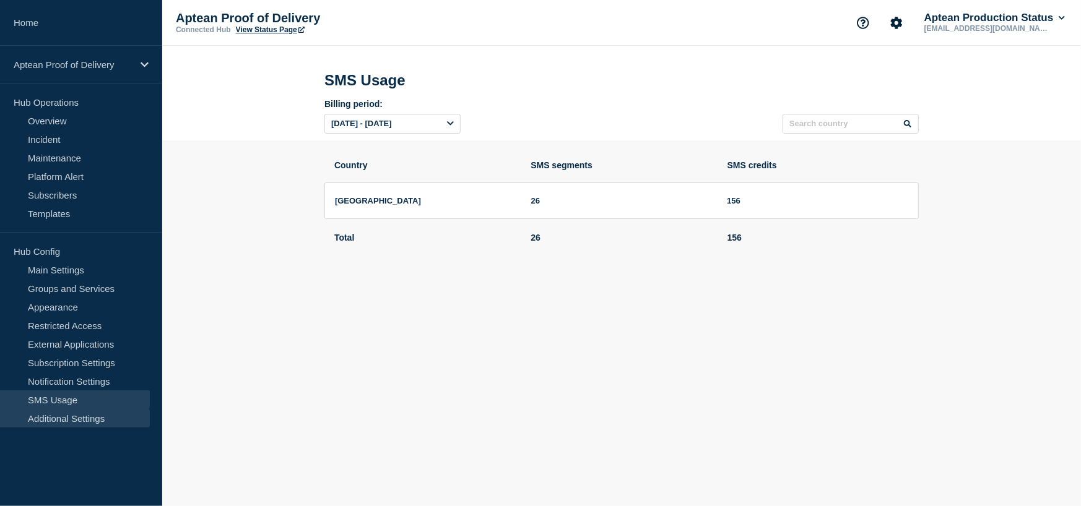
click at [77, 417] on link "Additional Settings" at bounding box center [75, 418] width 150 height 19
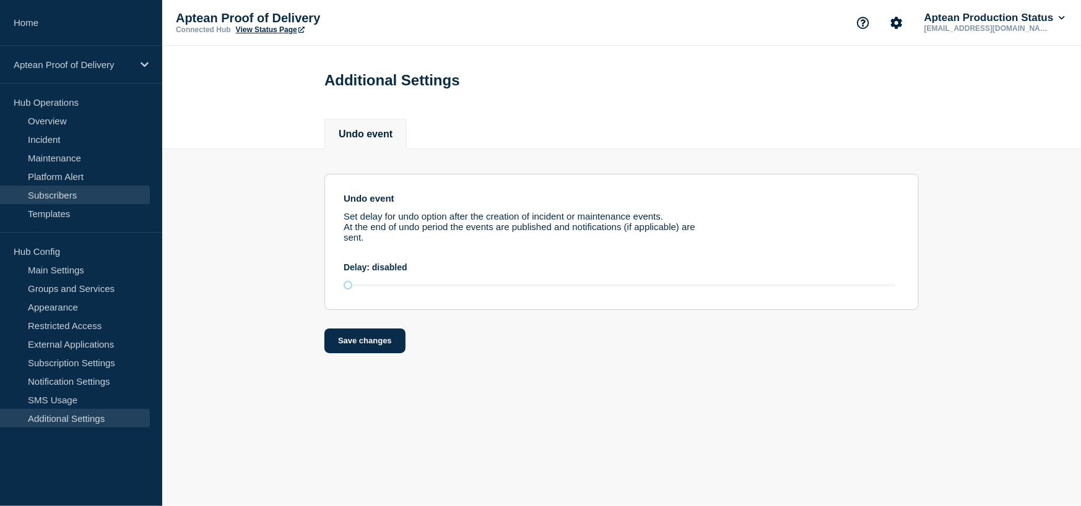
click at [71, 197] on link "Subscribers" at bounding box center [75, 195] width 150 height 19
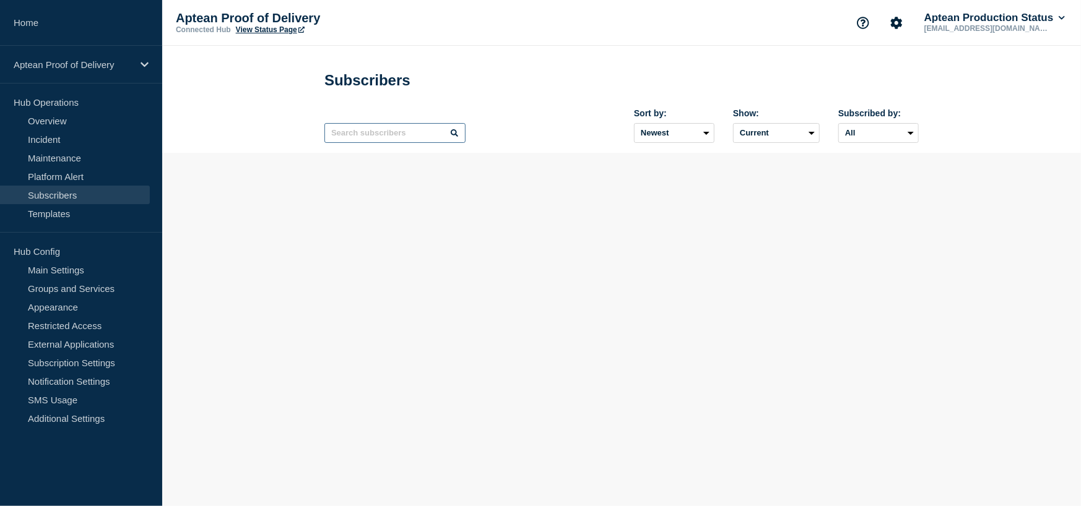
click at [410, 134] on input "text" at bounding box center [394, 133] width 141 height 20
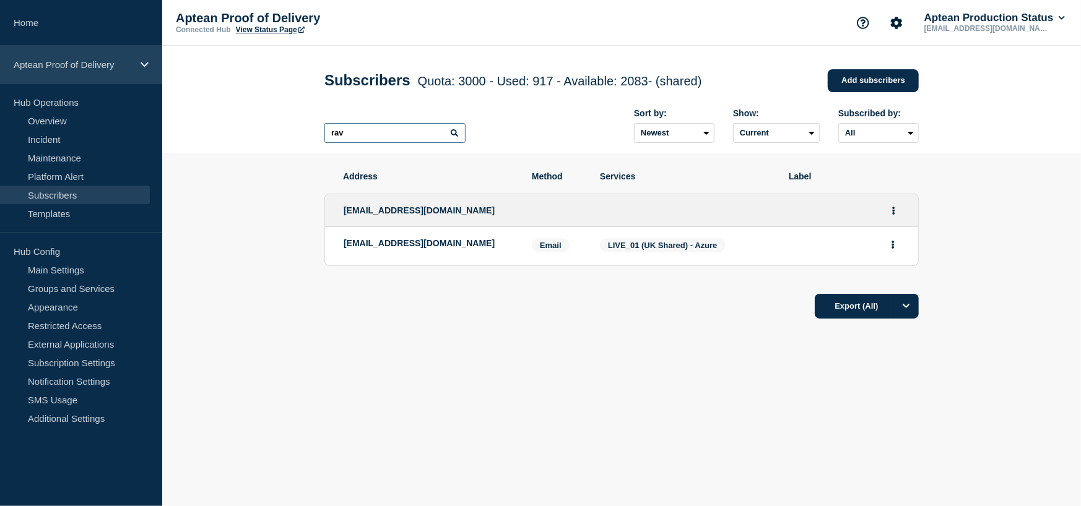
type input "rav"
click at [87, 62] on p "Aptean Proof of Delivery" at bounding box center [73, 64] width 119 height 11
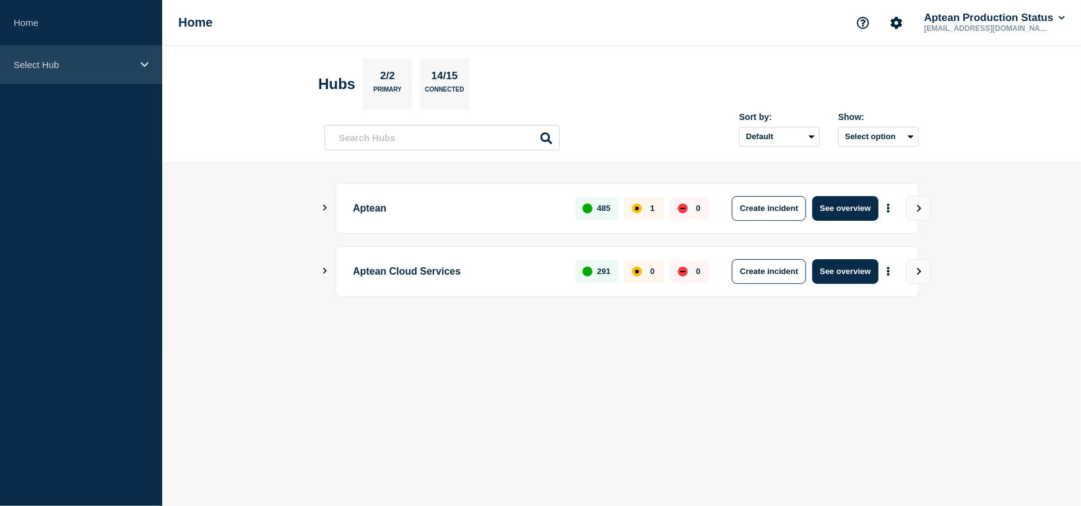
click at [146, 66] on icon at bounding box center [145, 64] width 8 height 9
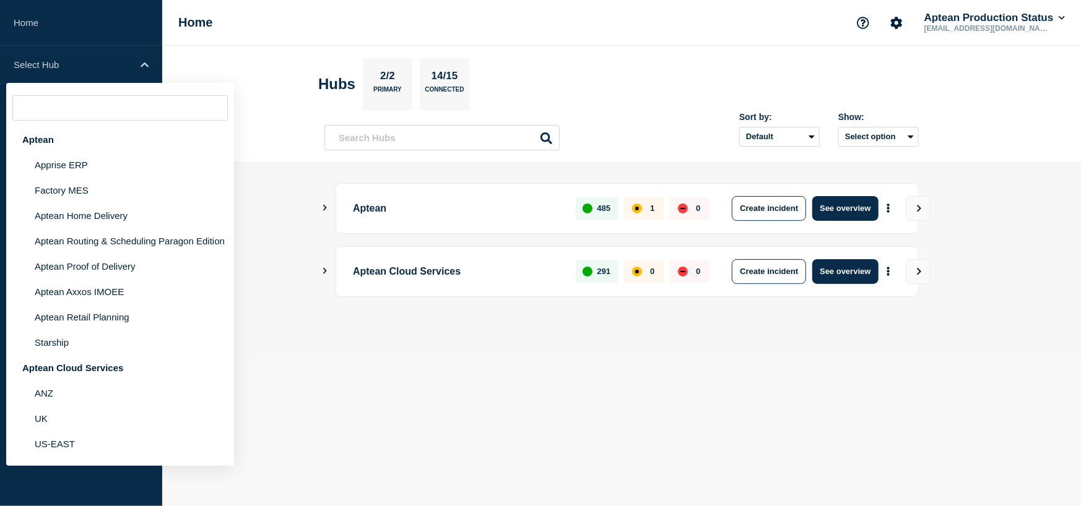
drag, startPoint x: 379, startPoint y: 426, endPoint x: 580, endPoint y: 296, distance: 239.2
click at [383, 424] on body "Home Select Hub Aptean Apprise ERP Factory MES Aptean Home Delivery Aptean Rout…" at bounding box center [540, 253] width 1081 height 506
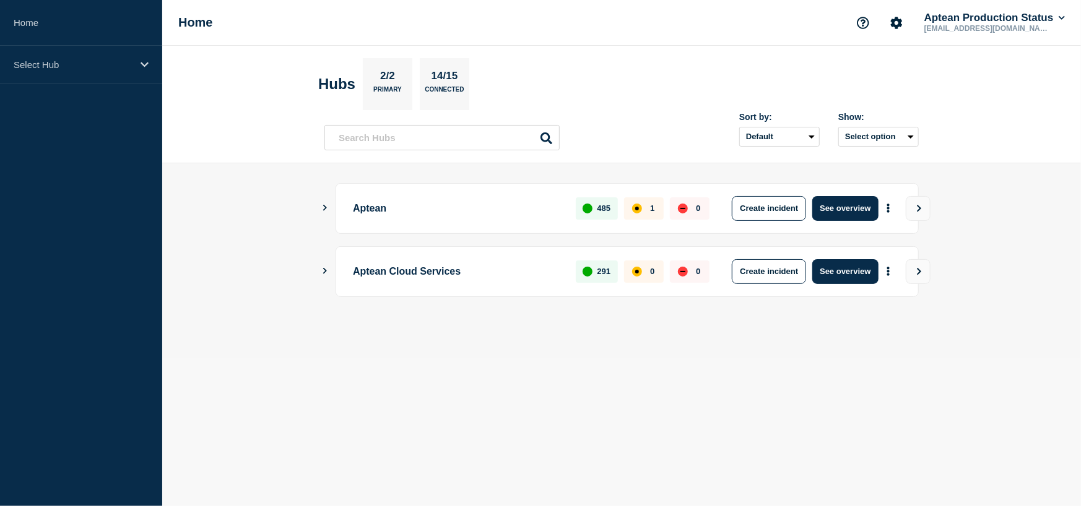
click at [1054, 24] on div "Aptean Production Status [EMAIL_ADDRESS][DOMAIN_NAME]" at bounding box center [994, 23] width 145 height 22
click at [1055, 14] on button "Aptean Production Status" at bounding box center [994, 18] width 145 height 12
click at [992, 116] on link "User settings" at bounding box center [967, 117] width 54 height 11
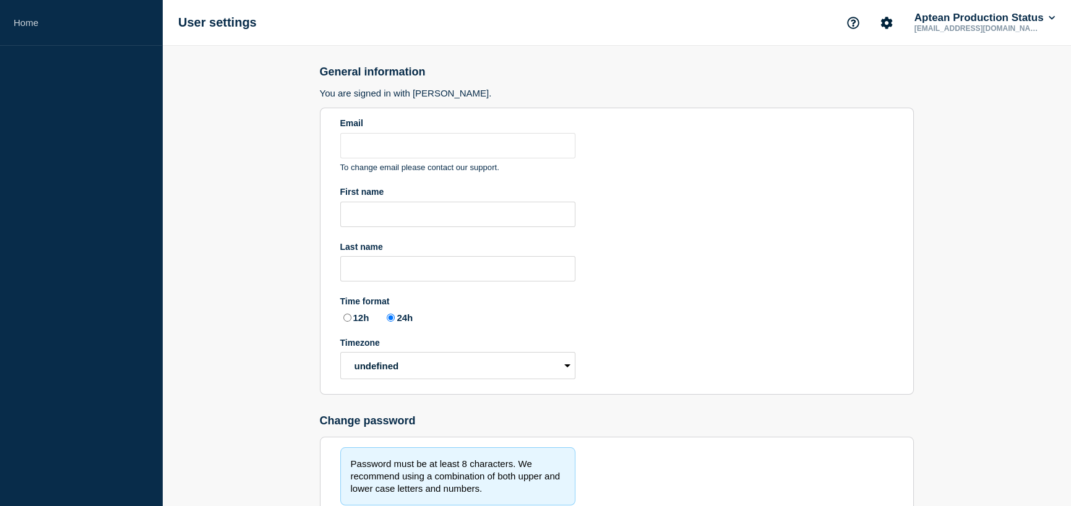
type input "[EMAIL_ADDRESS][DOMAIN_NAME]"
radio input "true"
select select "hub"
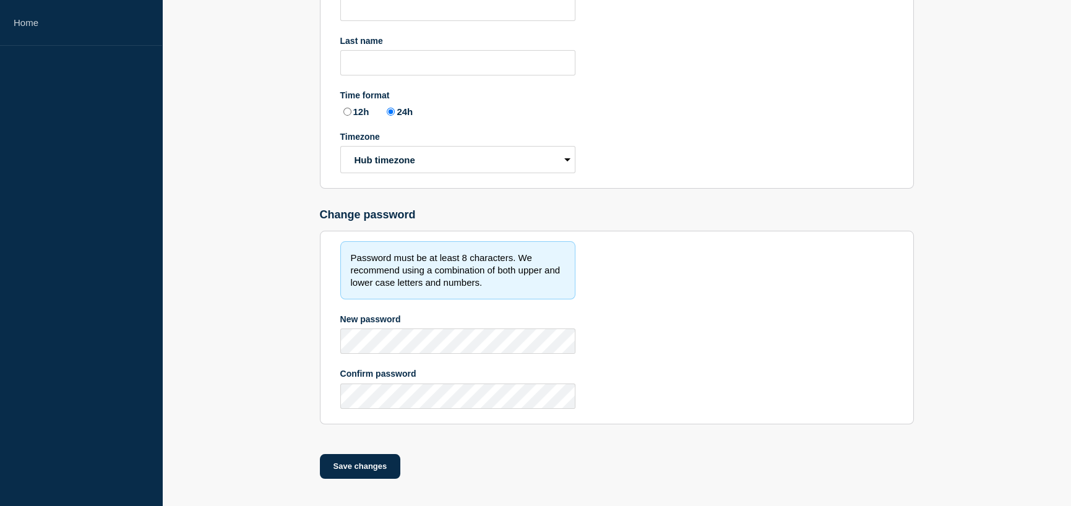
scroll to position [210, 0]
